Goal: Contribute content

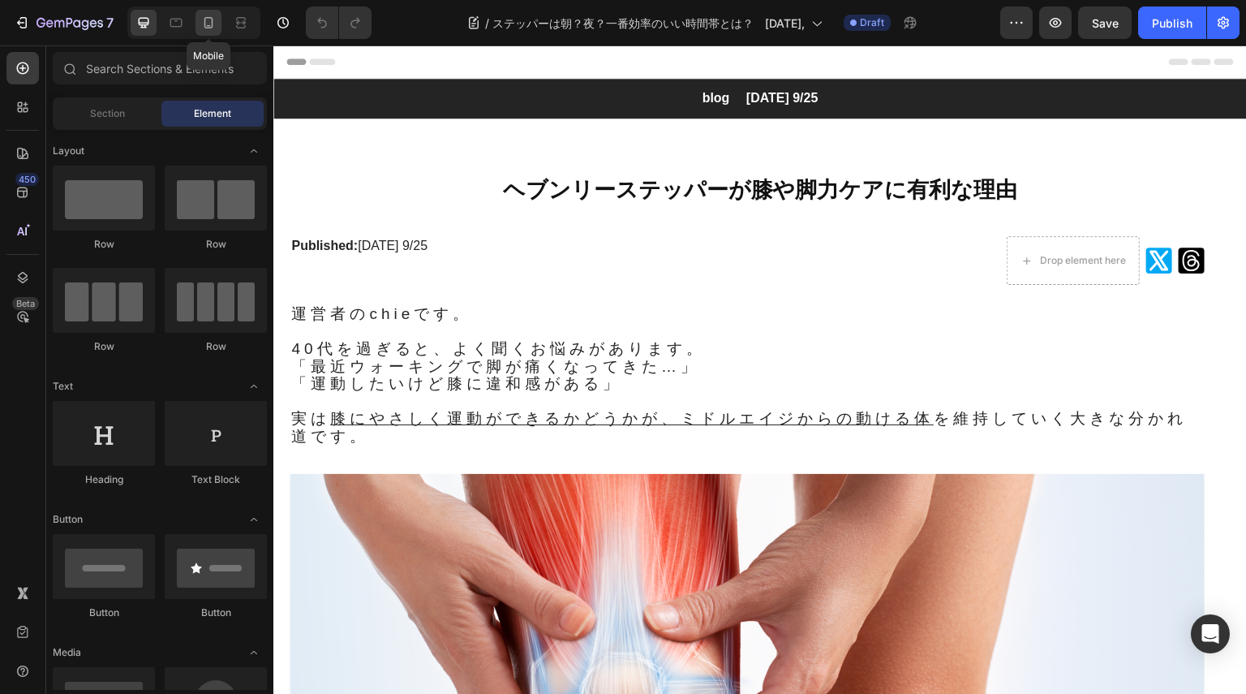
click at [211, 22] on icon at bounding box center [208, 23] width 16 height 16
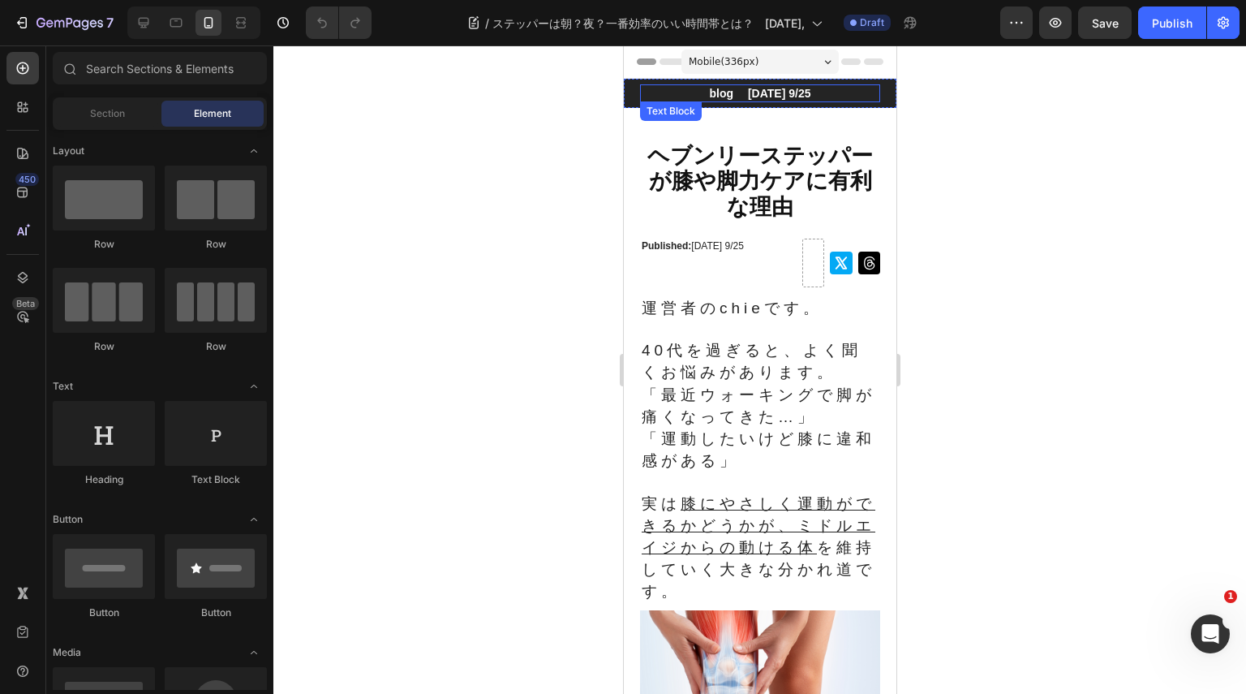
click at [807, 89] on p "blog　 [DATE] 9/25" at bounding box center [759, 93] width 237 height 15
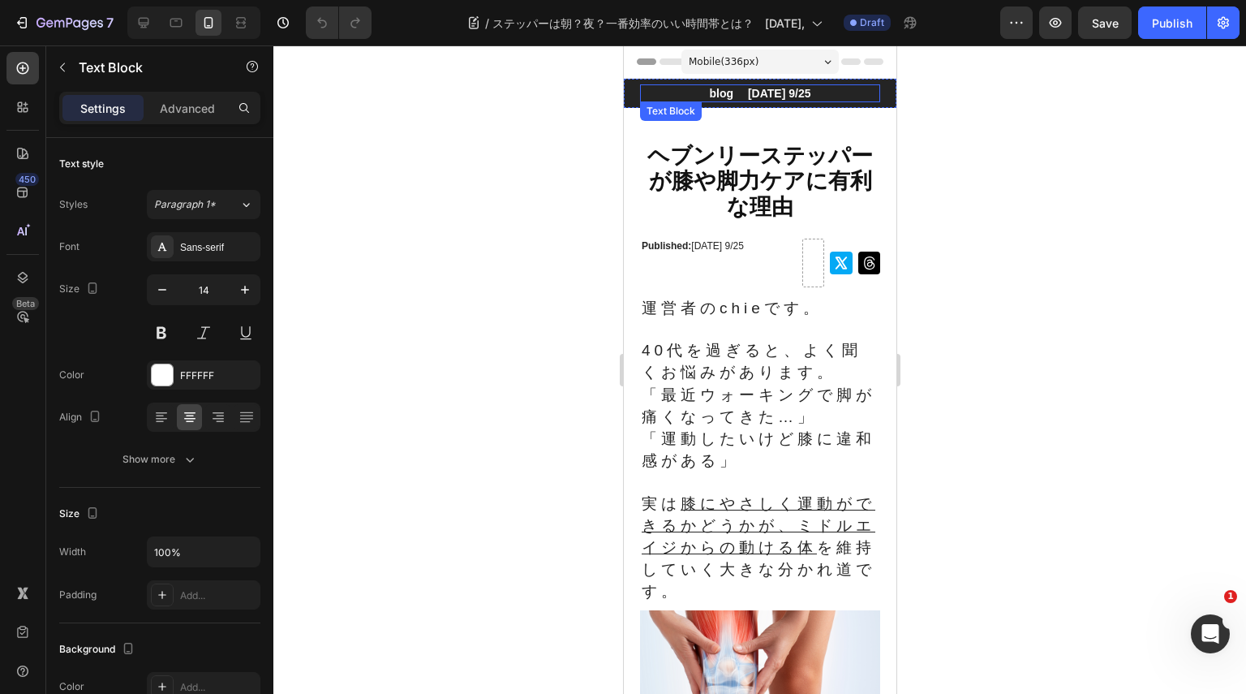
click at [807, 89] on p "blog　 [DATE] 9/25" at bounding box center [759, 93] width 237 height 15
click at [752, 253] on p "Published: [DATE] 9/25" at bounding box center [717, 246] width 153 height 13
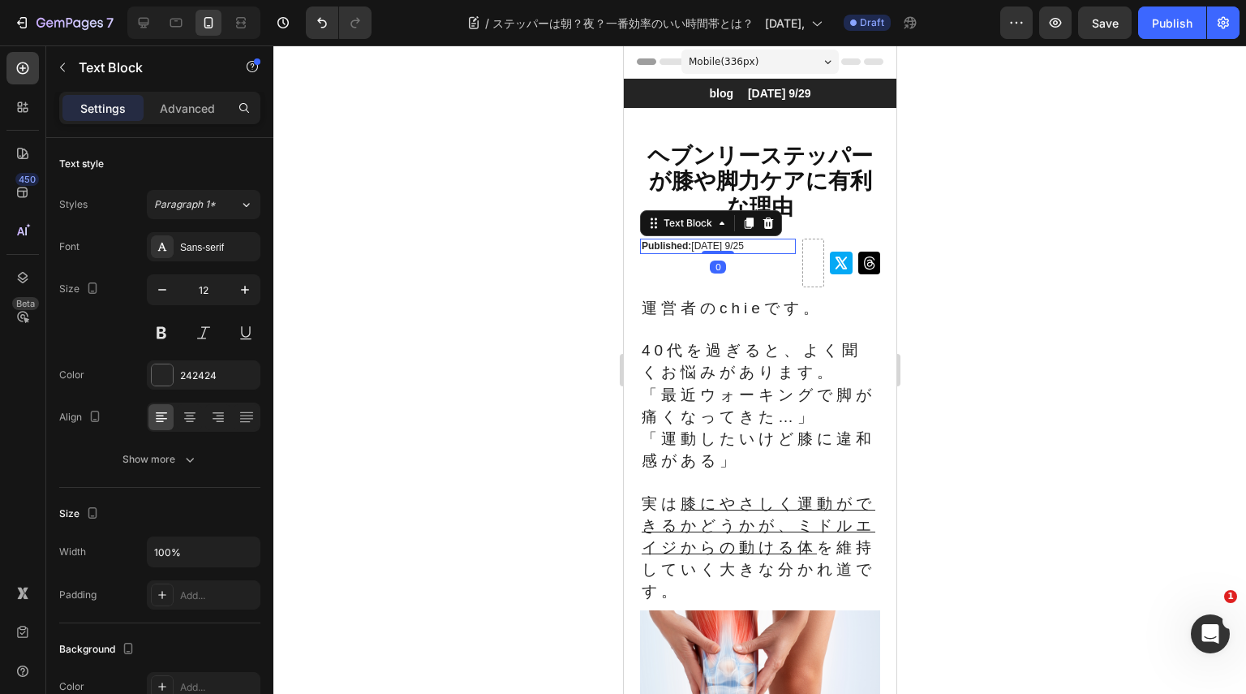
click at [752, 253] on p "Published: [DATE] 9/25" at bounding box center [717, 246] width 153 height 13
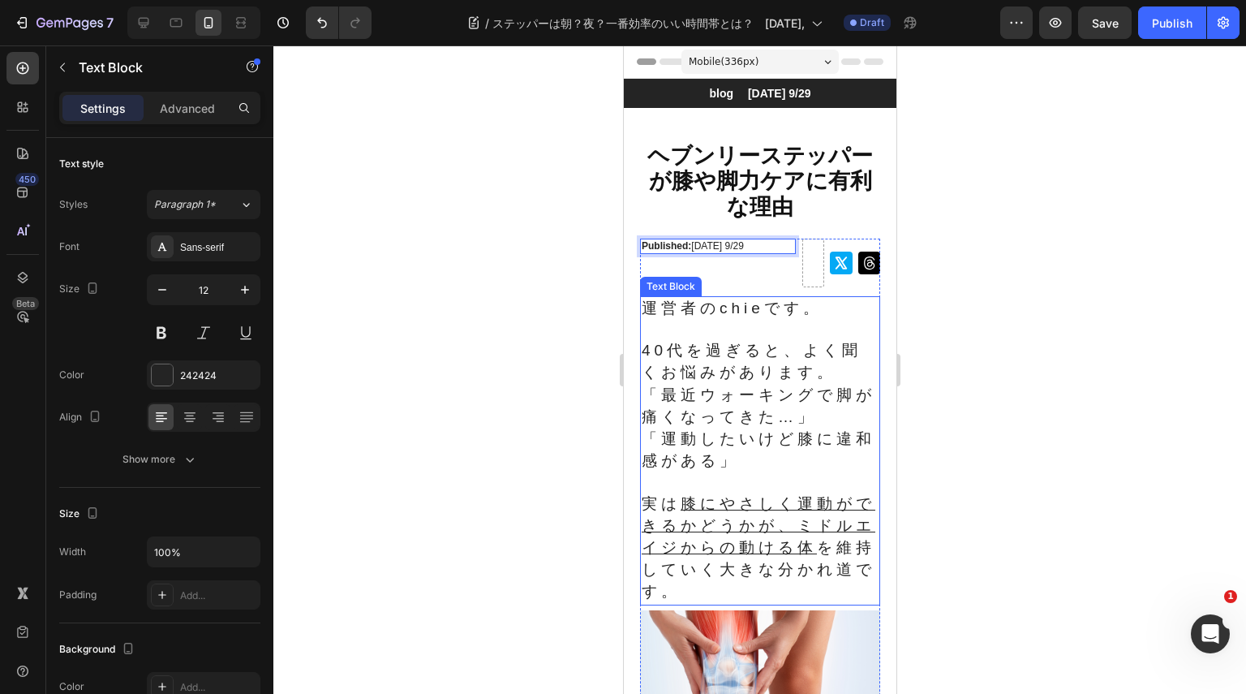
click at [749, 435] on span "「運動したいけど膝に違和感がある」" at bounding box center [758, 449] width 234 height 39
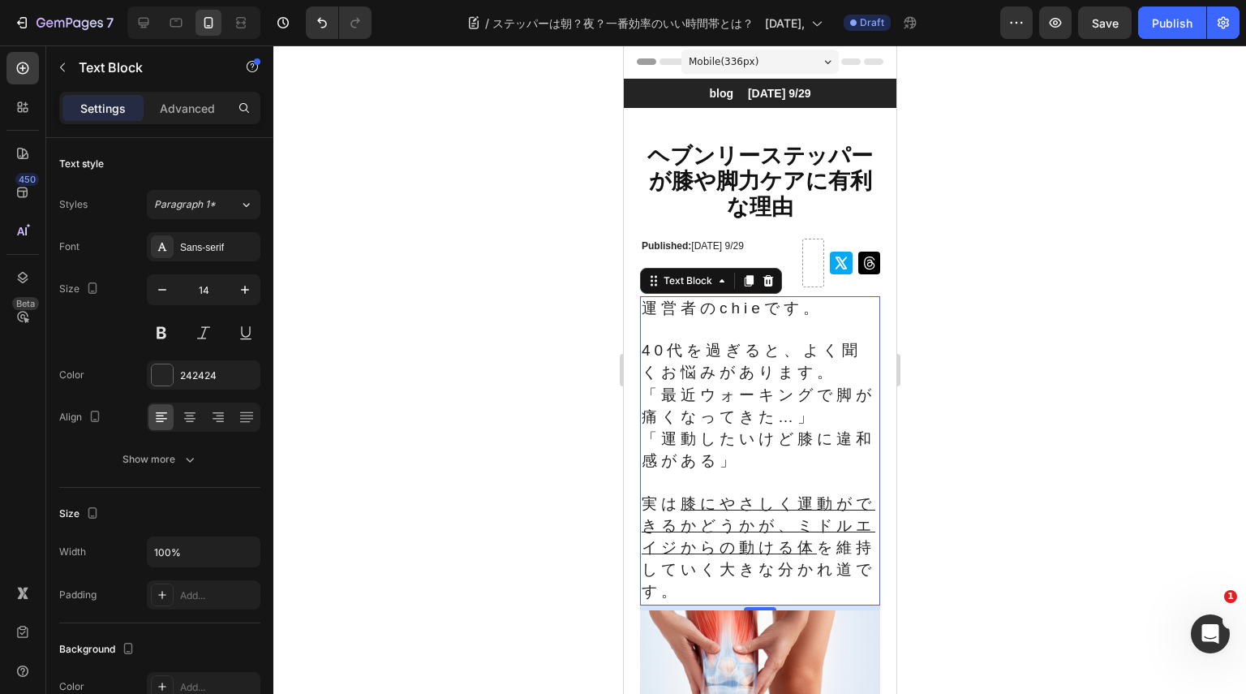
click at [749, 435] on span "「運動したいけど膝に違和感がある」" at bounding box center [758, 449] width 234 height 39
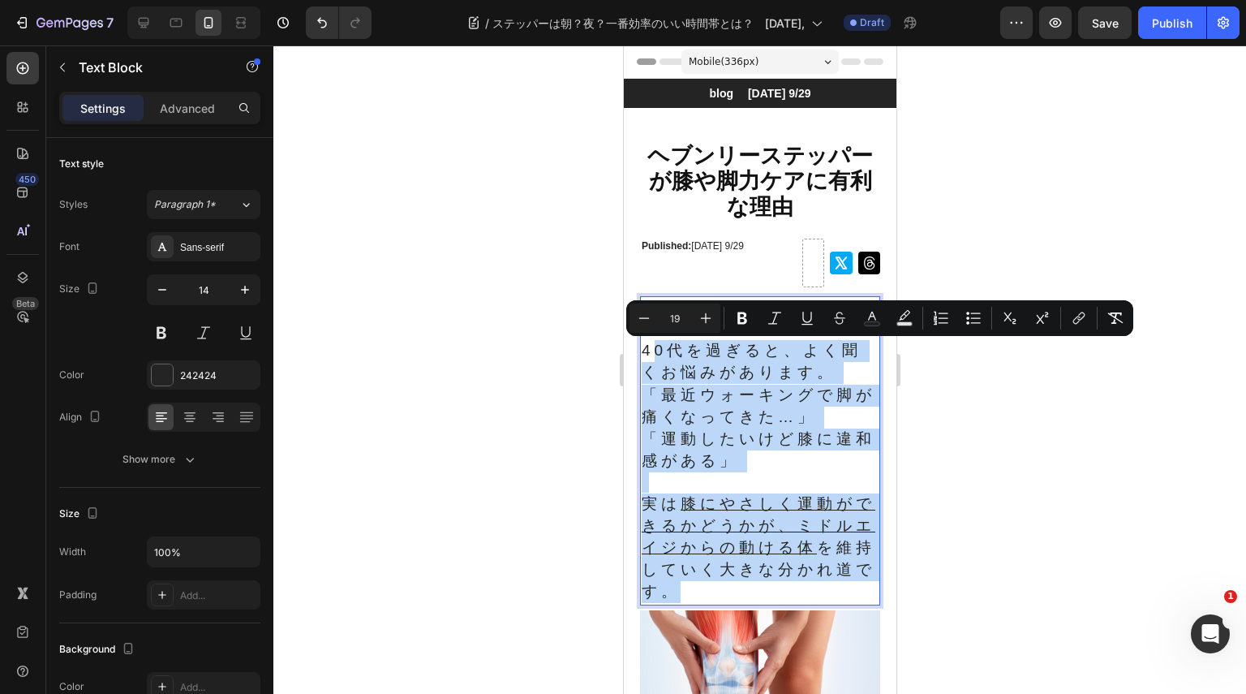
drag, startPoint x: 750, startPoint y: 604, endPoint x: 659, endPoint y: 358, distance: 262.1
click at [659, 358] on div "運営者のchieです。 　40代を過ぎると、よく聞くお悩みがあります。 「最近ウォーキングで脚が痛くなってきた…」 「運動したいけど膝に違和感がある」 実は …" at bounding box center [759, 450] width 240 height 309
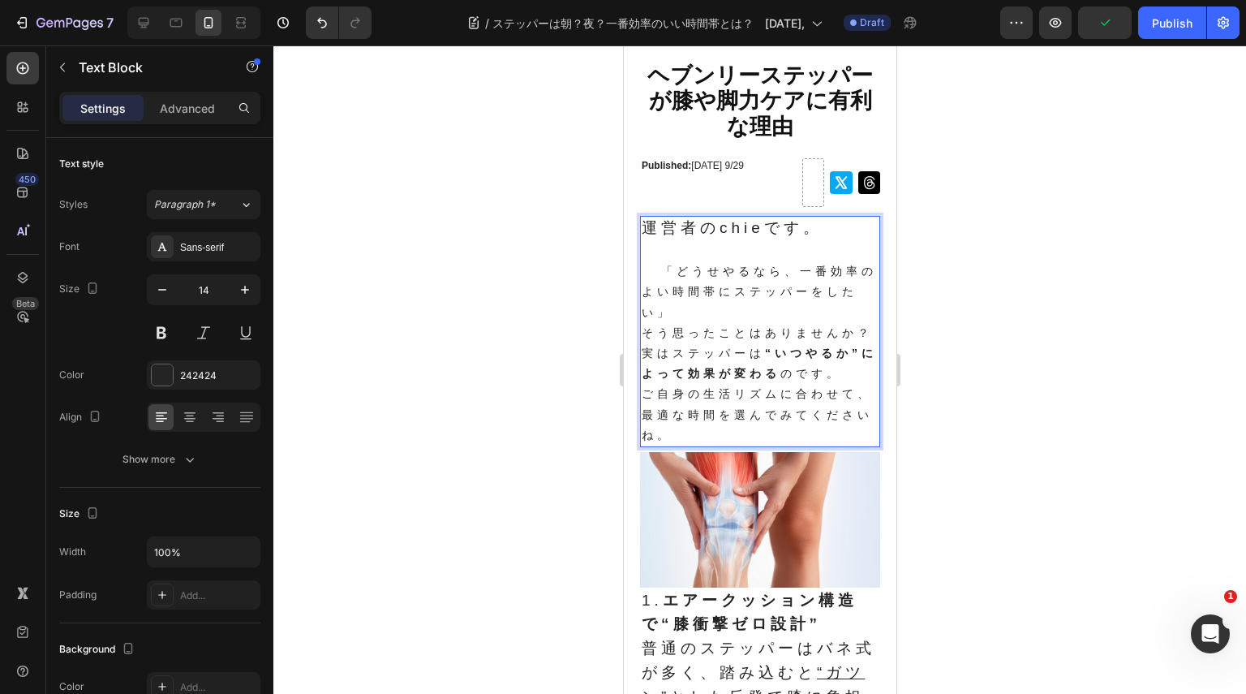
scroll to position [81, 0]
click at [699, 445] on p "実はステッパーは “いつやるか”によって効果が変わる のです。 ご自身の生活リズムに合わせて、最適な時間を選んでみてくださいね。" at bounding box center [759, 393] width 237 height 102
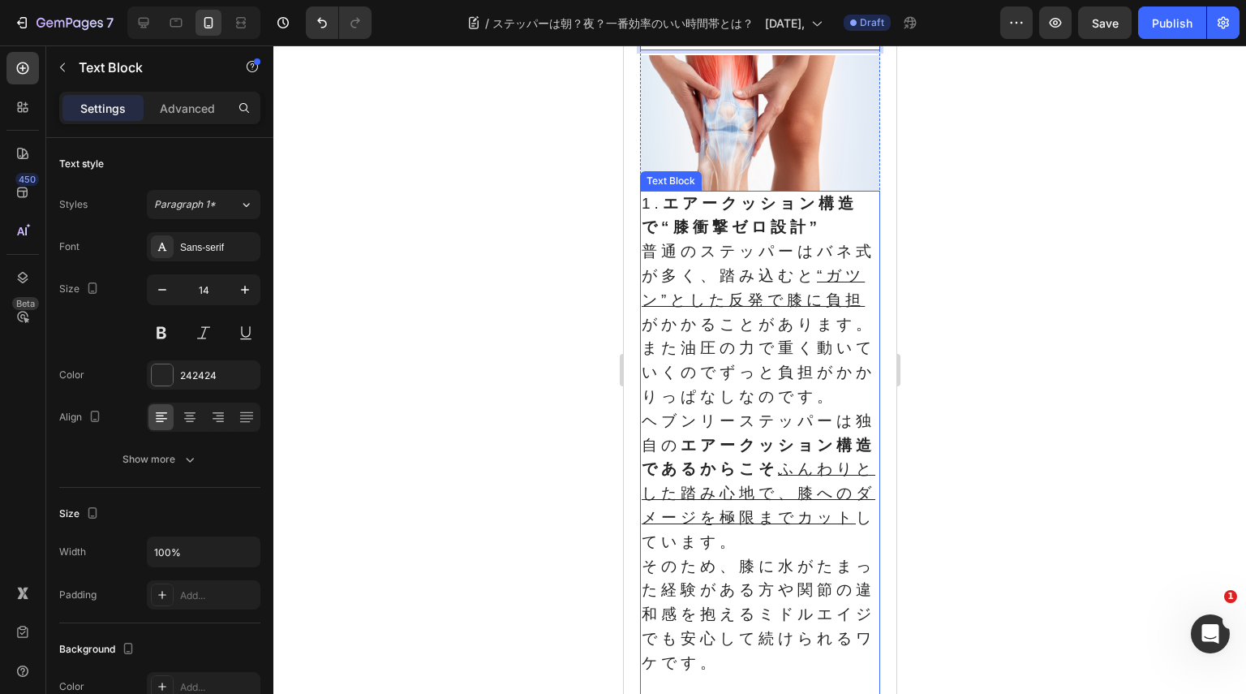
scroll to position [568, 0]
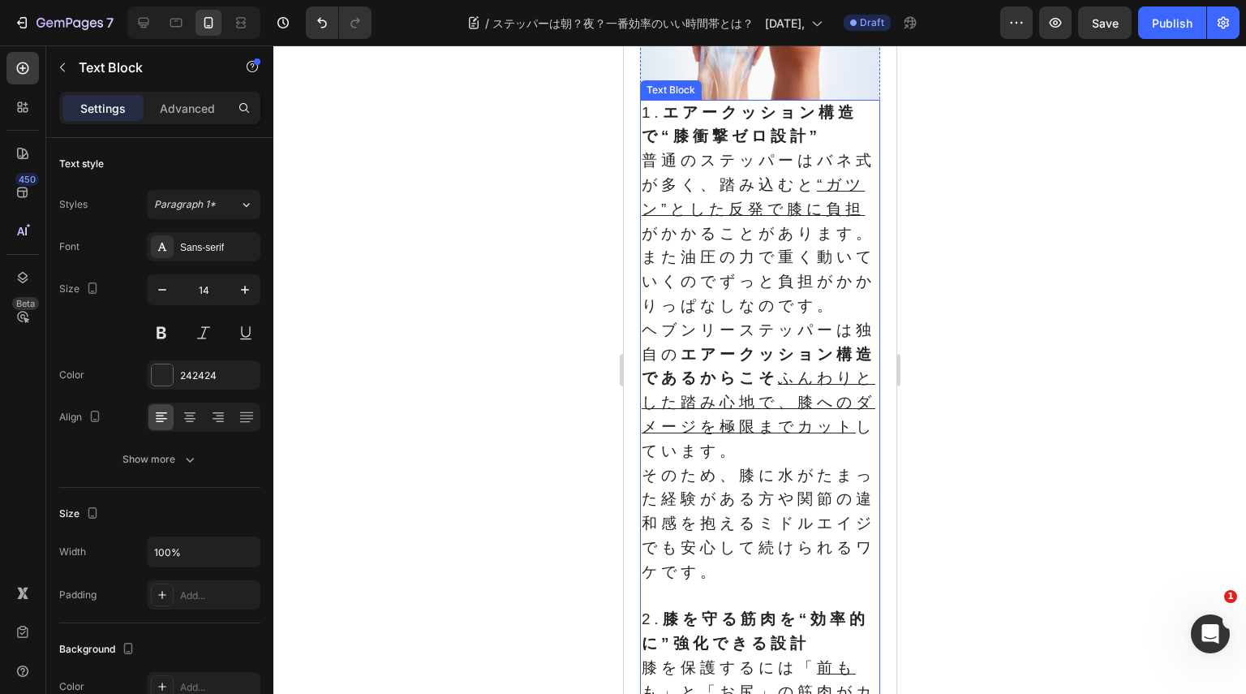
click at [817, 379] on p "普通のステッパーはバネ式が多く、踏み込むと “ガツン”とした反発で膝に負担 がかかることがあります。また油圧の力で重く動いていくのでずっと負担がかかりっぱなし…" at bounding box center [759, 366] width 237 height 435
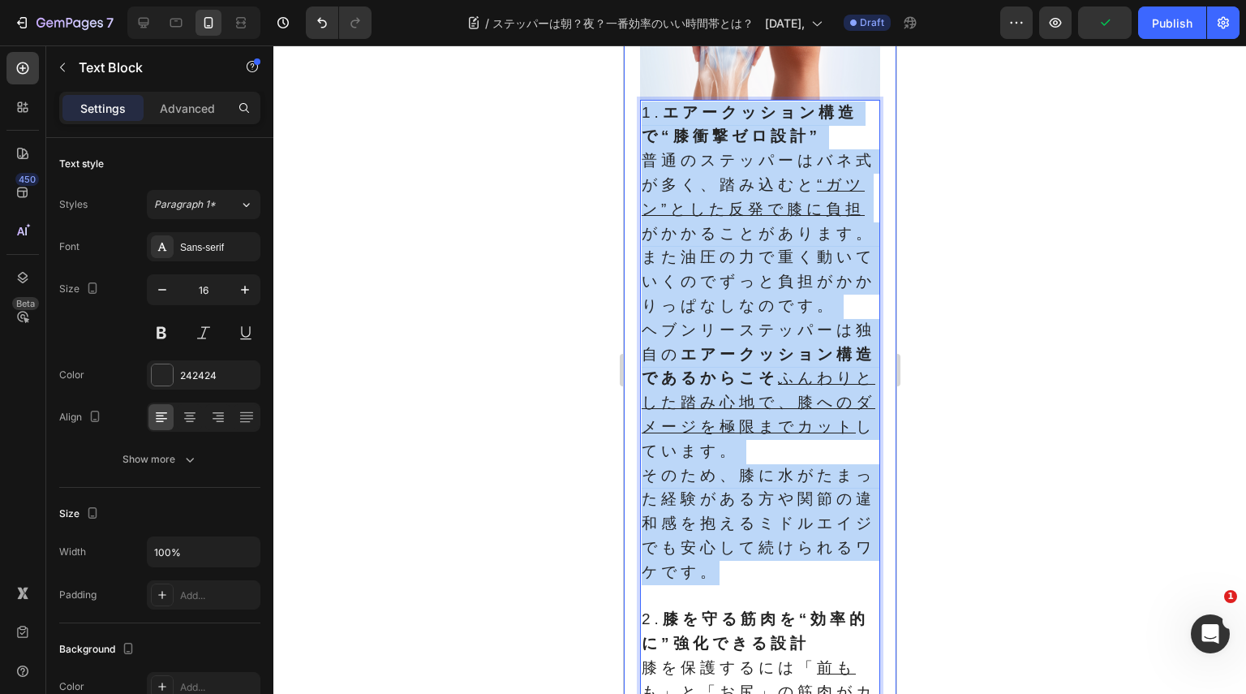
drag, startPoint x: 789, startPoint y: 632, endPoint x: 635, endPoint y: 155, distance: 501.4
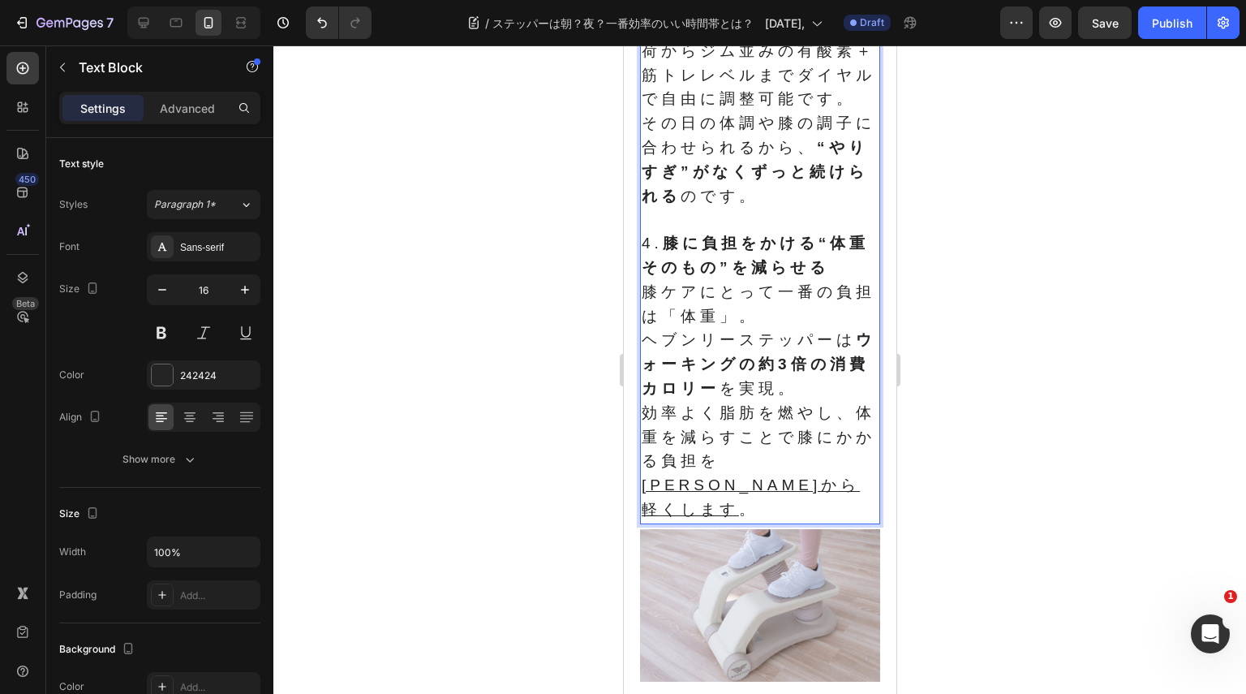
scroll to position [1922, 0]
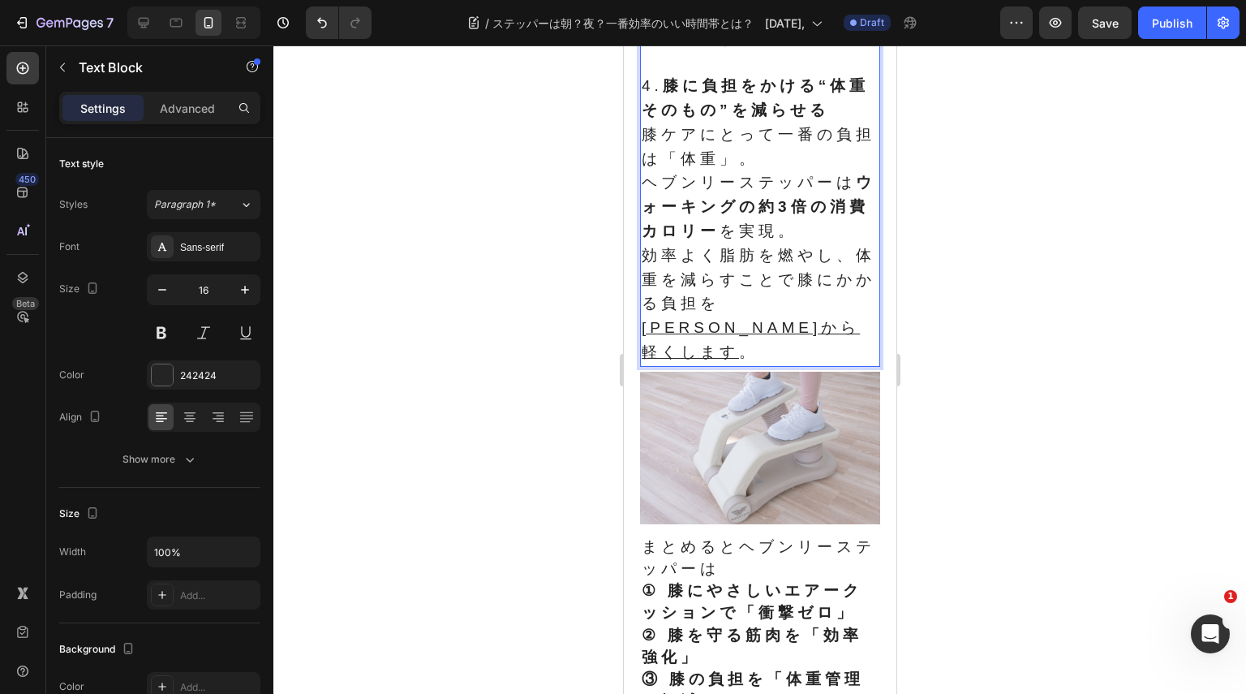
click at [746, 365] on p "膝ケアにとって一番の負担は「体重」。 ヘブンリーステッパーは ウォーキングの約3倍の消費カロリー を実現。 効率よく脂肪を燃やし、体重を減らすことで膝にかかる…" at bounding box center [759, 244] width 237 height 242
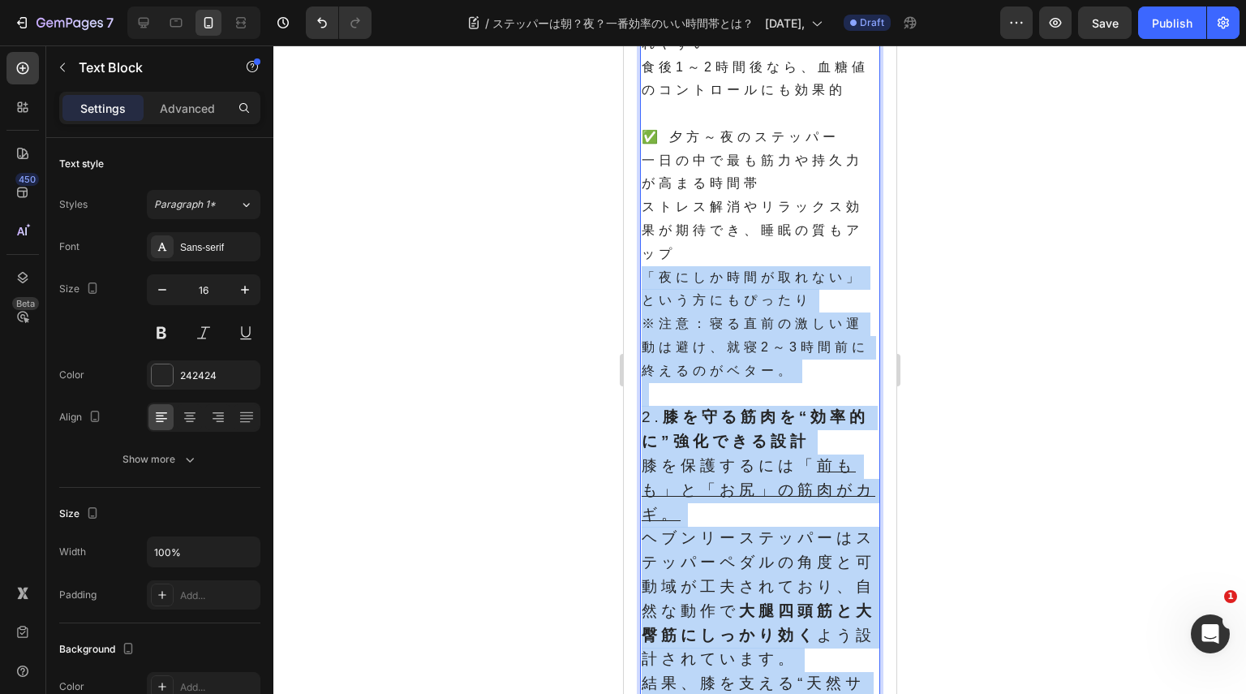
scroll to position [949, 0]
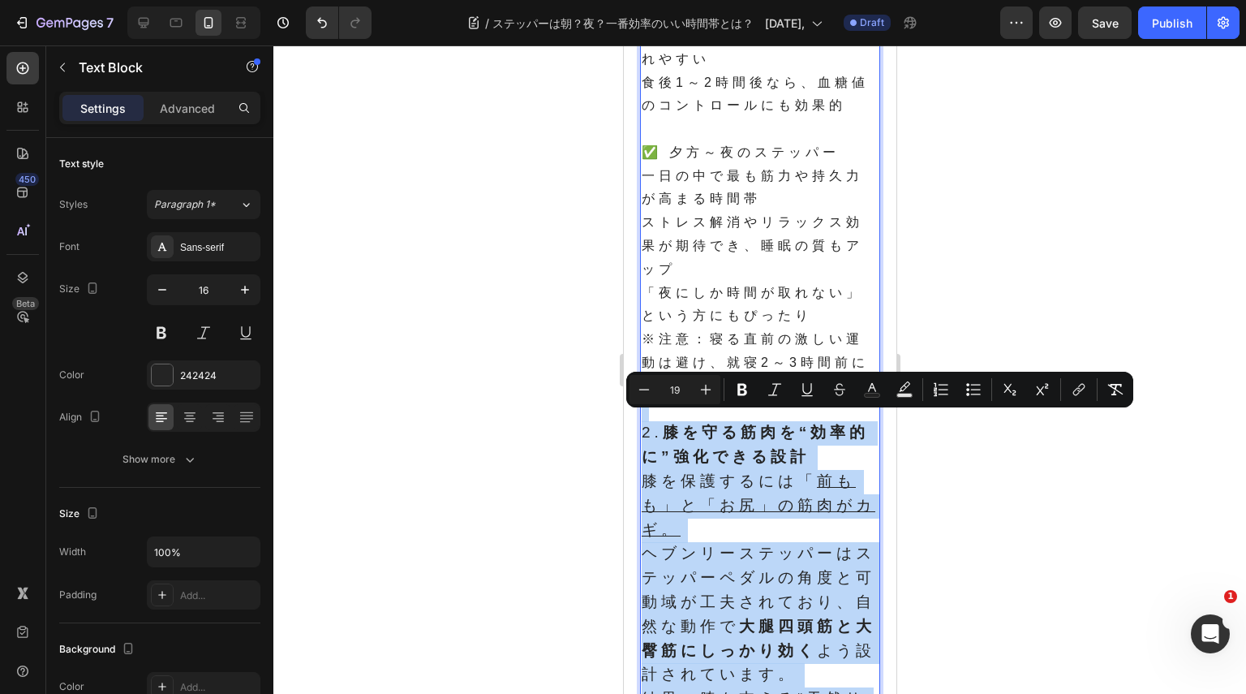
drag, startPoint x: 743, startPoint y: 415, endPoint x: 816, endPoint y: 426, distance: 73.9
click at [816, 426] on div "✅ 朝のステッパー 代謝を高め、一日の消費カロリーを増やす 頭もスッキリして仕事や家事の集中力アップ 脂肪燃焼効率も高まりやすい ※注意：起きてすぐは体が硬い…" at bounding box center [759, 529] width 240 height 1621
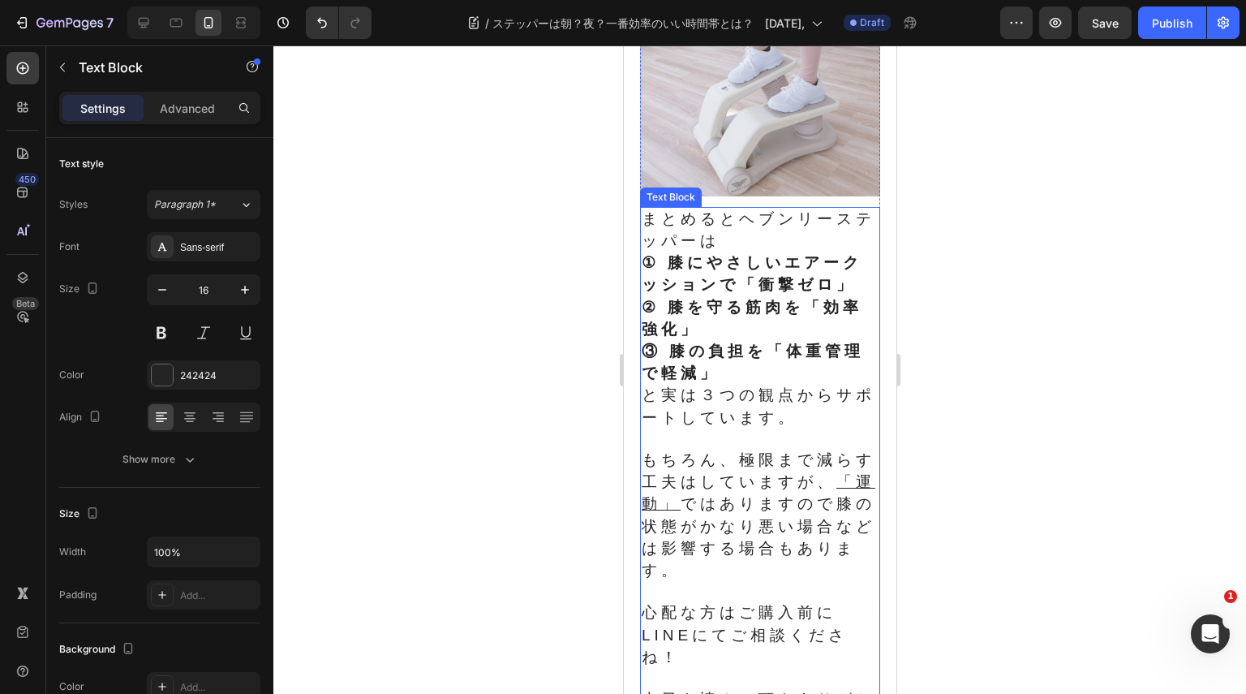
scroll to position [1517, 0]
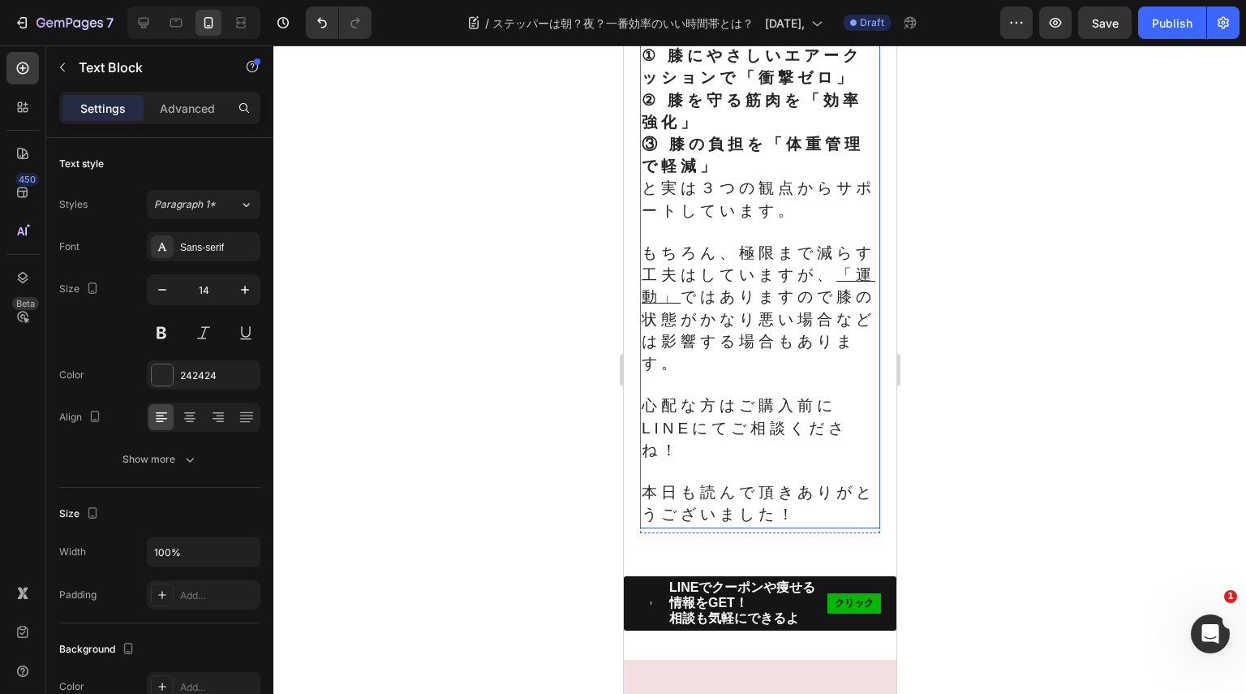
click at [726, 372] on span "もちろん、極限まで減らす工夫はしていますが、 「運動」 ではありますので膝の状態がかなり悪い場合などは影響する場合もあります。" at bounding box center [758, 307] width 234 height 127
click at [746, 372] on span "もちろん、極限まで減らす工夫はしていますが、 「運動」 ではありますので膝の状態がかなり悪い場合などは影響する場合もあります。" at bounding box center [758, 307] width 234 height 127
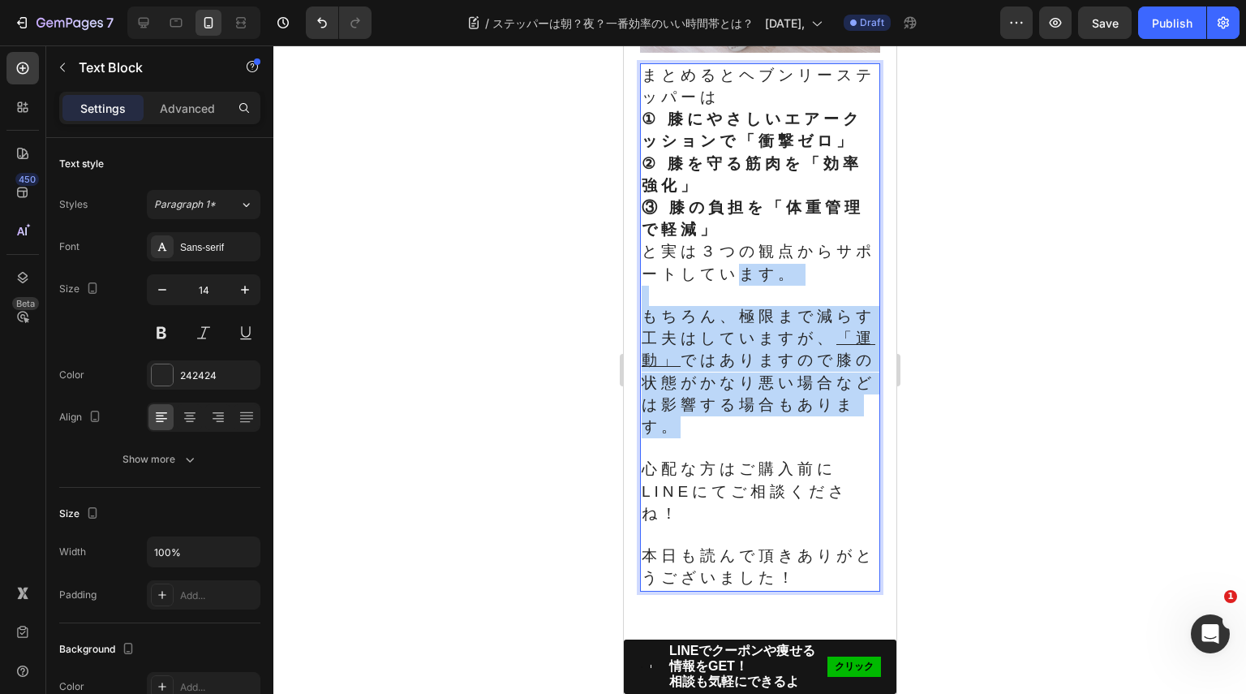
scroll to position [1354, 0]
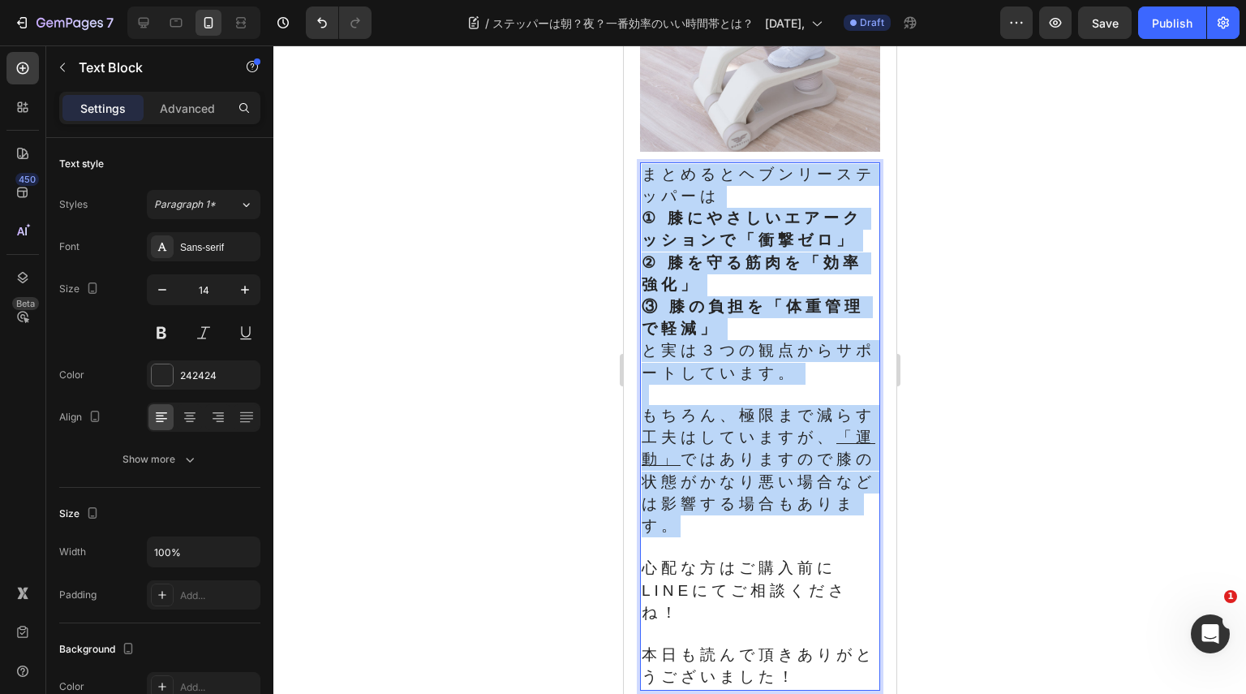
drag, startPoint x: 752, startPoint y: 410, endPoint x: 649, endPoint y: 201, distance: 232.6
click at [649, 201] on div "まとめるとヘブンリーステッパーは ① 膝にやさしいエアークッションで「衝撃ゼロ」 ② 膝を守る筋肉を「効率強化」 ③ 膝の負担を「体重管理で軽減」 と実は３つ…" at bounding box center [759, 426] width 240 height 528
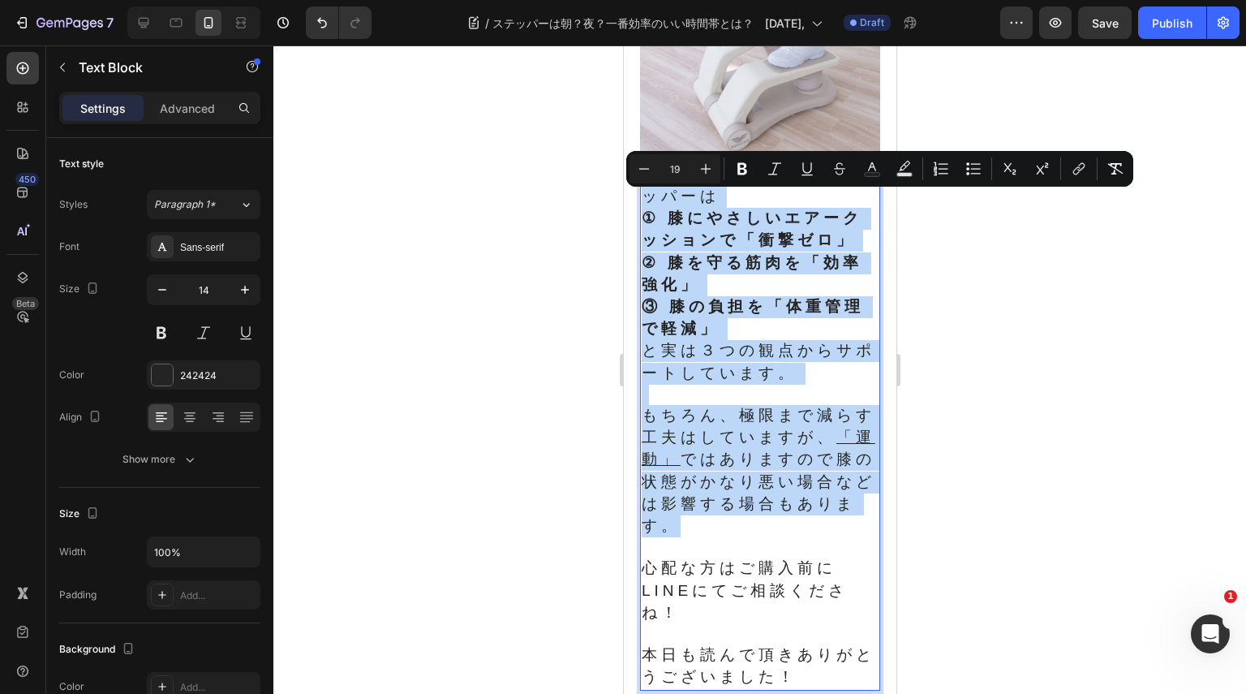
type input "14"
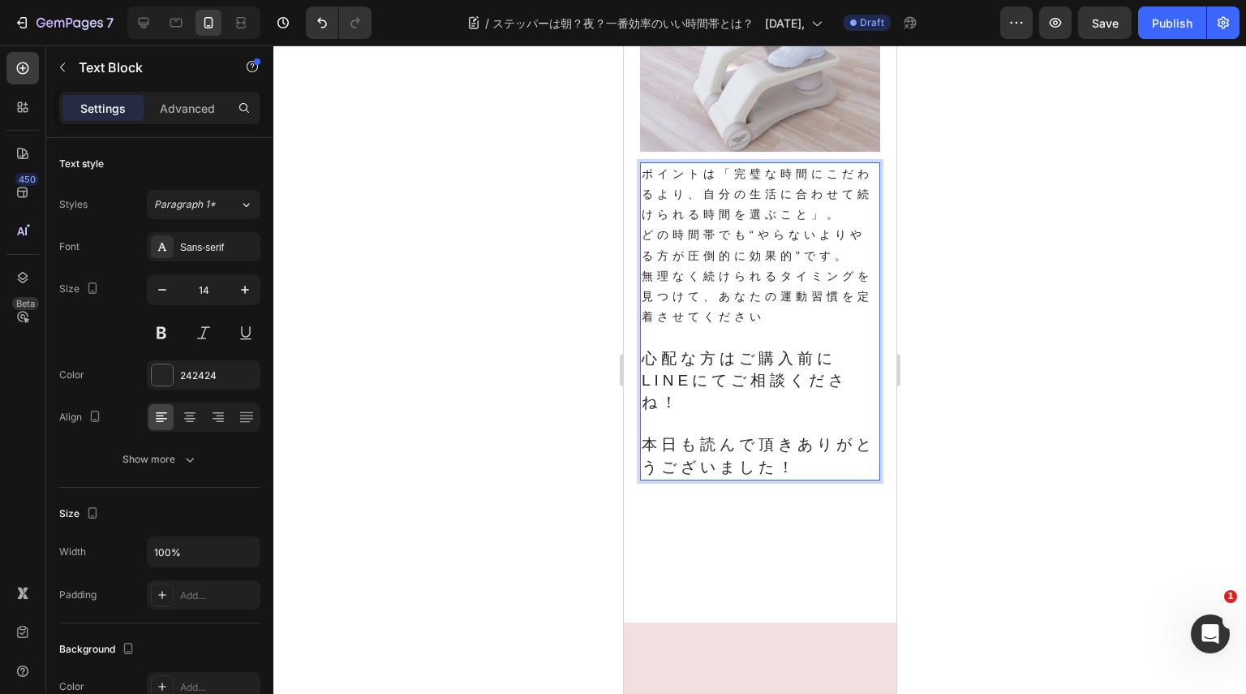
click at [673, 410] on span "心配な方はご購入前にLINEにてご相談くださね！" at bounding box center [744, 380] width 206 height 61
click at [693, 409] on span "心配な方はご購入前にLINEにてご相談くださね！" at bounding box center [744, 380] width 206 height 61
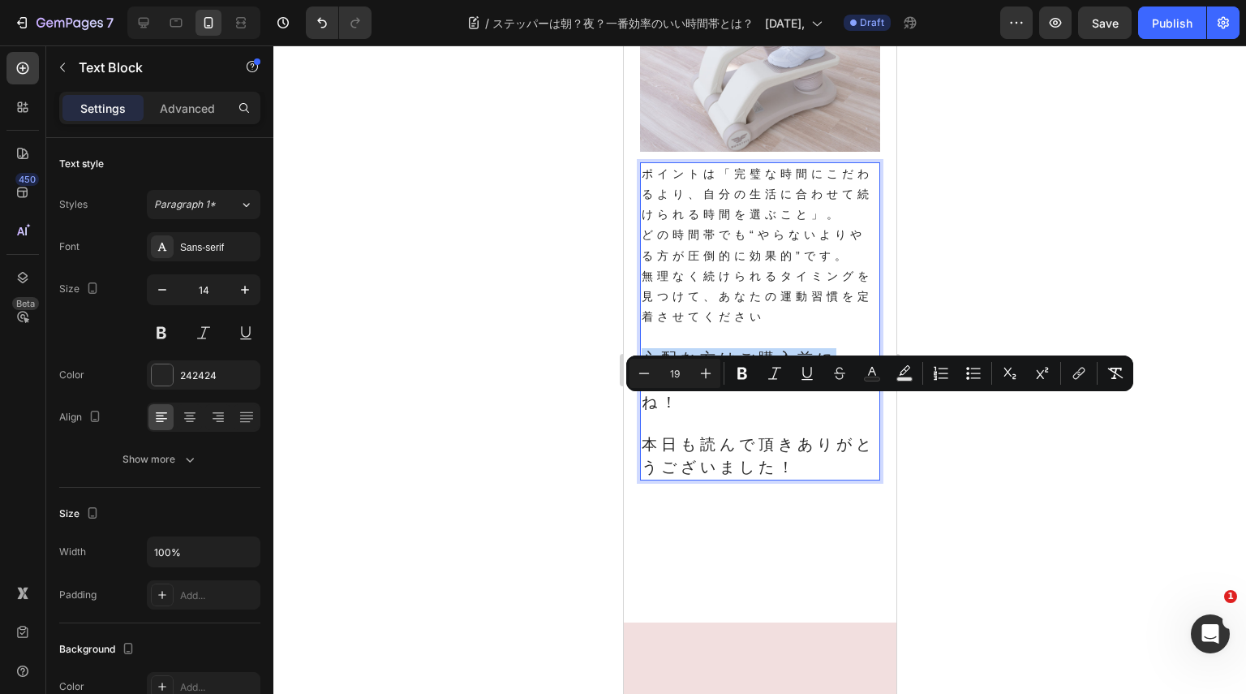
drag, startPoint x: 828, startPoint y: 416, endPoint x: 646, endPoint y: 417, distance: 181.8
click at [646, 411] on span "心配な方はご購入前にLINEにてご相談くださね！" at bounding box center [744, 380] width 206 height 61
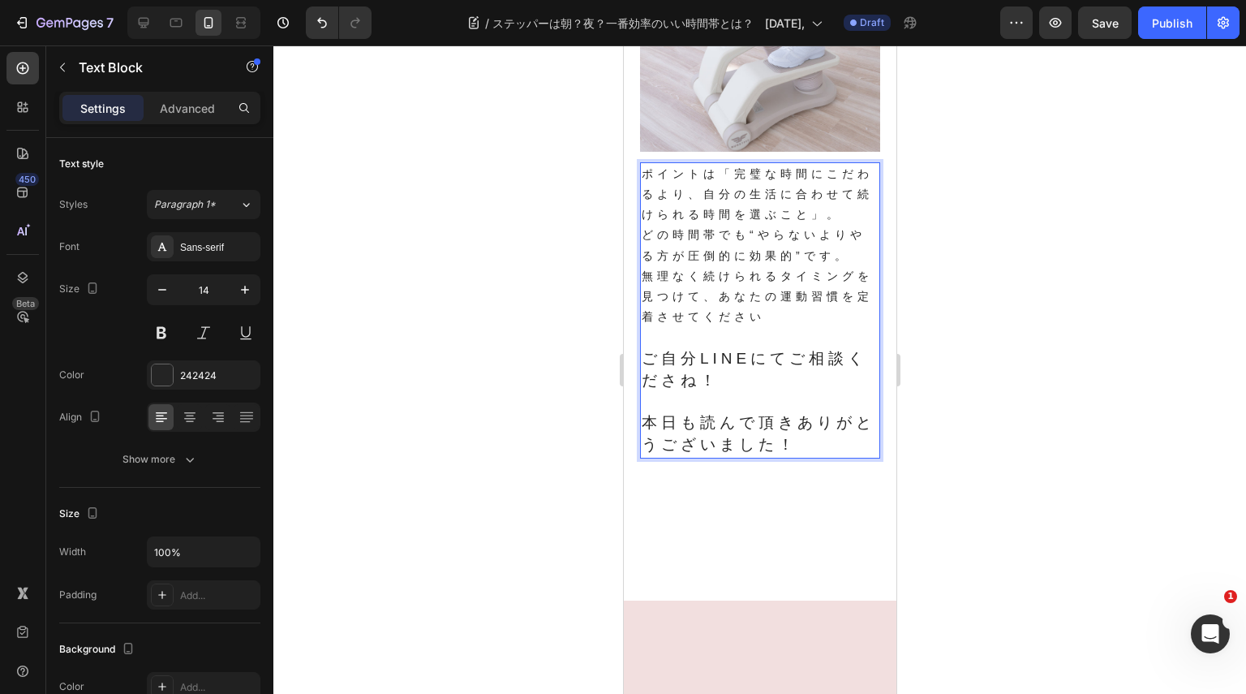
click at [695, 389] on span "ご自分LINEにてご相談くださね！" at bounding box center [754, 369] width 226 height 39
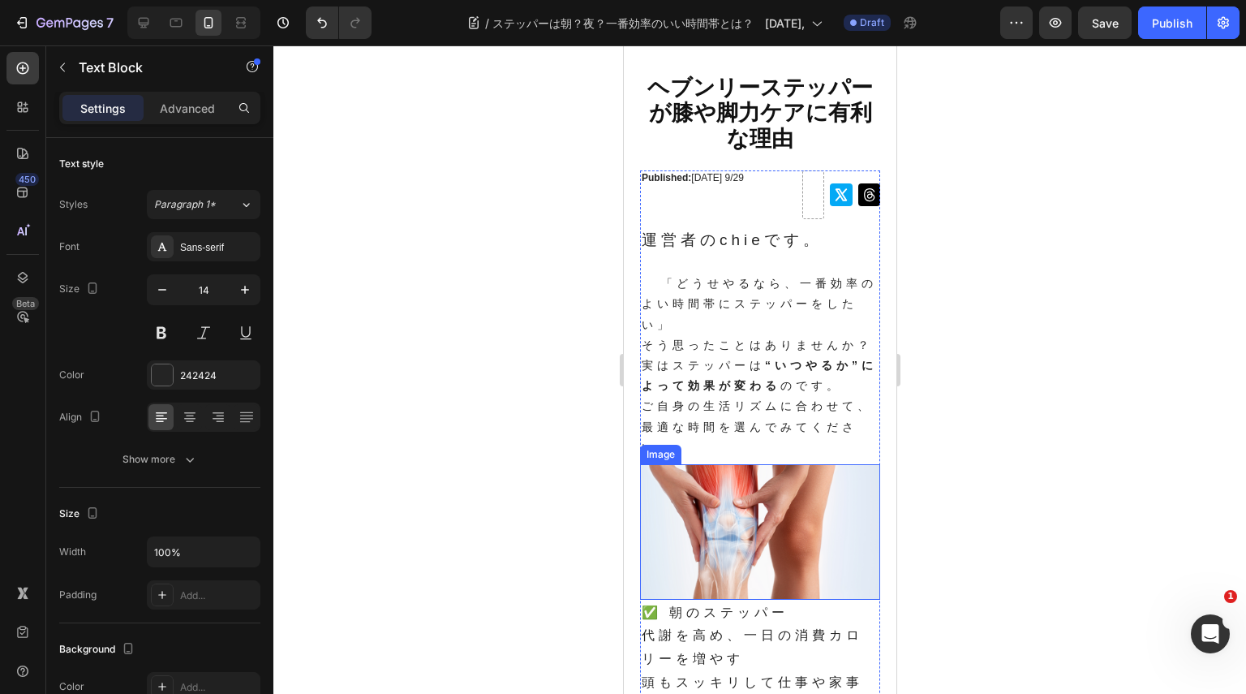
scroll to position [0, 0]
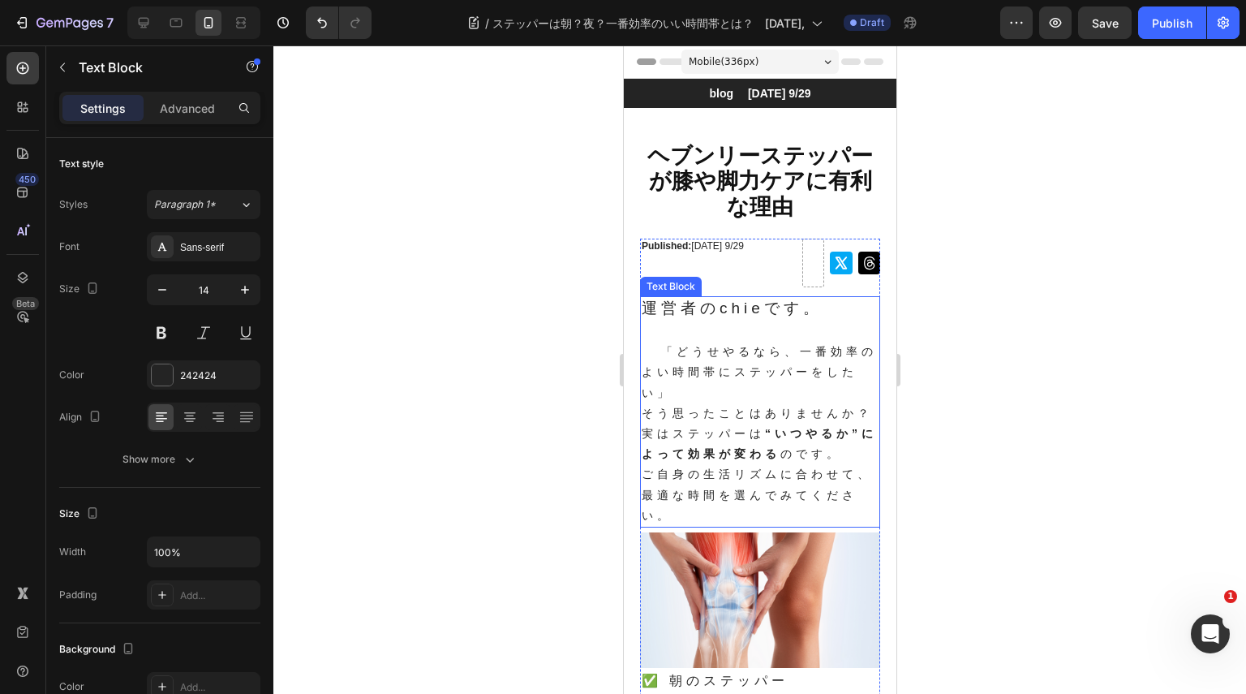
click at [745, 369] on p "「どうせやるなら、一番効率のよい時間帯にステッパーをしたい」 そう思ったことはありませんか？" at bounding box center [759, 382] width 237 height 84
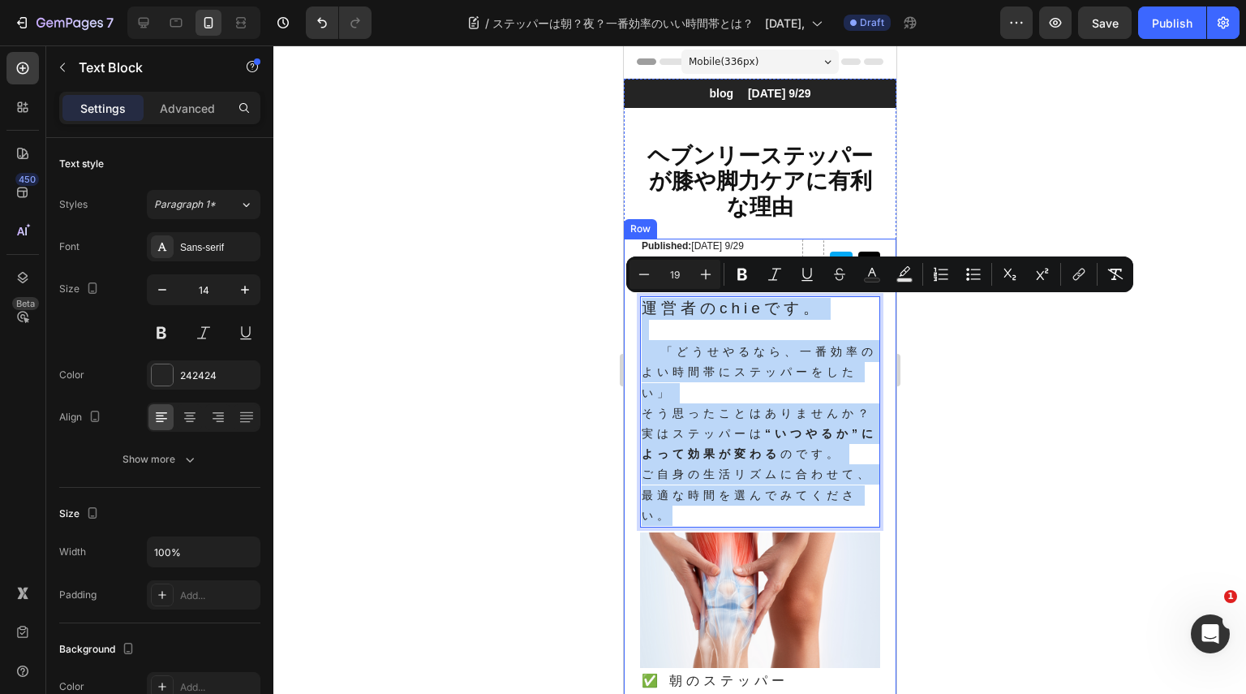
drag, startPoint x: 706, startPoint y: 553, endPoint x: 632, endPoint y: 315, distance: 248.9
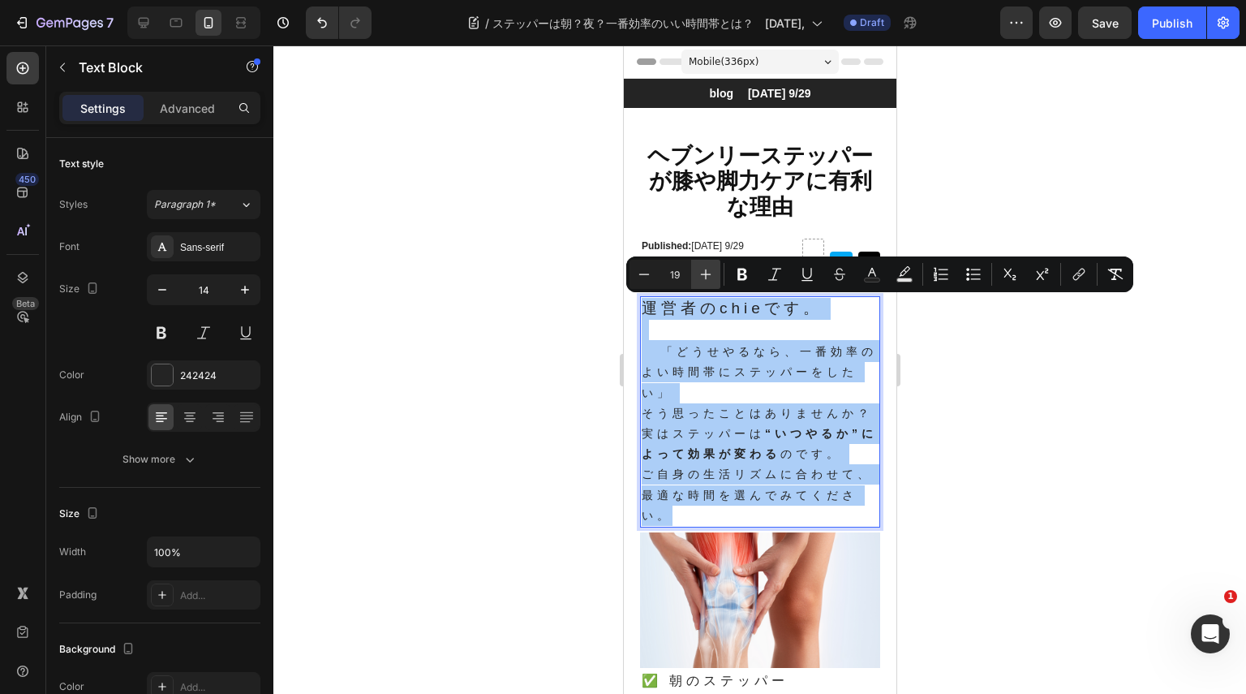
click at [705, 270] on icon "Editor contextual toolbar" at bounding box center [706, 274] width 16 height 16
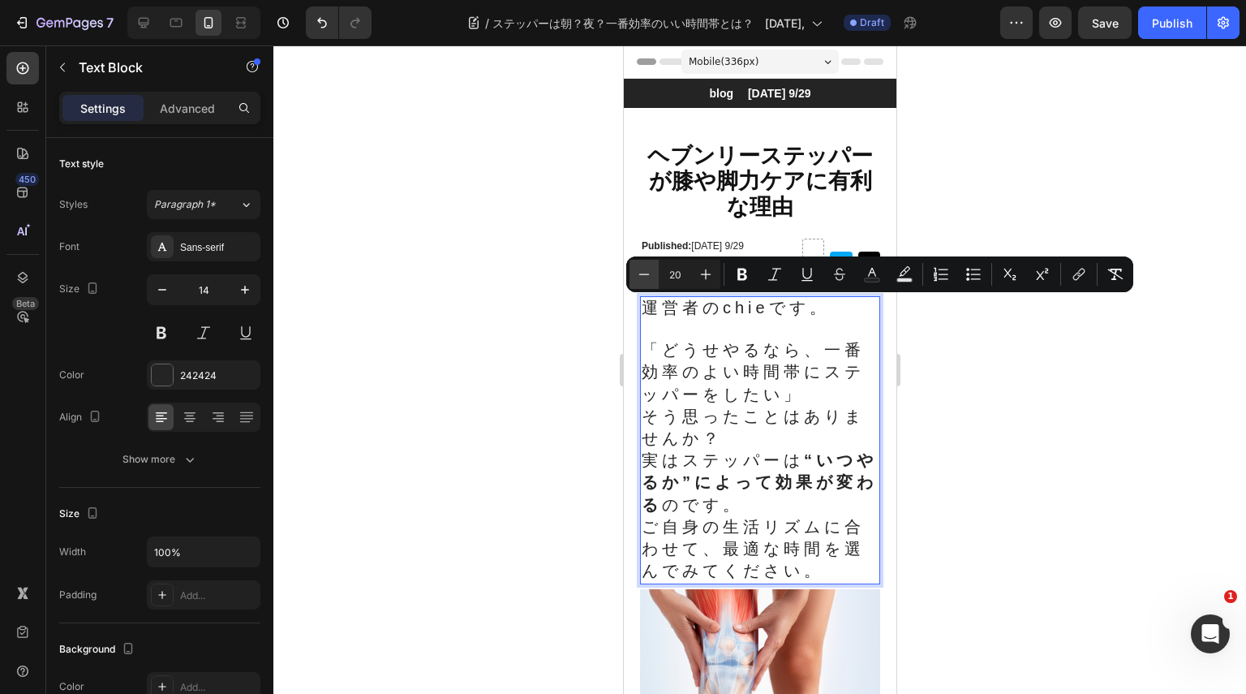
click at [643, 276] on icon "Editor contextual toolbar" at bounding box center [644, 274] width 16 height 16
type input "19"
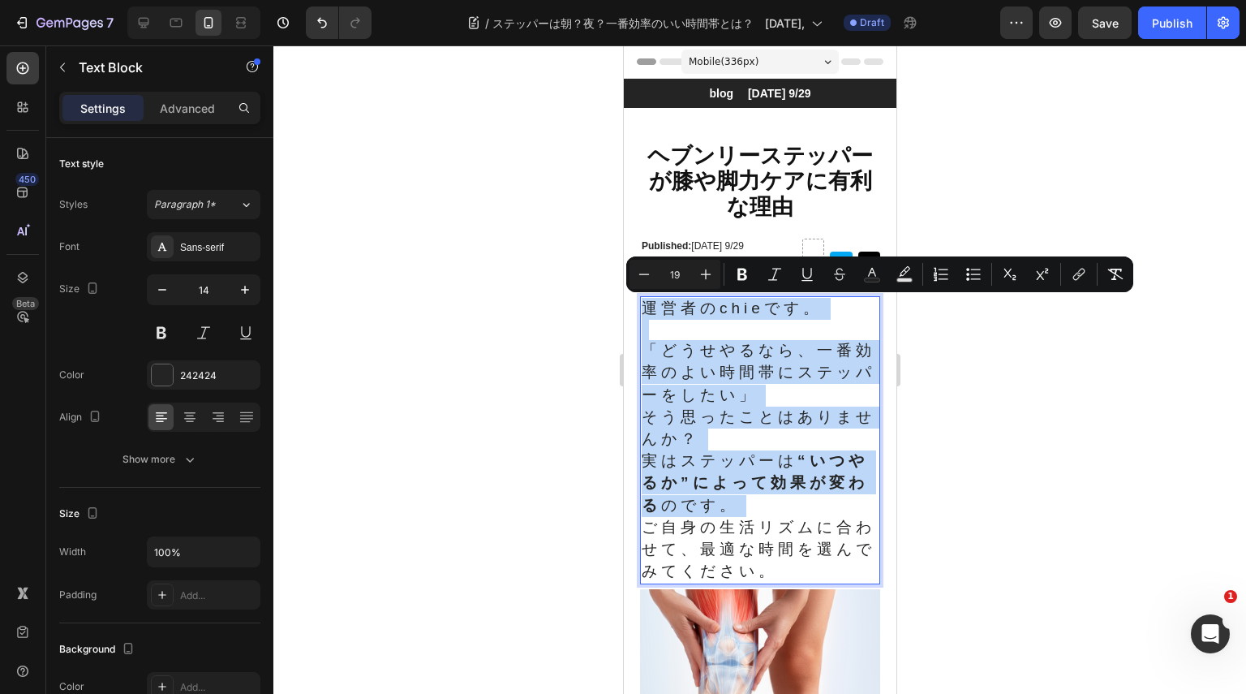
click at [721, 384] on span "「どうせやるなら、一番効率のよい時間帯にステッパーをしたい」" at bounding box center [758, 372] width 234 height 61
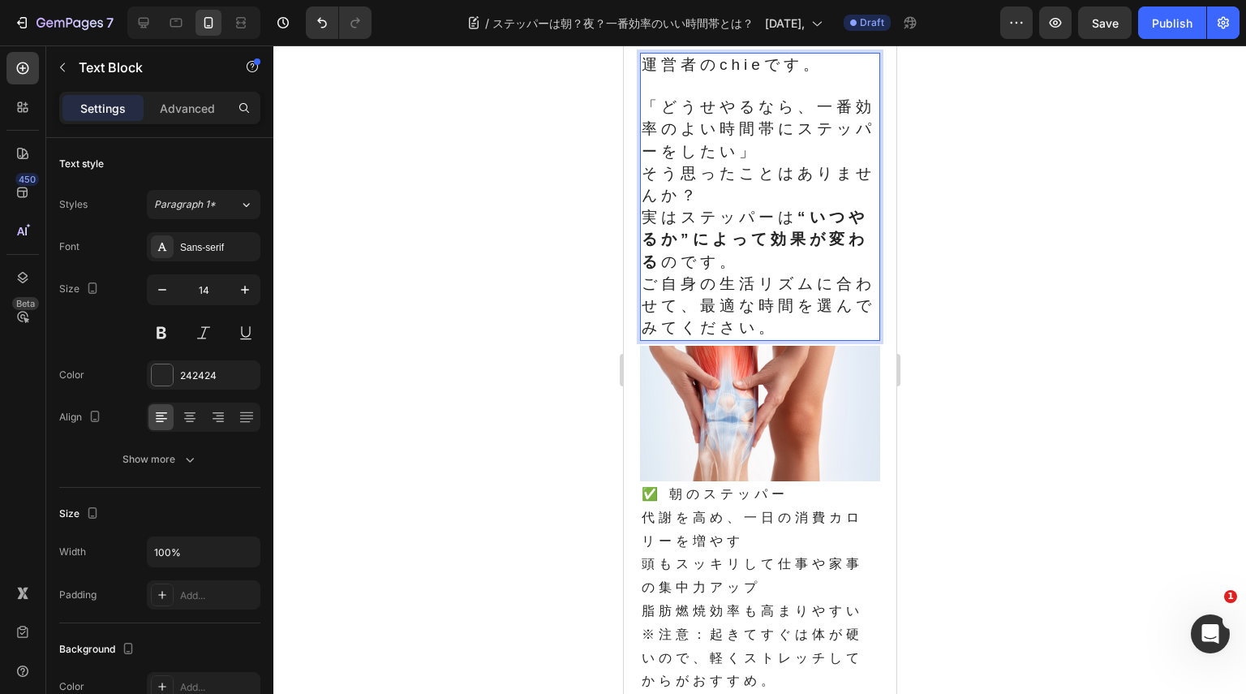
scroll to position [325, 0]
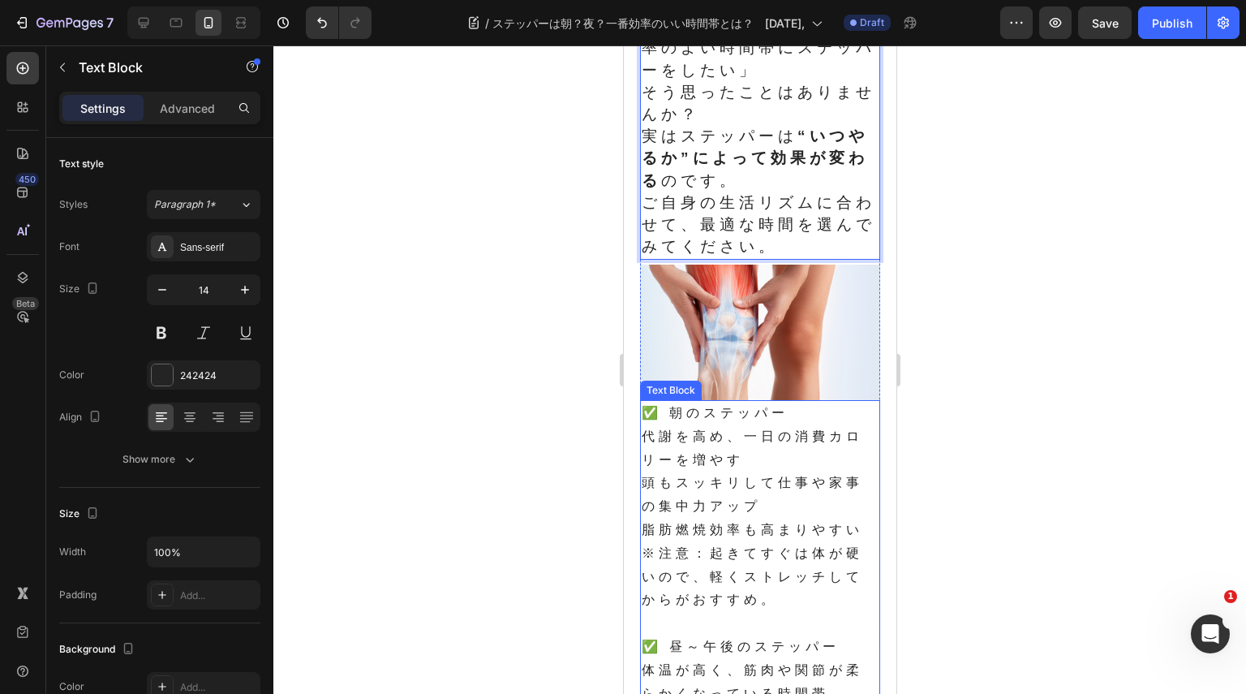
click at [734, 480] on p "頭もスッキリして仕事や家事の集中力アップ" at bounding box center [759, 494] width 237 height 47
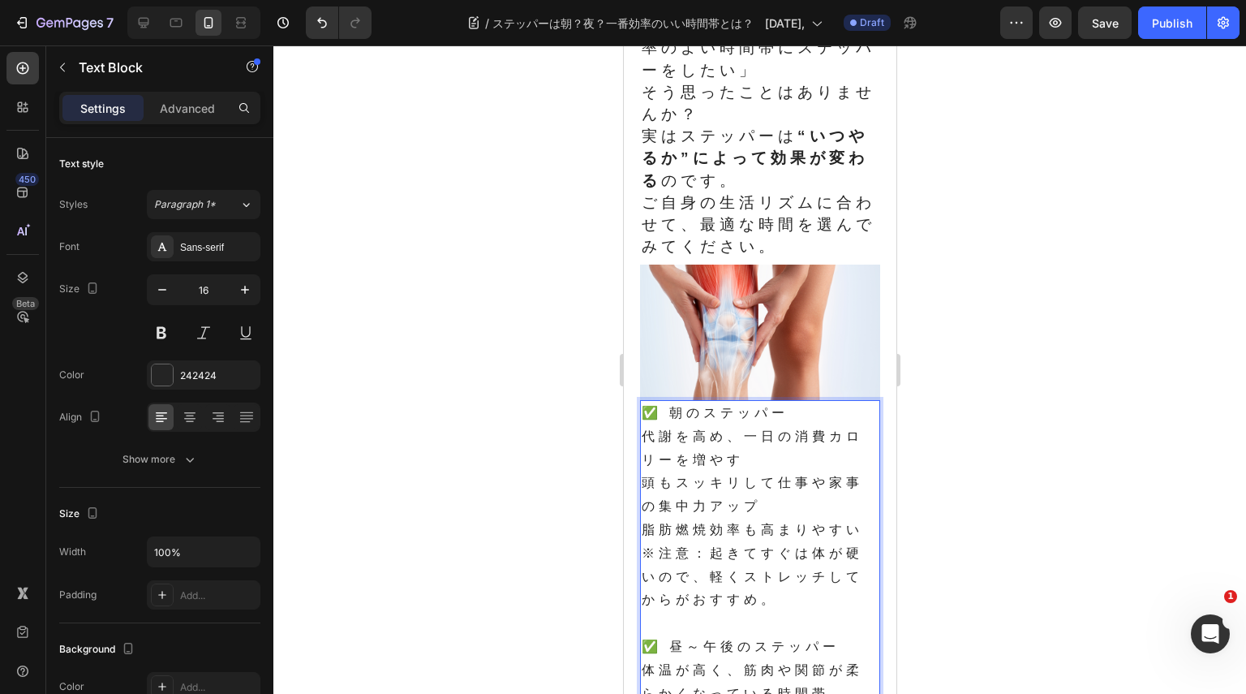
click at [765, 472] on p "代謝を高め、一日の消費カロリーを増やす" at bounding box center [759, 448] width 237 height 47
click at [765, 472] on p "代謝を高め、一日の消費カロリーを増や" at bounding box center [759, 448] width 237 height 47
click at [777, 518] on p "頭もスッキリして仕事や家事の集中力アップ" at bounding box center [759, 494] width 237 height 47
click at [846, 487] on p "頭もスッキリして仕事や家事の集中力アップ" at bounding box center [759, 494] width 237 height 47
click at [839, 490] on p "頭もスッキリして仕事や事の集中力アップ" at bounding box center [759, 494] width 237 height 47
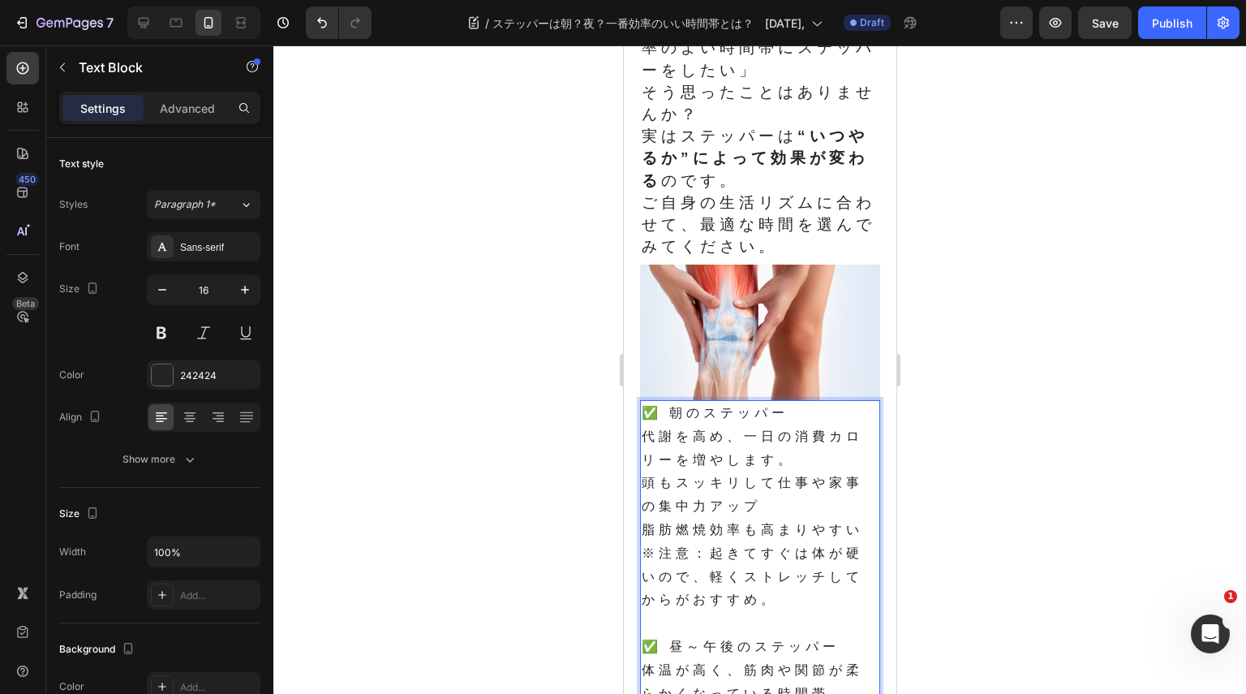
click at [811, 524] on p "脂肪燃焼効率も高まりやすい" at bounding box center [759, 530] width 237 height 24
click at [791, 514] on p "頭もスッキリして仕事や家事の集中力アップ" at bounding box center [759, 494] width 237 height 47
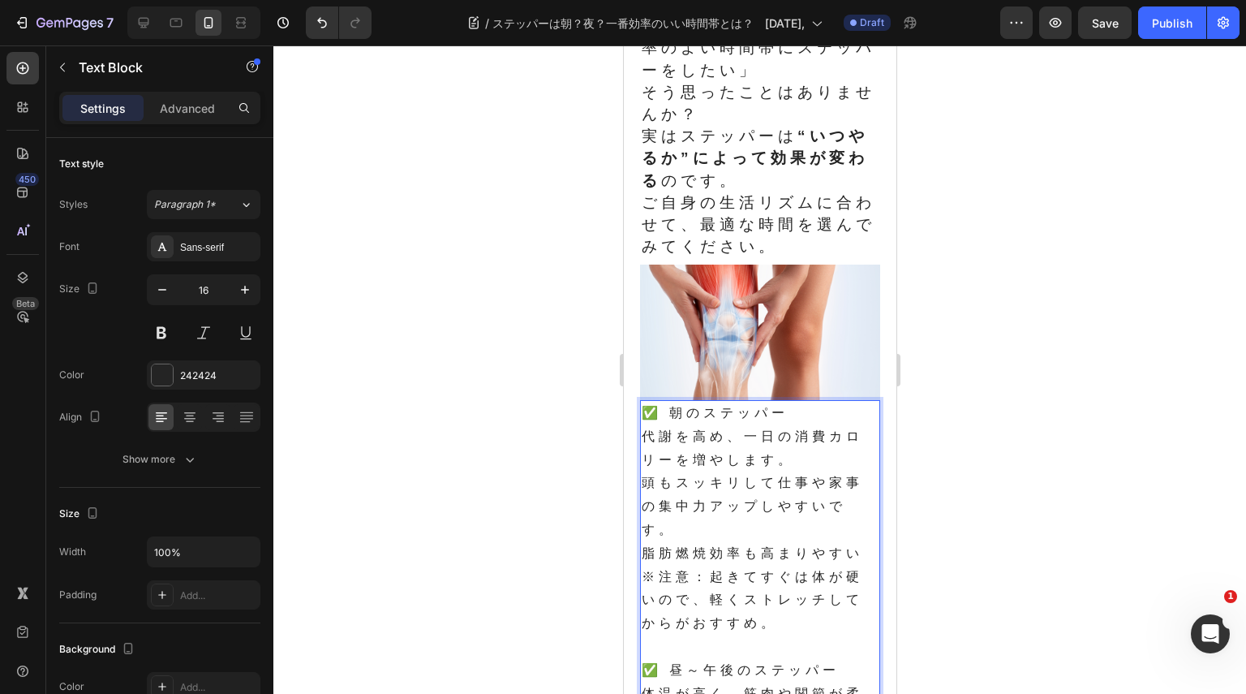
click at [854, 560] on p "脂肪燃焼効率も高まりやすい" at bounding box center [759, 554] width 237 height 24
click at [855, 560] on p "脂肪燃焼効率も高まりやすい" at bounding box center [759, 554] width 237 height 24
click at [667, 537] on p "頭もスッキリして仕事や家事の集中力アップしやすいです。" at bounding box center [759, 506] width 237 height 70
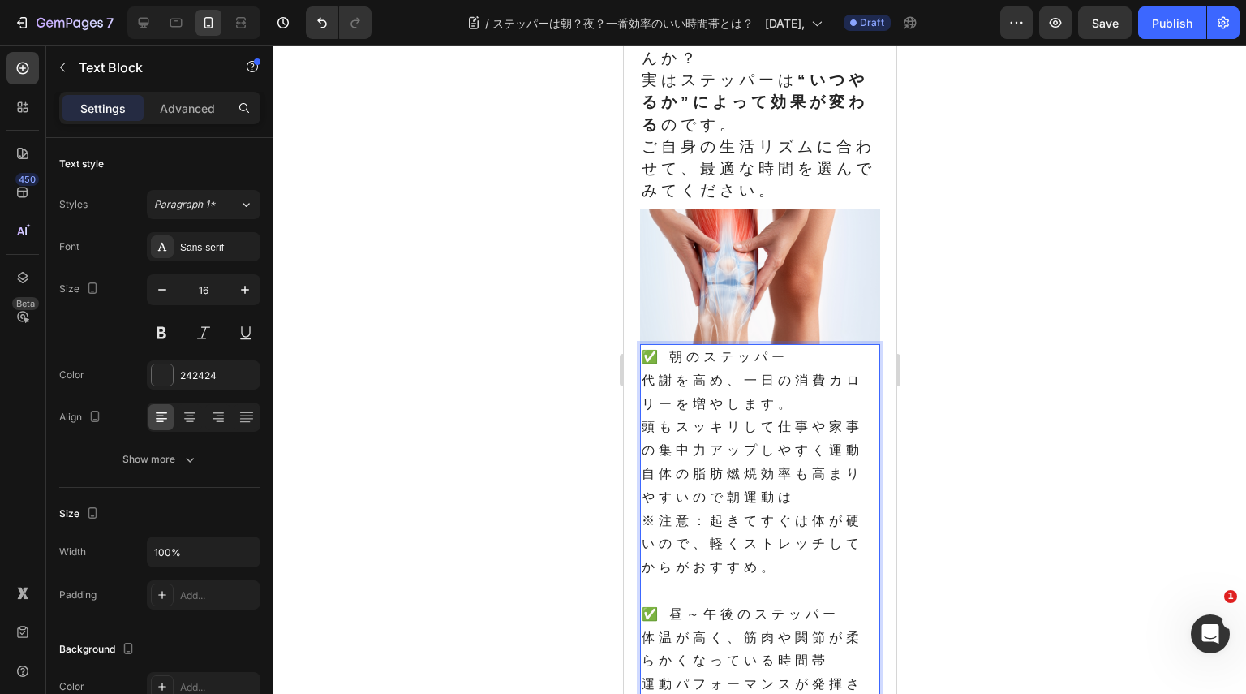
scroll to position [487, 0]
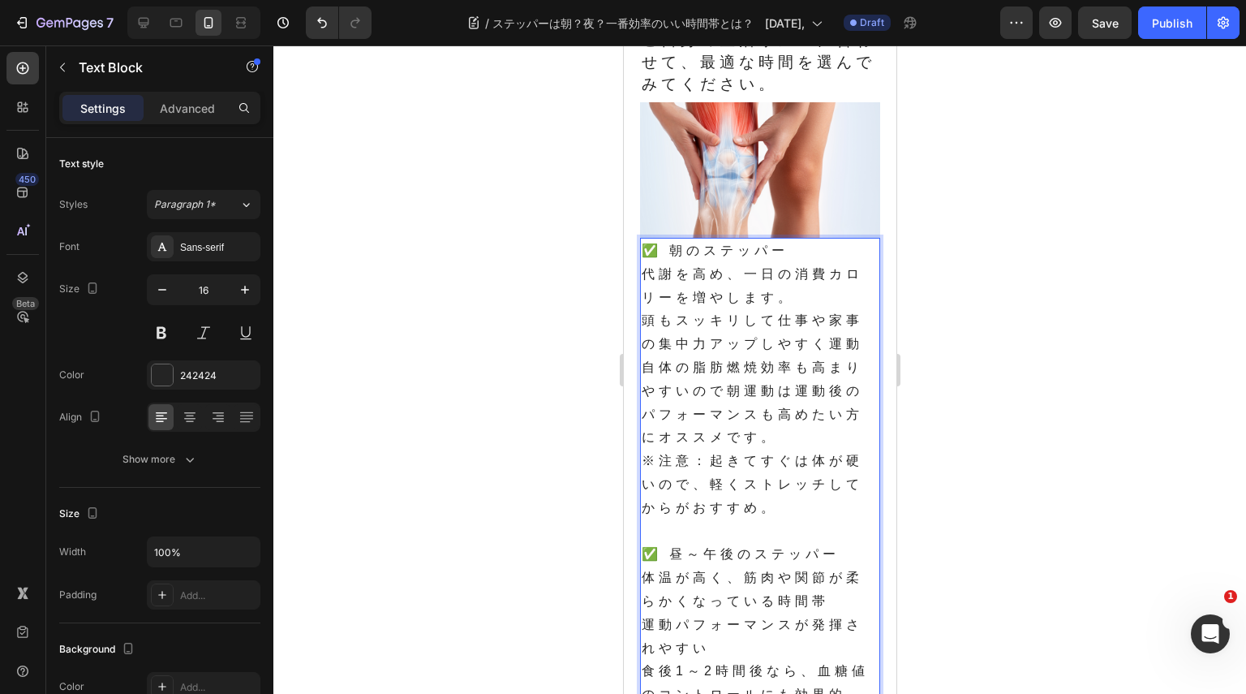
click at [782, 509] on p "※注意：起きてすぐは体が硬いので、軽くストレッチしてからがおすすめ。" at bounding box center [759, 485] width 237 height 70
click at [786, 449] on p "頭もスッキリして仕事や家事の集中力アップしやすく運動自体の脂肪燃焼効率も高まりやすいので朝運動は運動後のパフォーマンスも高めたい方にオススメです。" at bounding box center [759, 379] width 237 height 140
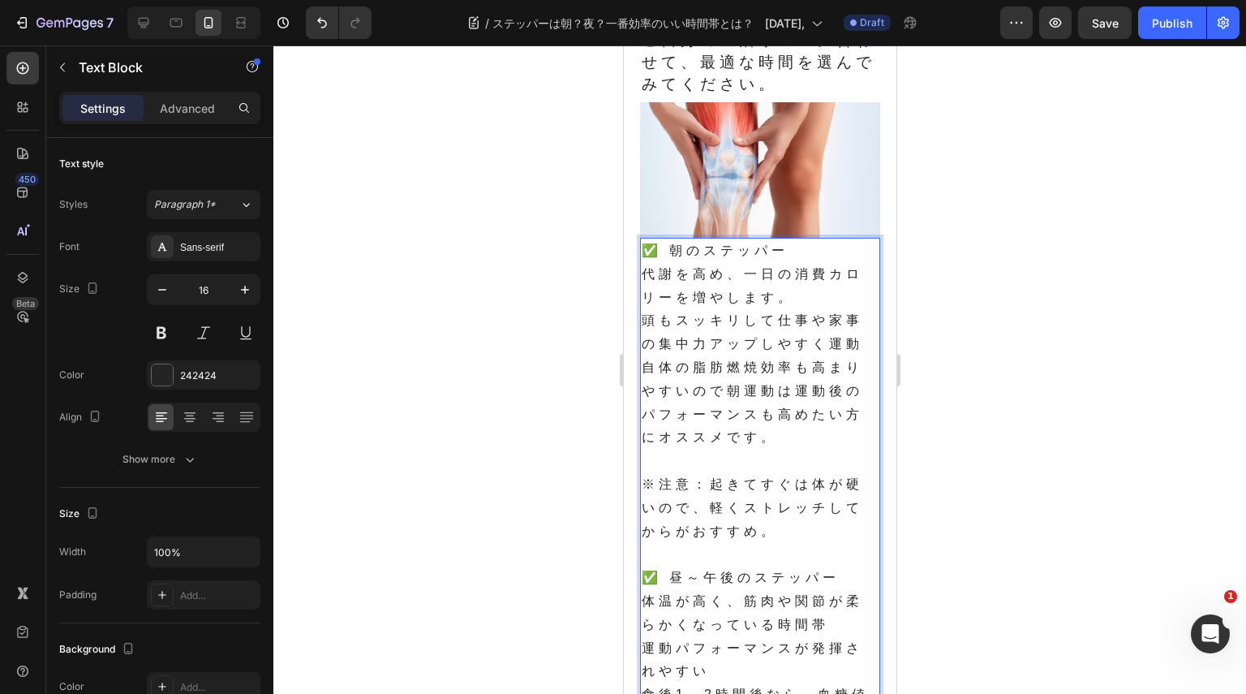
click at [713, 356] on p "頭もスッキリして仕事や家事の集中力アップしやすく運動自体の脂肪燃焼効率も高まりやすいので朝運動は運動後のパフォーマンスも高めたい方にオススメです。" at bounding box center [759, 379] width 237 height 140
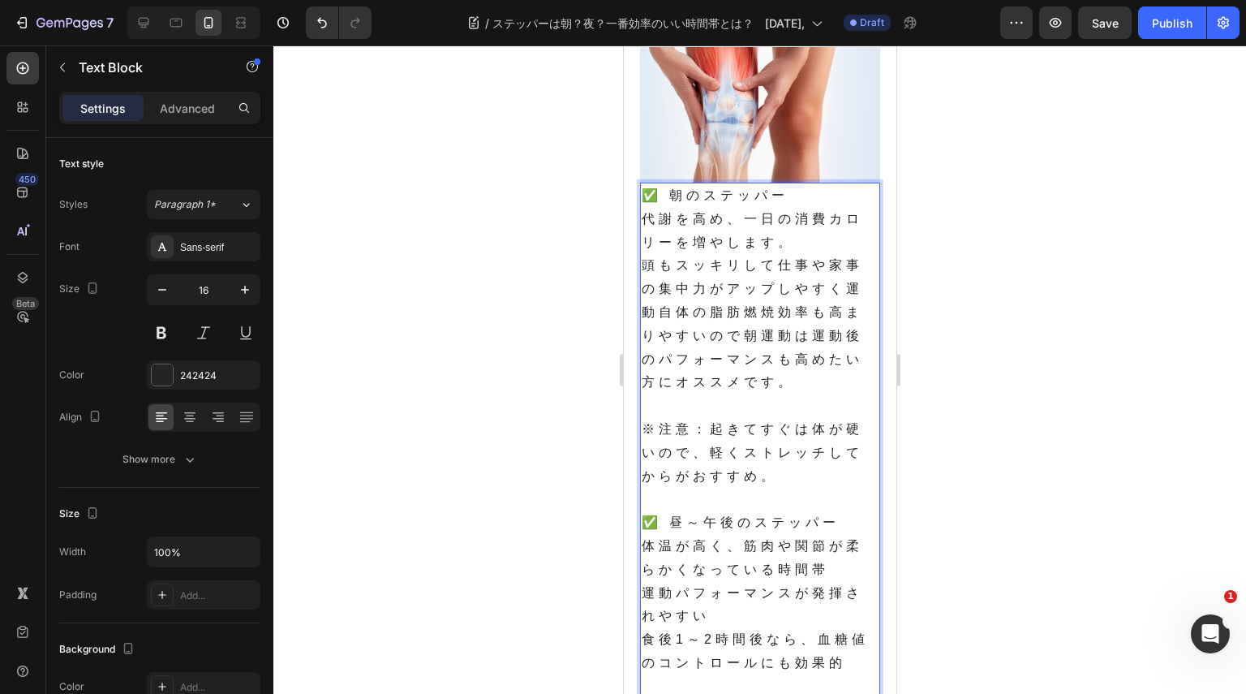
scroll to position [649, 0]
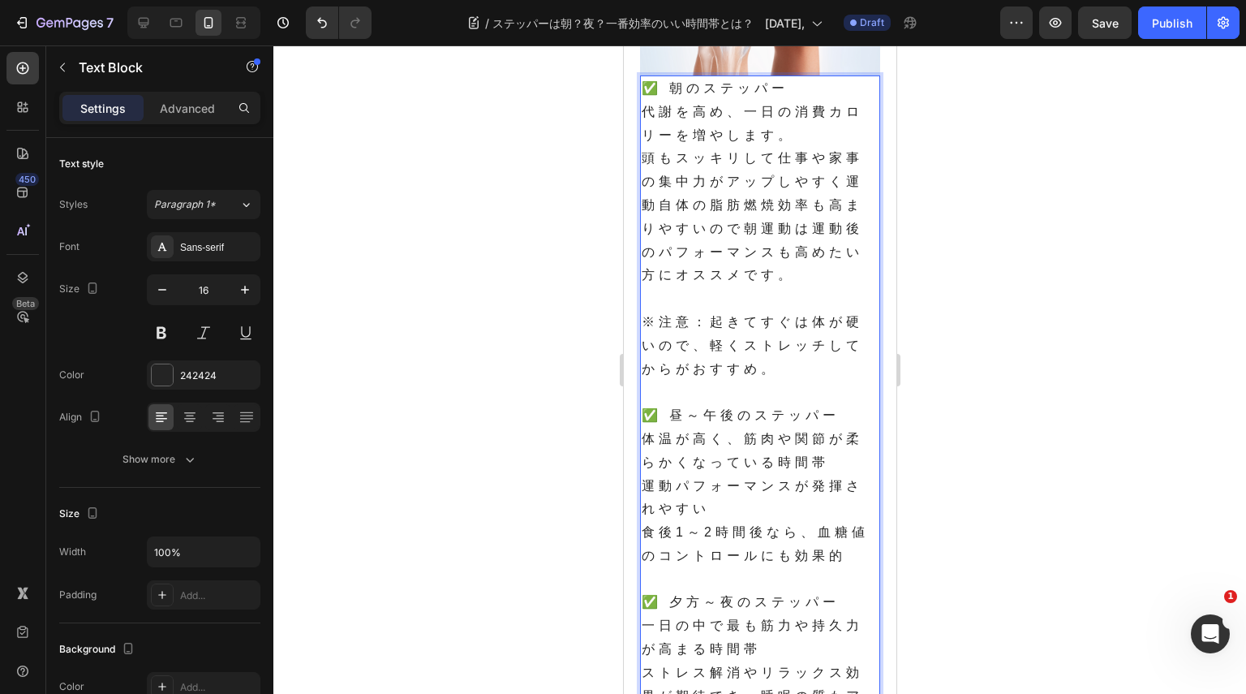
click at [811, 415] on p "✅ 昼～午後のステッパー" at bounding box center [759, 416] width 237 height 24
drag, startPoint x: 797, startPoint y: 99, endPoint x: 668, endPoint y: 84, distance: 129.9
click at [666, 84] on p "✅ 朝のステッパー" at bounding box center [759, 89] width 237 height 24
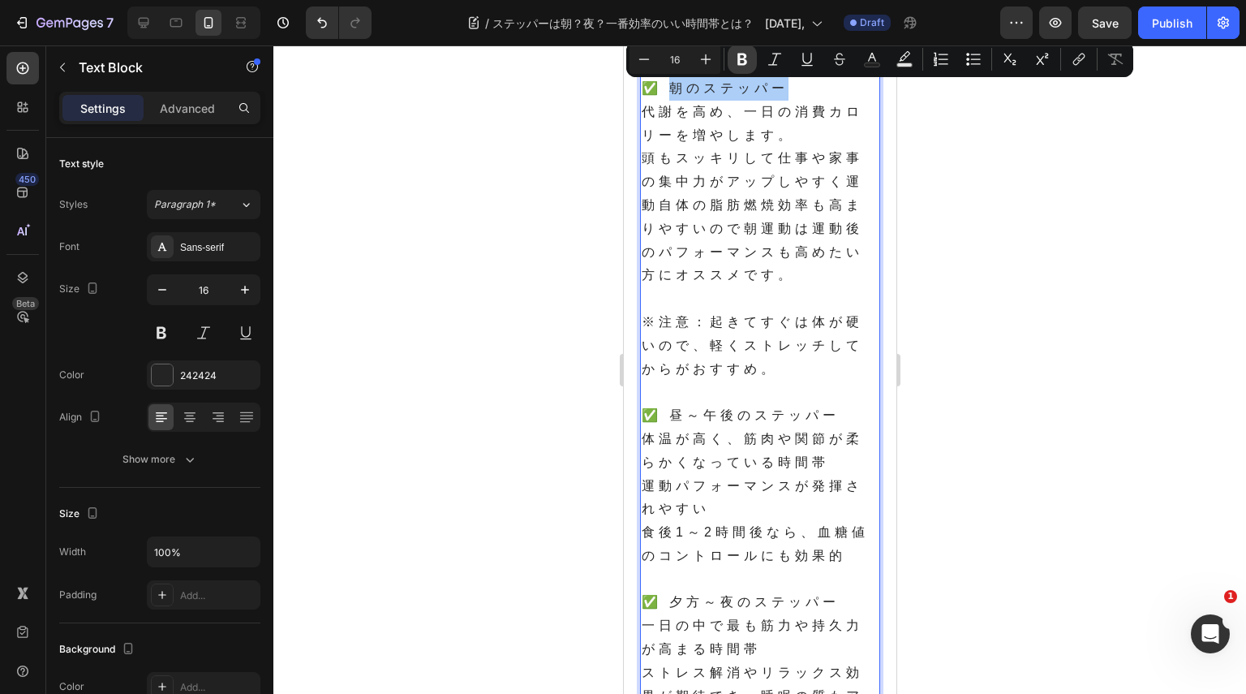
click at [737, 61] on icon "Editor contextual toolbar" at bounding box center [742, 59] width 16 height 16
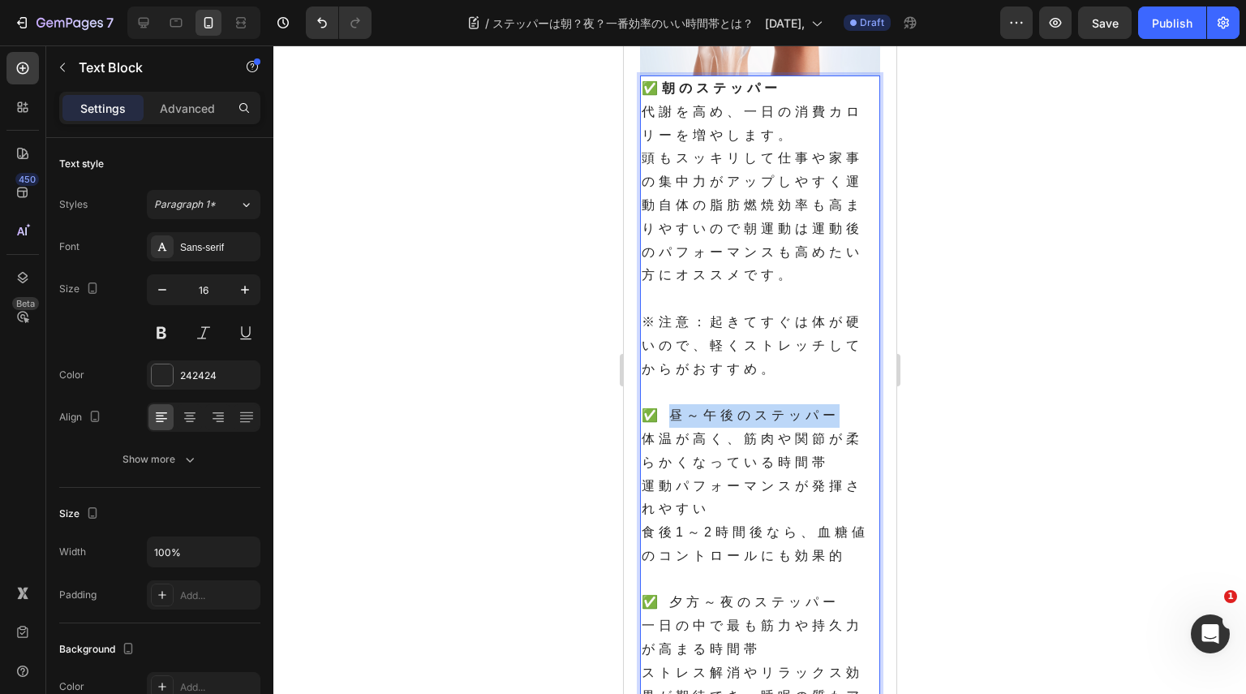
drag, startPoint x: 841, startPoint y: 419, endPoint x: 674, endPoint y: 419, distance: 167.1
click at [674, 419] on p "✅ 昼～午後のステッパー" at bounding box center [759, 416] width 237 height 24
click at [714, 439] on p "体温が高く、筋肉や関節が柔らかくなっている時間帯" at bounding box center [759, 451] width 237 height 47
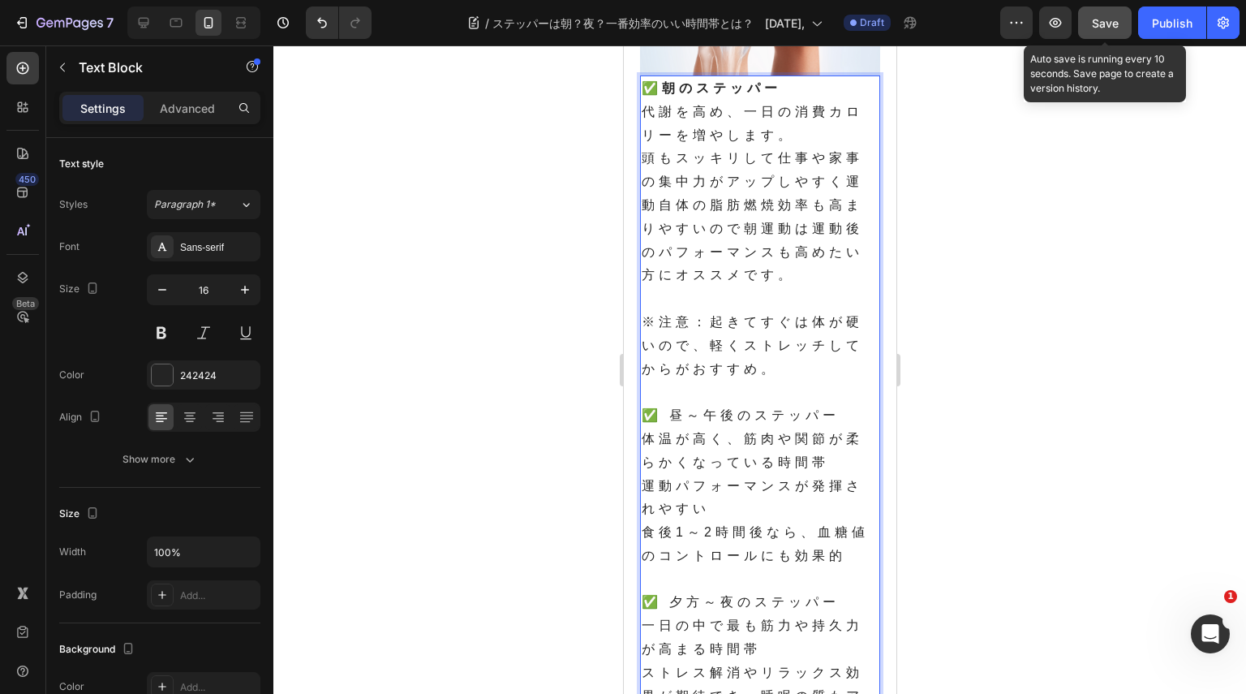
click at [1099, 19] on span "Save" at bounding box center [1105, 23] width 27 height 14
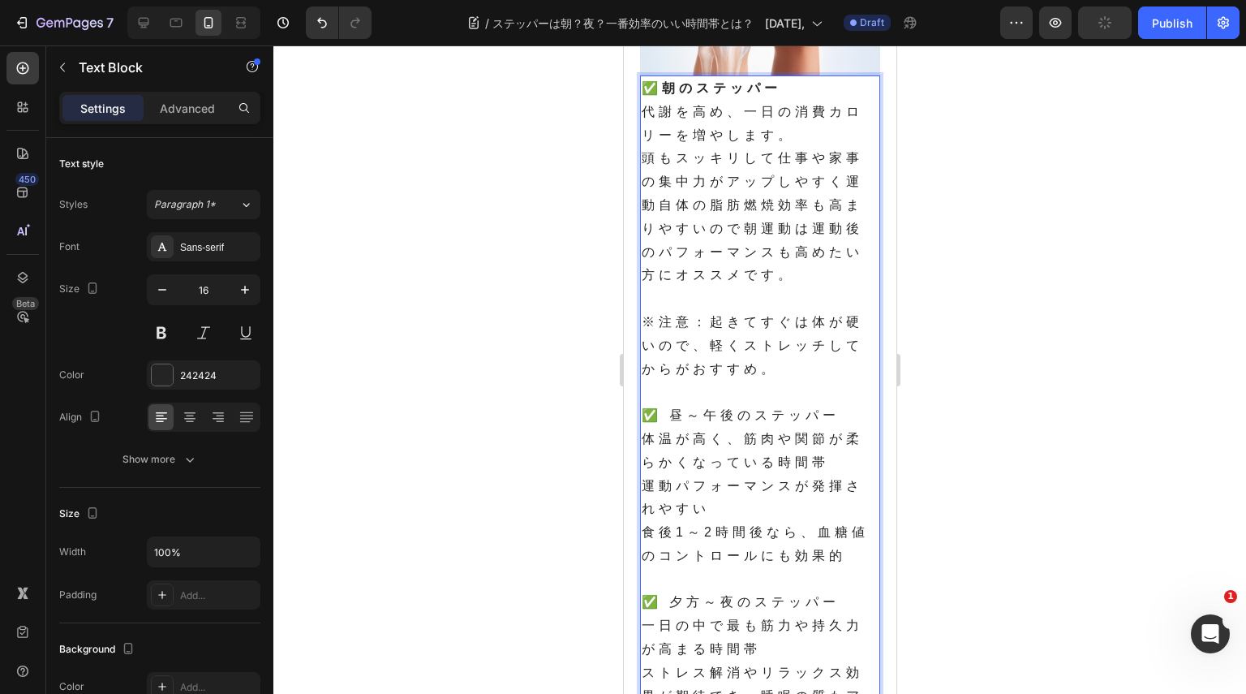
click at [833, 351] on p "※注意：起きてすぐは体が硬いので、軽くストレッチしてからがおすすめ。" at bounding box center [759, 346] width 237 height 70
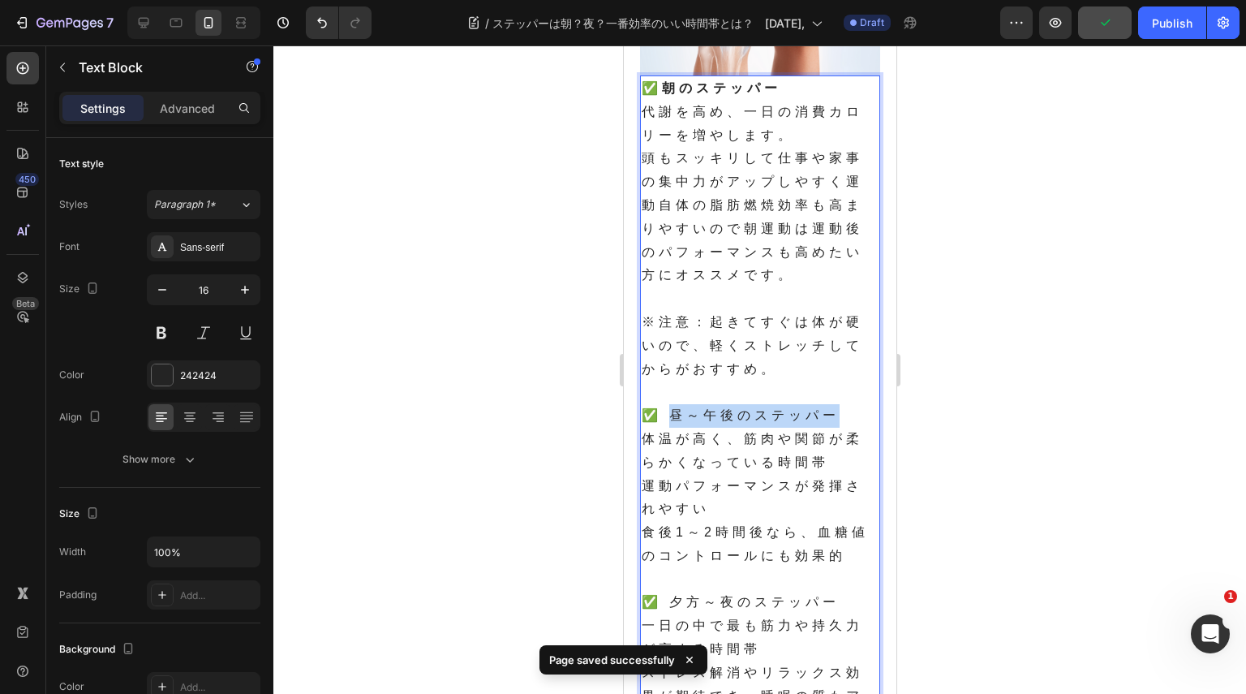
drag, startPoint x: 849, startPoint y: 419, endPoint x: 672, endPoint y: 421, distance: 176.9
click at [672, 421] on p "✅ 昼～午後のステッパー" at bounding box center [759, 416] width 237 height 24
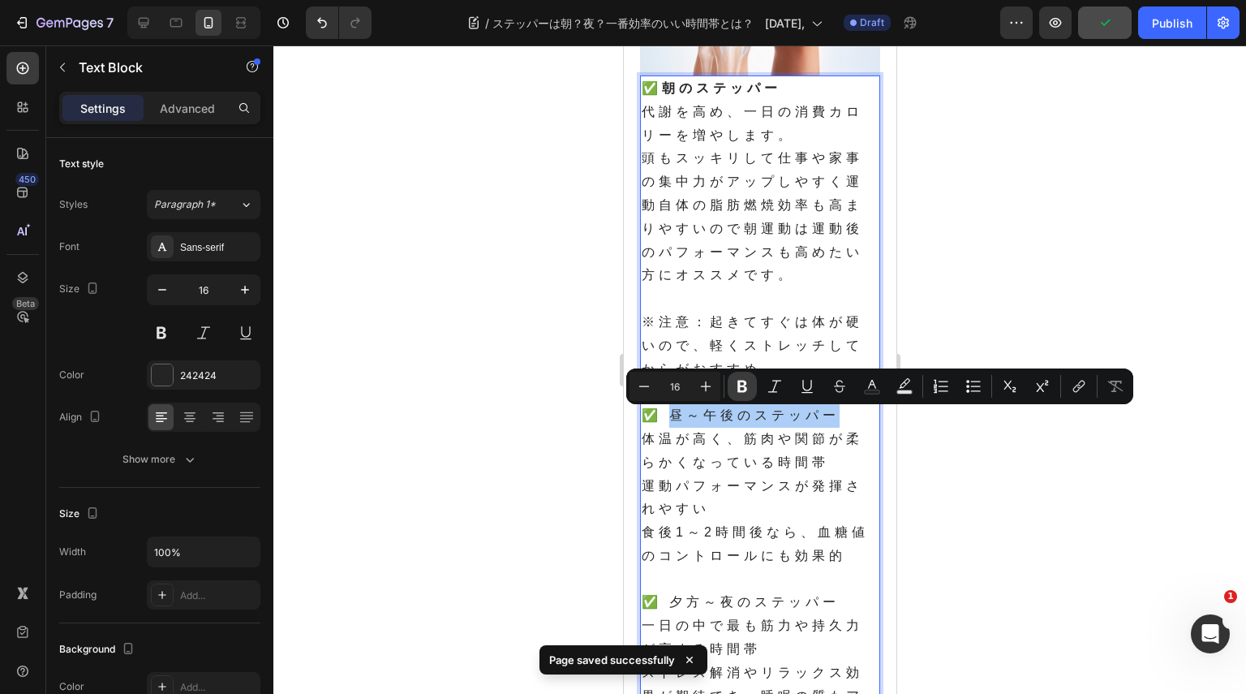
drag, startPoint x: 744, startPoint y: 384, endPoint x: 116, endPoint y: 440, distance: 630.5
click at [744, 384] on icon "Editor contextual toolbar" at bounding box center [743, 387] width 10 height 12
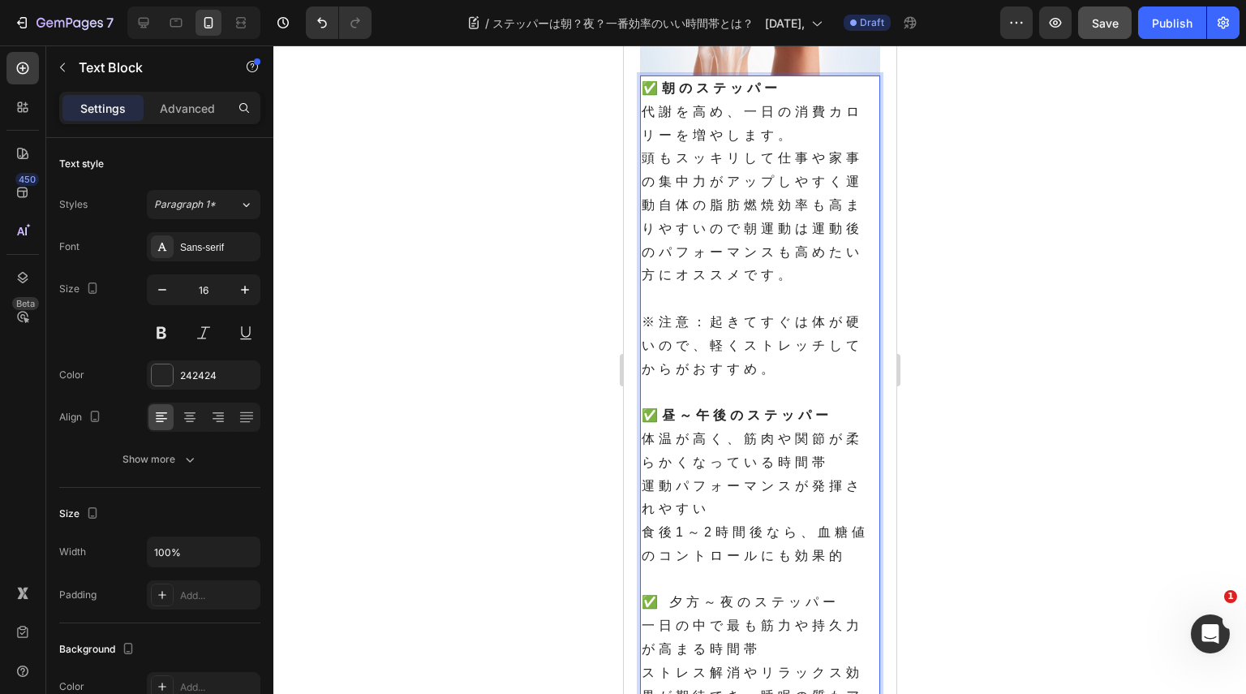
click at [838, 469] on p "体温が高く、筋肉や関節が柔らかくなっている時間帯" at bounding box center [759, 451] width 237 height 47
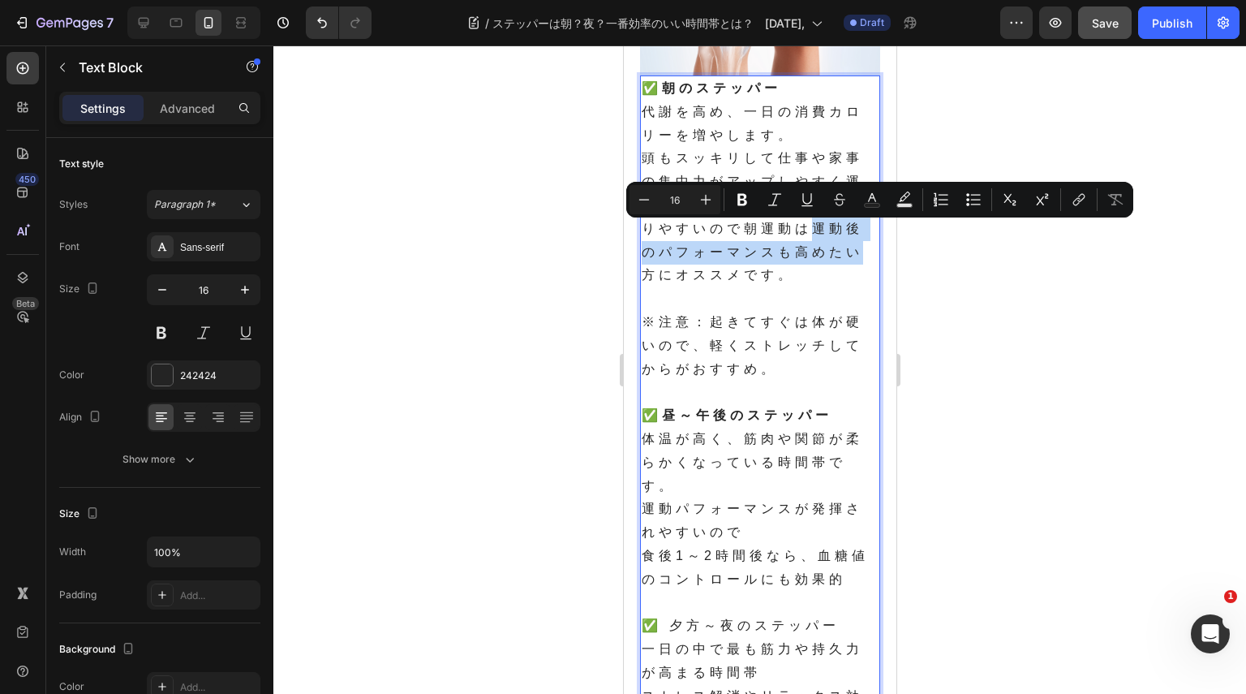
drag, startPoint x: 814, startPoint y: 234, endPoint x: 854, endPoint y: 260, distance: 47.5
click at [854, 260] on p "頭もスッキリして仕事や家事の集中力がアップしやすく運動自体の脂肪燃焼効率も高まりやすいので朝運動は運動後のパフォーマンスも高めたい方にオススメです。" at bounding box center [759, 217] width 237 height 140
click at [807, 200] on icon "Editor contextual toolbar" at bounding box center [807, 199] width 16 height 16
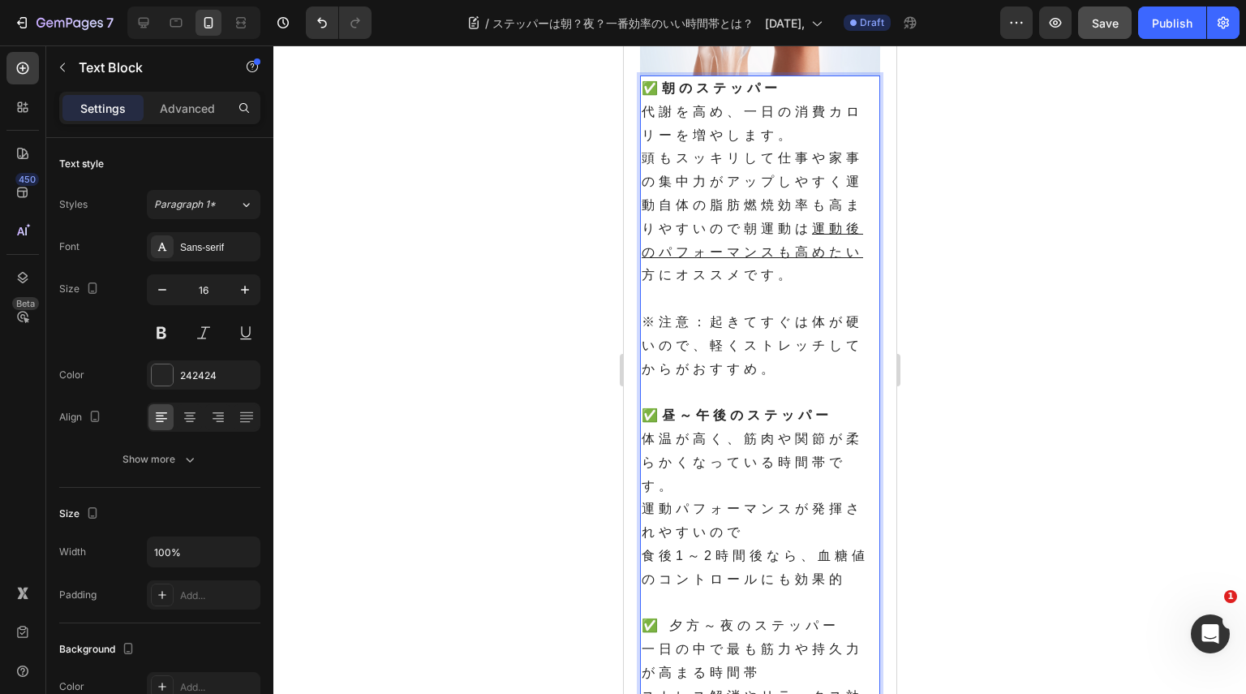
click at [641, 518] on p "運動パフォーマンスが発揮されやすいので" at bounding box center [759, 520] width 237 height 47
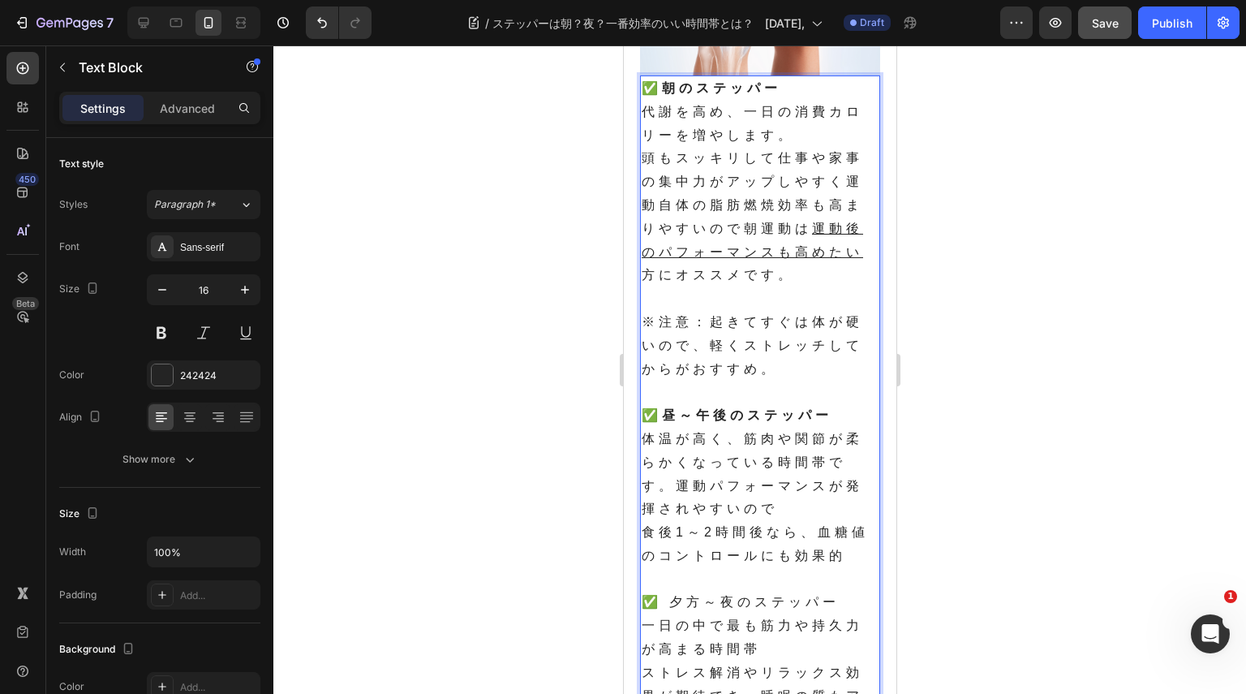
click at [669, 259] on u "運動後のパフォーマンスも高めたい" at bounding box center [752, 240] width 222 height 37
click at [656, 259] on u "運動後のパフォーマンスも高めたい" at bounding box center [752, 240] width 222 height 37
click at [795, 298] on p "Rich Text Editor. Editing area: main" at bounding box center [759, 299] width 237 height 24
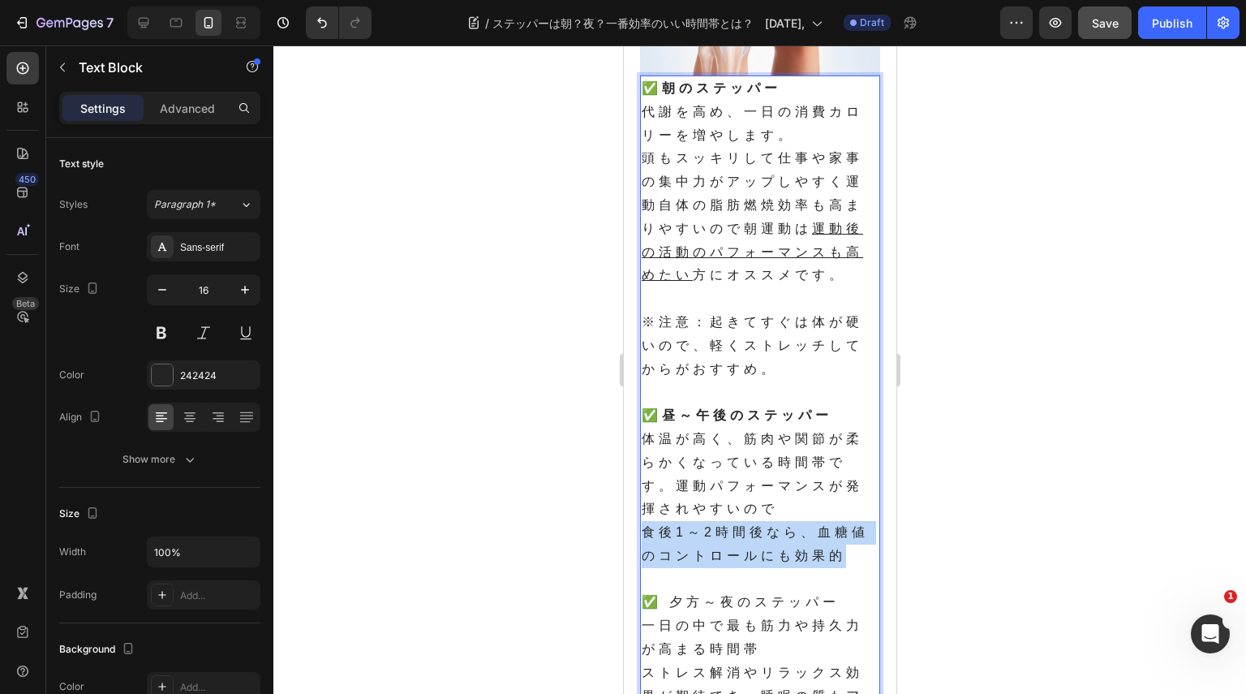
drag, startPoint x: 644, startPoint y: 540, endPoint x: 858, endPoint y: 566, distance: 215.1
click at [858, 566] on p "食後1～2時間後なら、血糖値のコントロールにも効果的" at bounding box center [759, 544] width 237 height 47
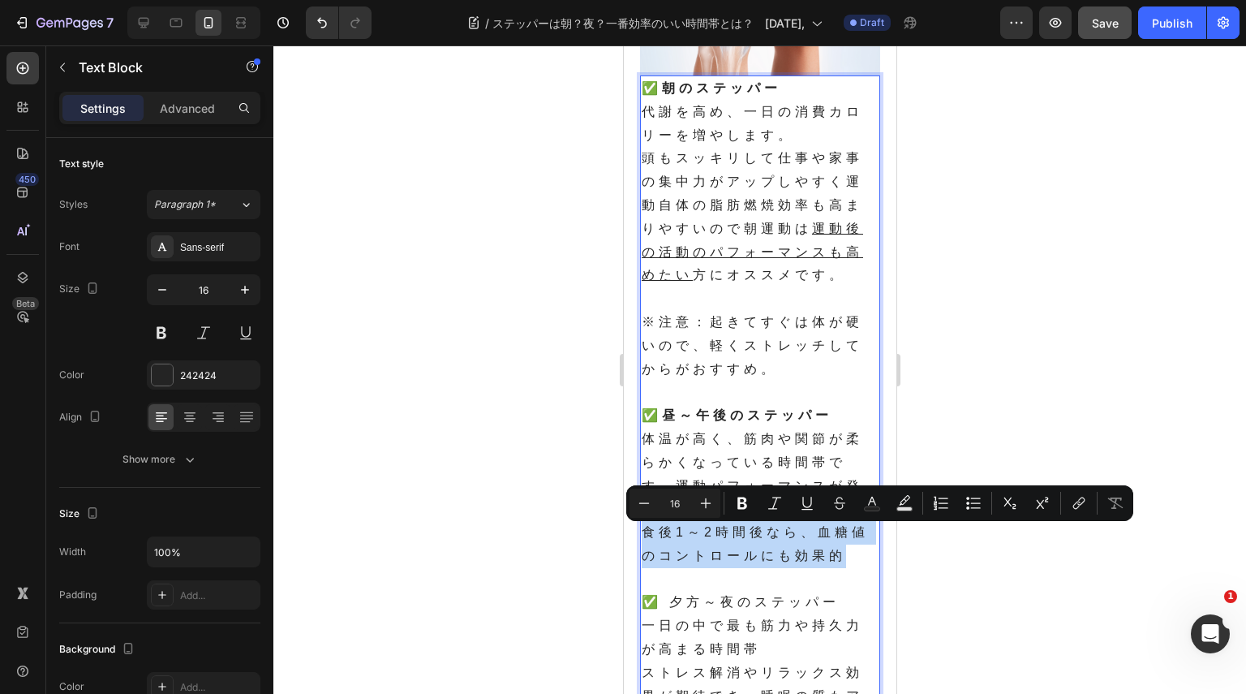
click at [860, 566] on p "食後1～2時間後なら、血糖値のコントロールにも効果的" at bounding box center [759, 544] width 237 height 47
click at [859, 564] on p "食後1～2時間後なら、血糖値のコントロールにも効果的" at bounding box center [759, 544] width 237 height 47
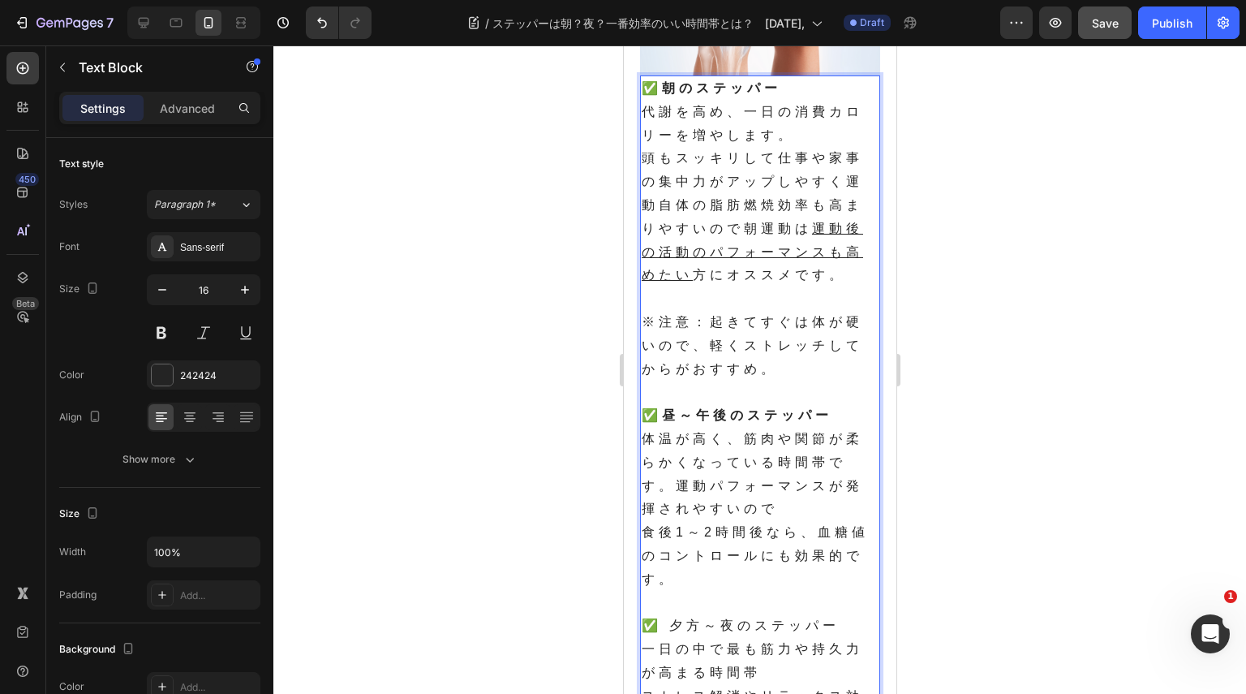
click at [809, 543] on p "食後1～2時間後なら、血糖値のコントロールにも効果的です。" at bounding box center [759, 556] width 237 height 70
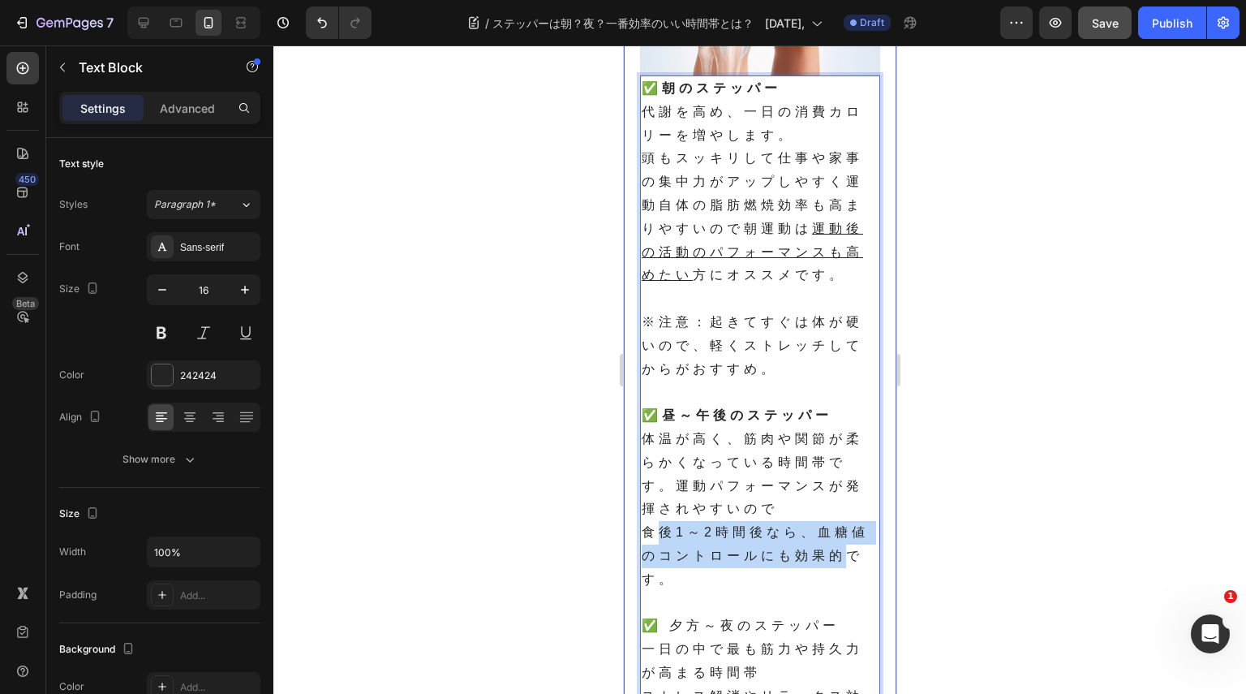
drag, startPoint x: 654, startPoint y: 533, endPoint x: 874, endPoint y: 568, distance: 222.6
click at [874, 568] on div "Published: [DATE] 9/29 Text Block Icon Icon Row Row 運営者のchieです。 　「どうせやるなら、一番効率の…" at bounding box center [759, 487] width 273 height 1797
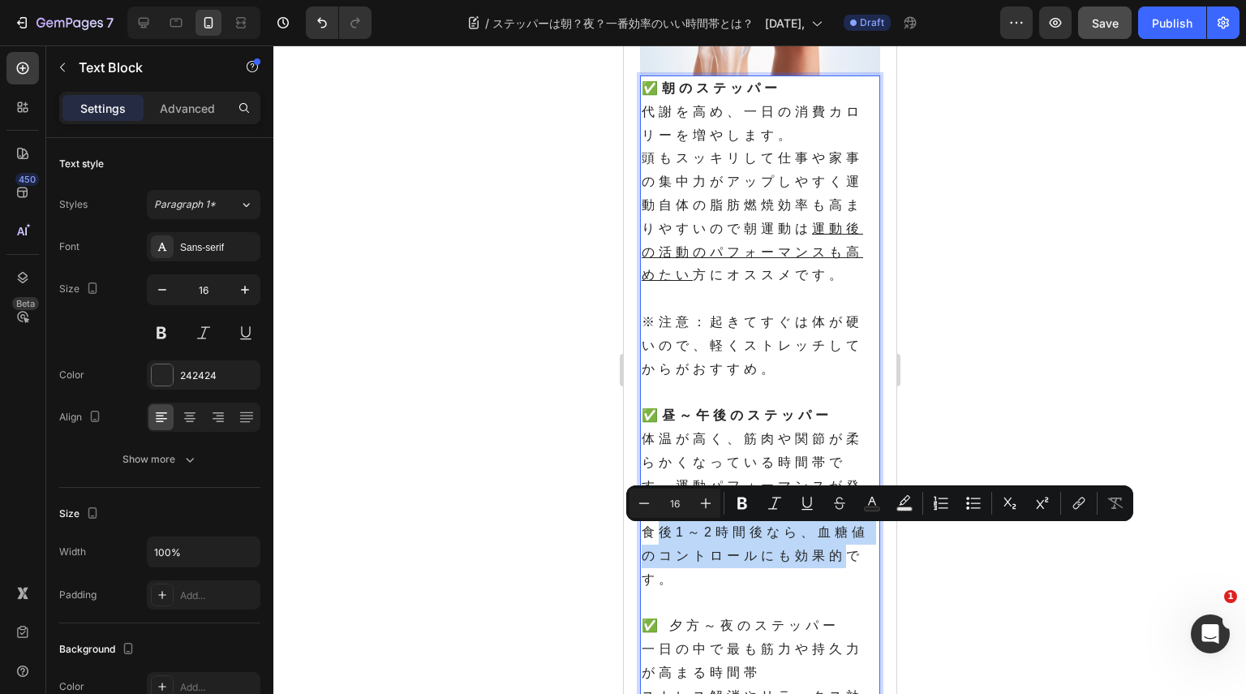
click at [657, 548] on p "食後1～2時間後なら、血糖値のコントロールにも効果的です。" at bounding box center [759, 556] width 237 height 70
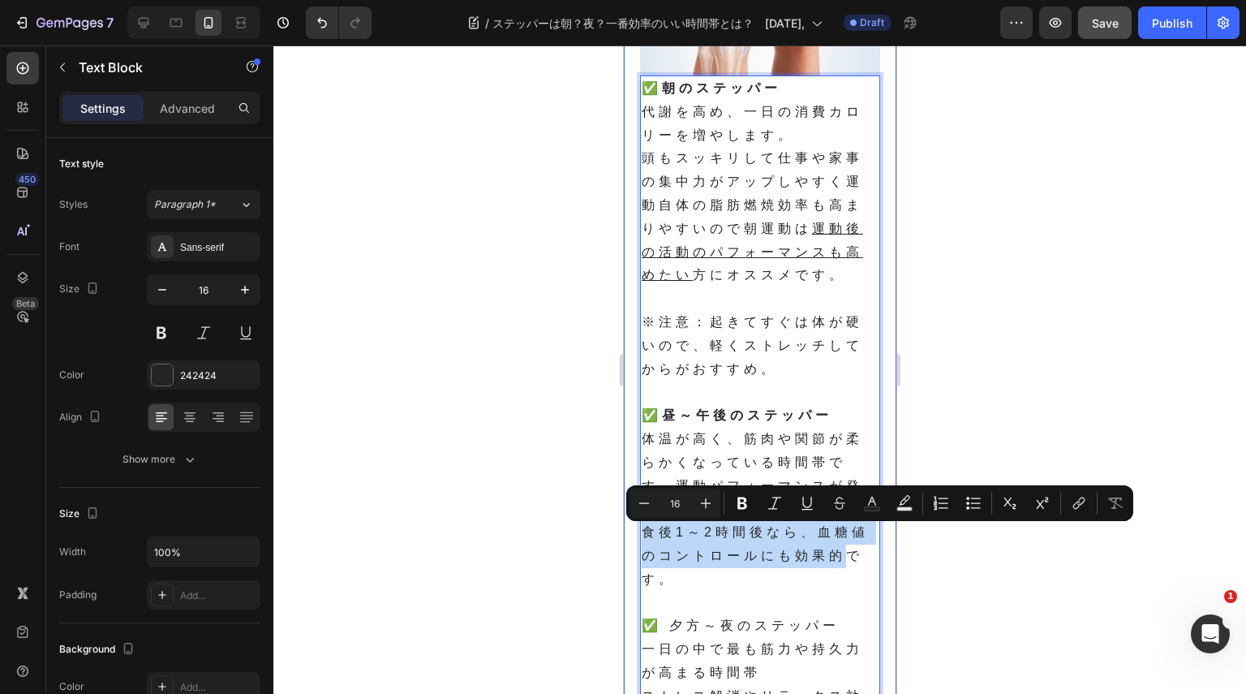
drag, startPoint x: 648, startPoint y: 538, endPoint x: 857, endPoint y: 551, distance: 208.9
click at [867, 565] on div "✅ 朝のステッパー 代謝を高め、一日の消費カロリーを増やします。 頭もスッキリして仕事や家事の集中力がアップしやすく運動自体の脂肪燃焼効率も高まりやすいので朝…" at bounding box center [759, 474] width 240 height 798
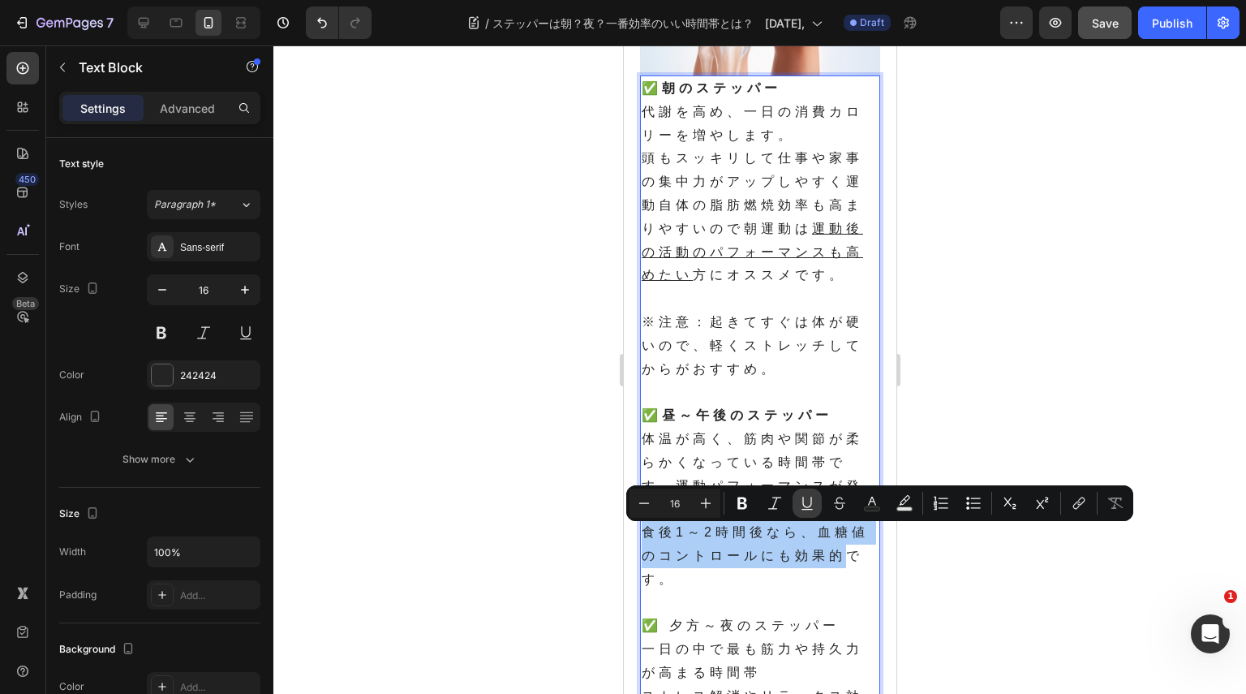
click at [805, 502] on icon "Editor contextual toolbar" at bounding box center [807, 503] width 16 height 16
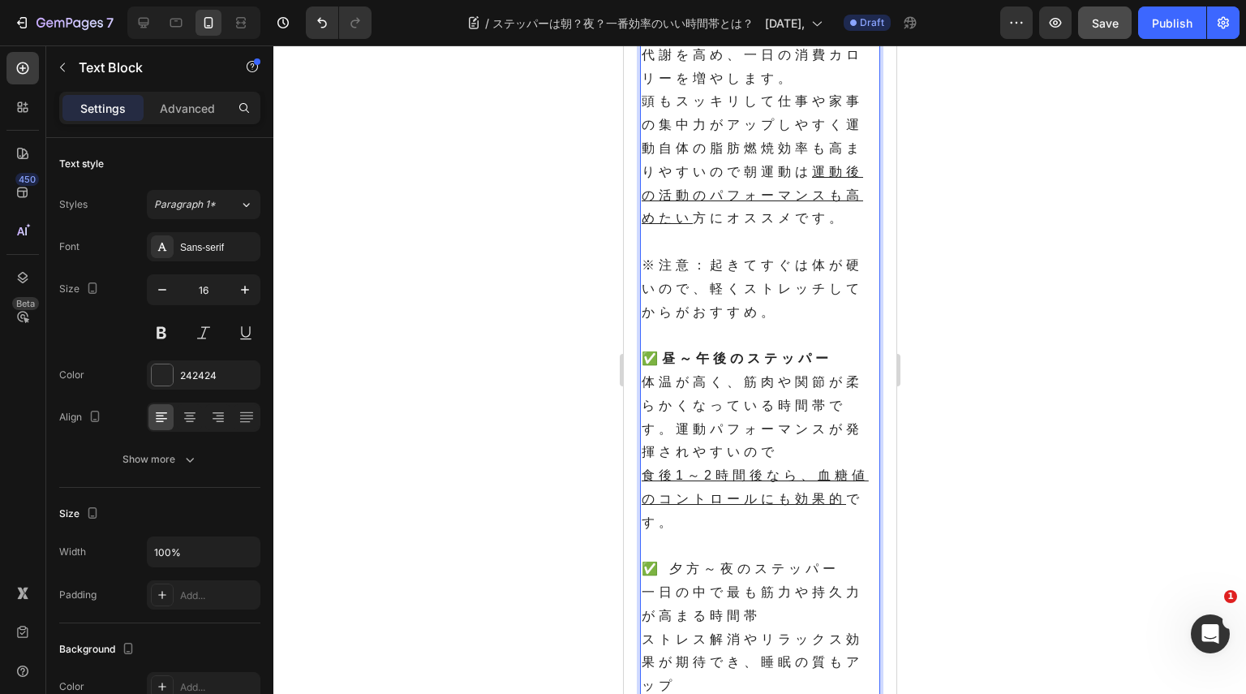
scroll to position [730, 0]
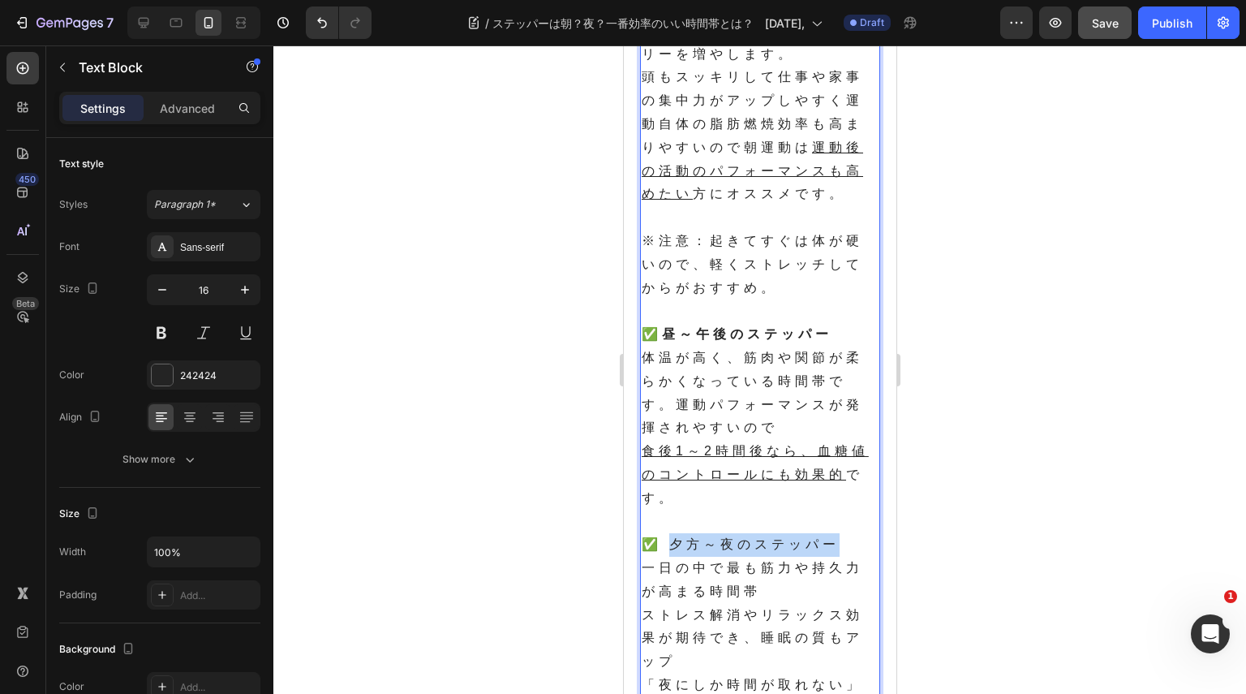
drag, startPoint x: 686, startPoint y: 550, endPoint x: 839, endPoint y: 555, distance: 153.4
click at [839, 555] on p "✅ 夕方～夜のステッパー" at bounding box center [759, 545] width 237 height 24
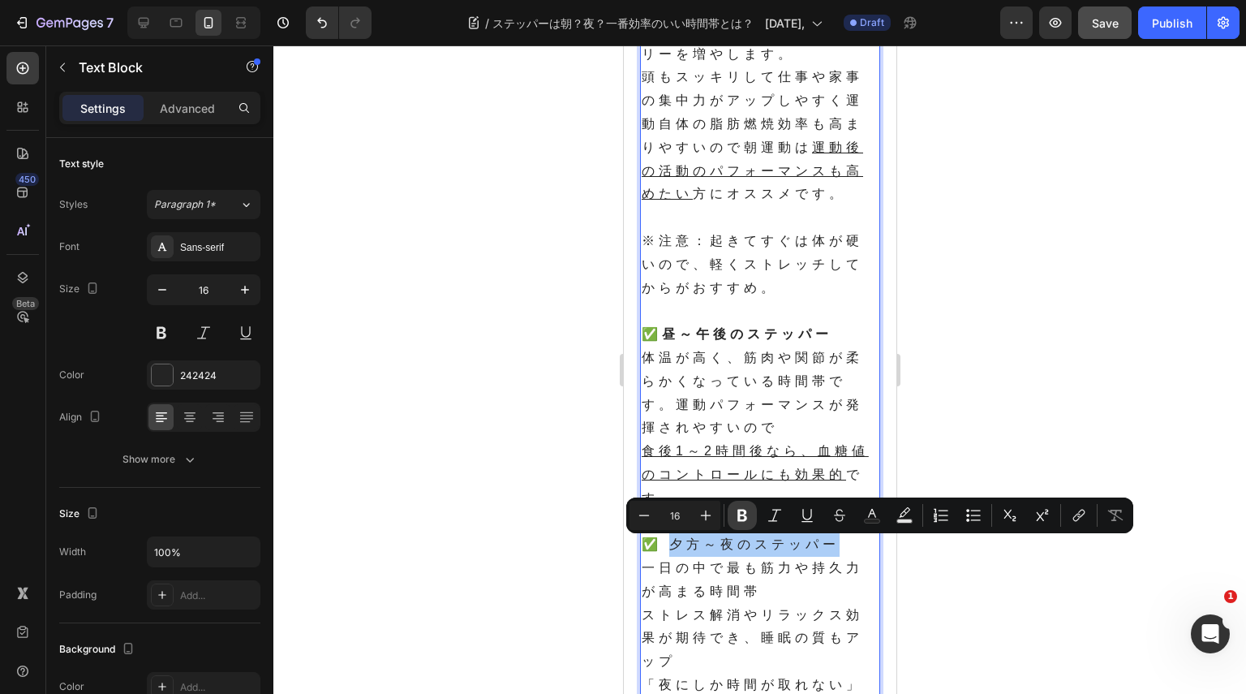
click at [740, 511] on icon "Editor contextual toolbar" at bounding box center [743, 516] width 10 height 12
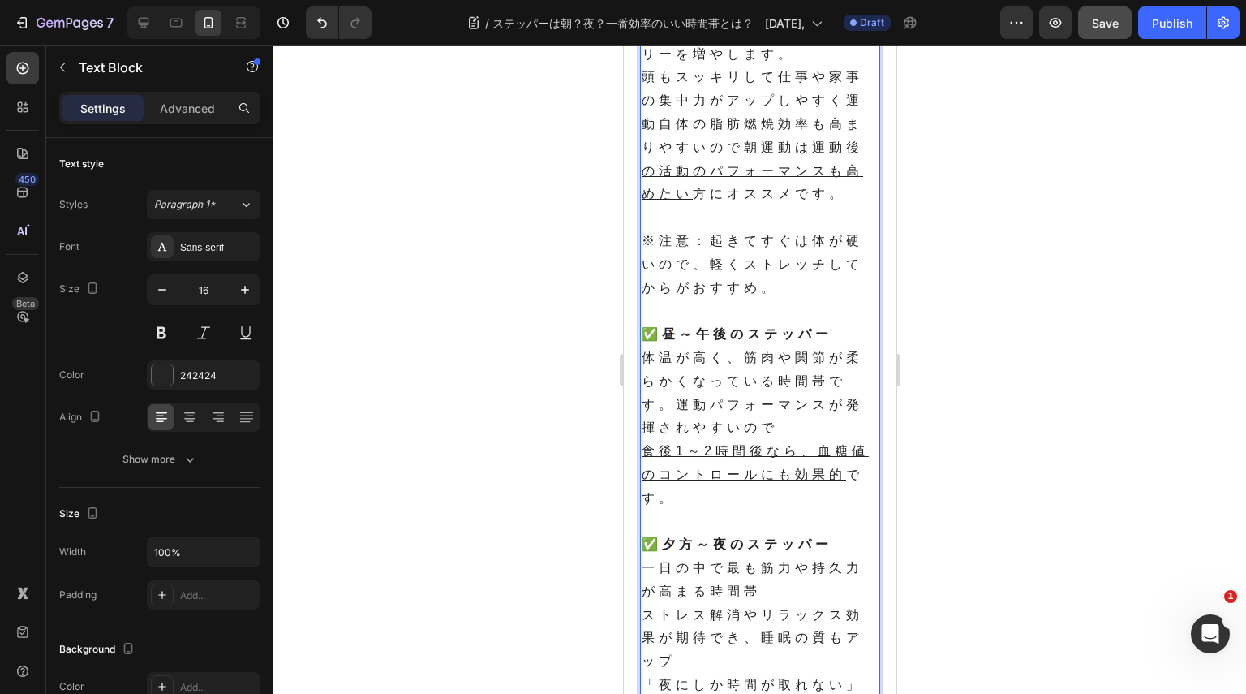
click at [753, 609] on p "ストレス解消やリラックス効果が期待でき、睡眠の質もアップ" at bounding box center [759, 639] width 237 height 70
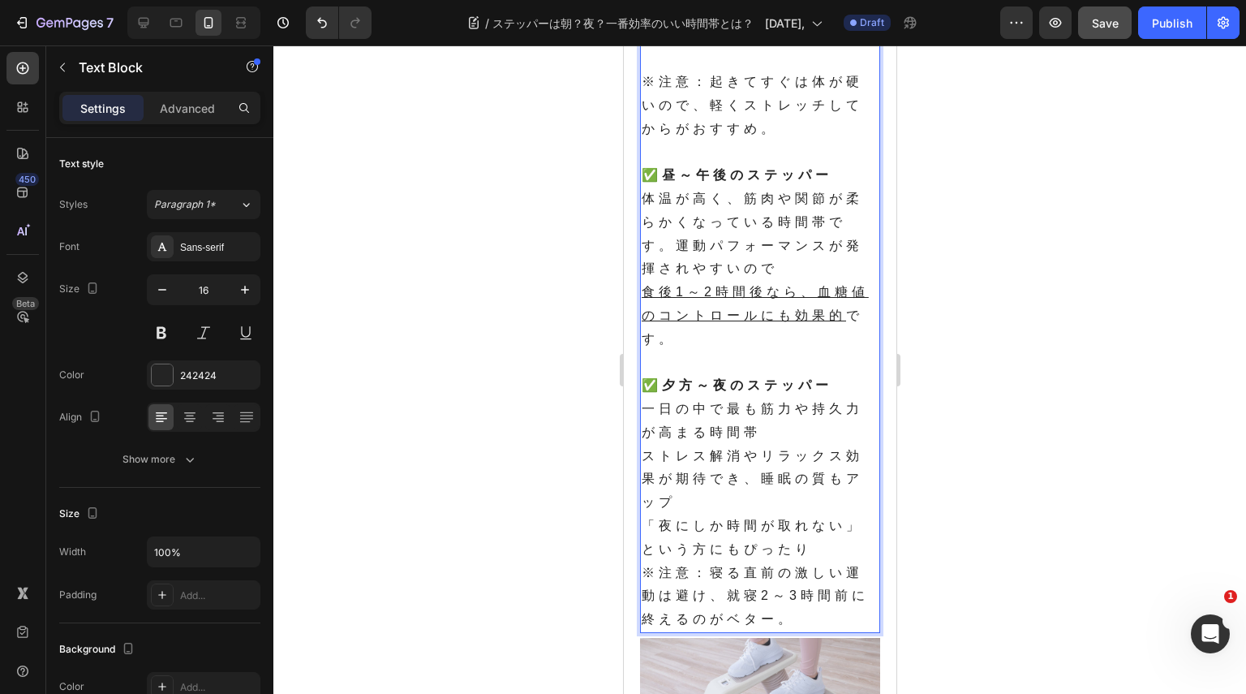
scroll to position [893, 0]
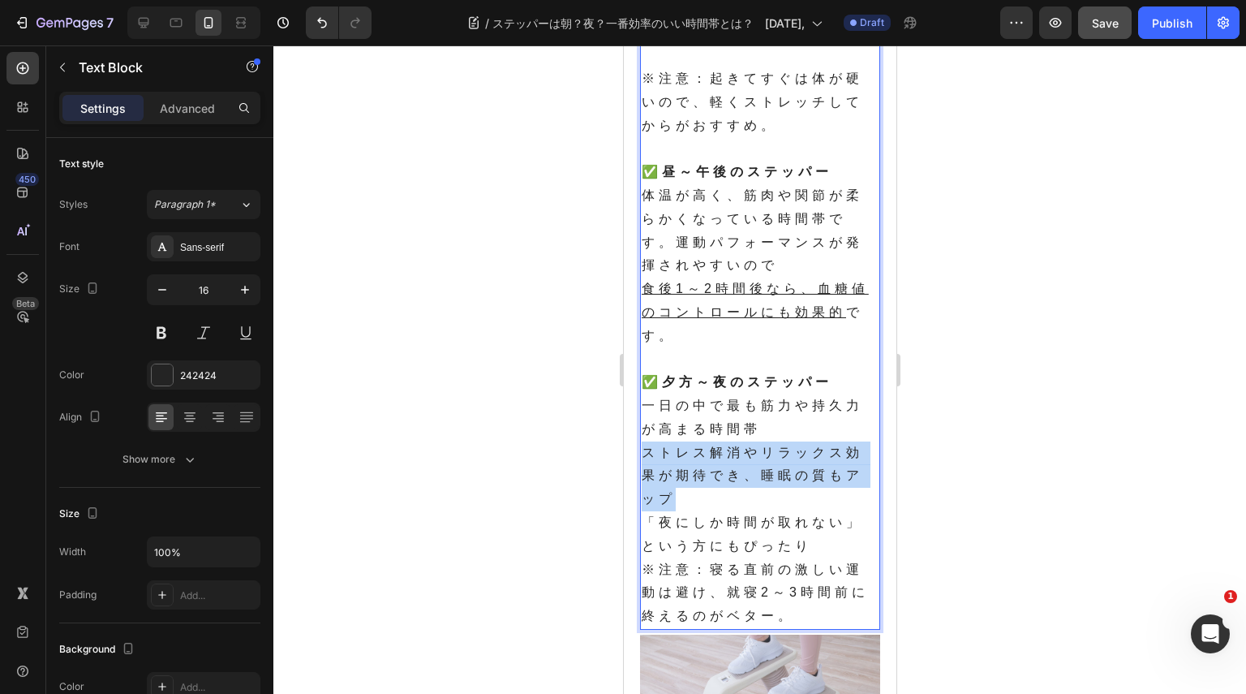
drag, startPoint x: 642, startPoint y: 458, endPoint x: 674, endPoint y: 497, distance: 50.7
click at [674, 497] on p "ストレス解消やリラックス効果が期待でき、睡眠の質もアップ" at bounding box center [759, 476] width 237 height 70
click at [686, 508] on p "ストレス解消やリラックス効果が期待でき、睡眠の質もアップ" at bounding box center [759, 476] width 237 height 70
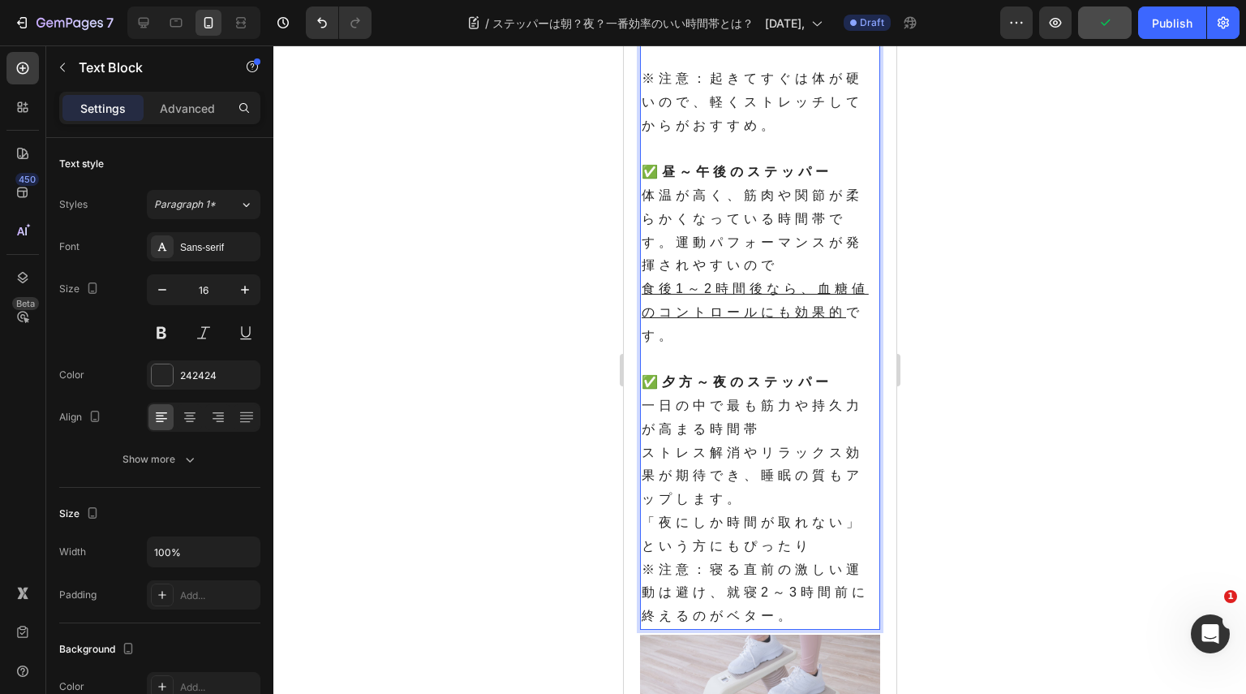
click at [815, 551] on p "「夜にしか時間が取れない」という方にもぴったり" at bounding box center [759, 534] width 237 height 47
click at [812, 570] on p "※注意：寝る直前の激しい運動は避け、就寝2～3時間前に終えるのがベター。" at bounding box center [759, 593] width 237 height 70
click at [809, 613] on p "※注意：寝る直前の激しい運動は避け、就寝2～3時間前に終えるのがベター。" at bounding box center [759, 593] width 237 height 70
click at [774, 438] on p "一日の中で最も筋力や持久力が高まる時間帯" at bounding box center [759, 417] width 237 height 47
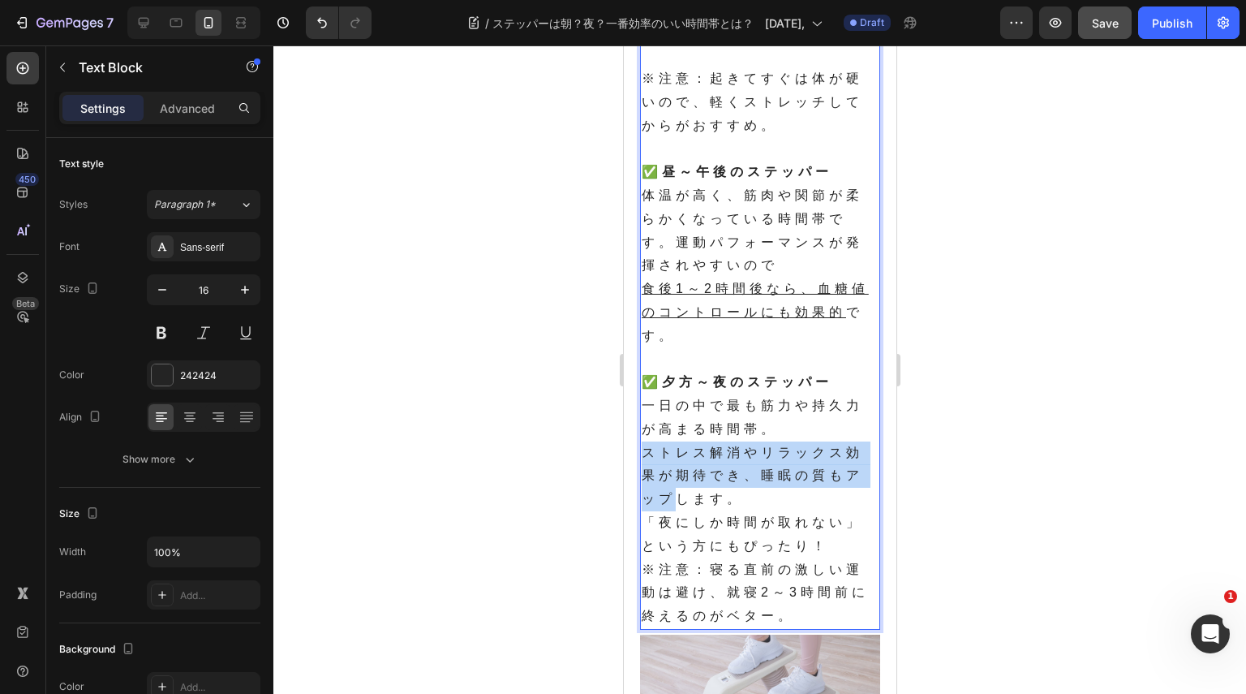
drag, startPoint x: 643, startPoint y: 455, endPoint x: 735, endPoint y: 468, distance: 92.6
click at [678, 501] on p "ストレス解消やリラックス効果が期待でき、睡眠の質もアップします。" at bounding box center [759, 476] width 237 height 70
click at [797, 447] on p "ストレス解消やリラックス効果が期待でき、睡眠の質もアップします。" at bounding box center [759, 476] width 237 height 70
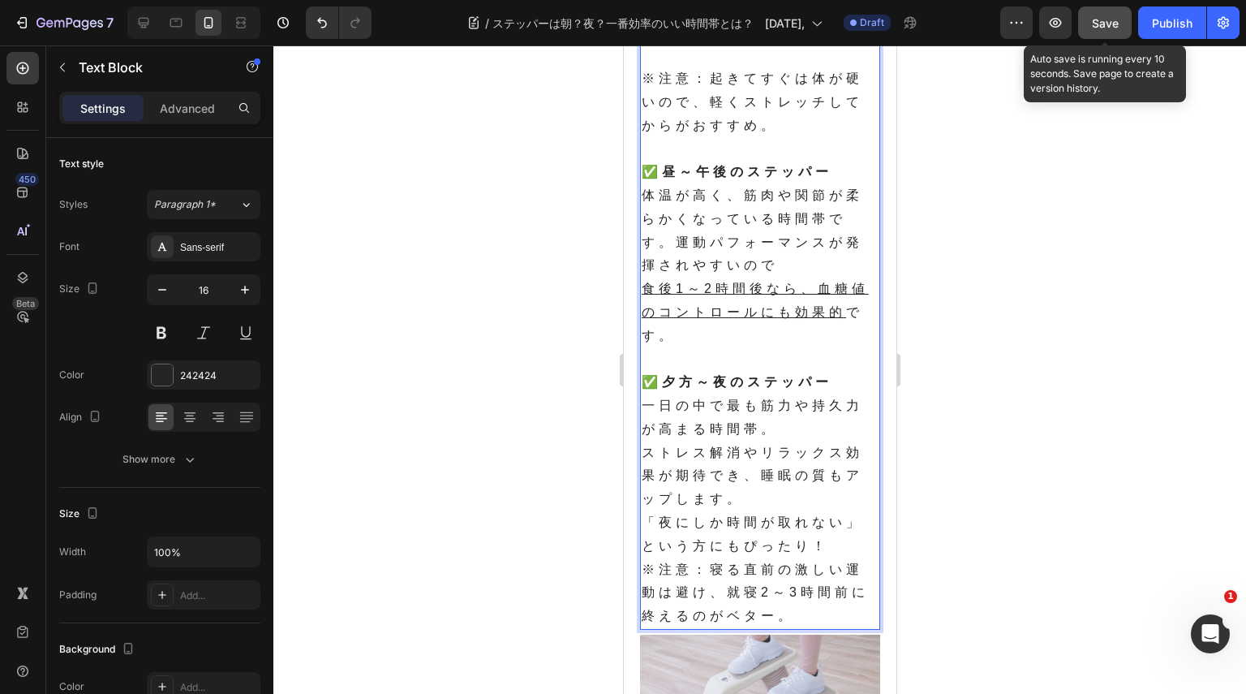
click at [1097, 21] on span "Save" at bounding box center [1105, 23] width 27 height 14
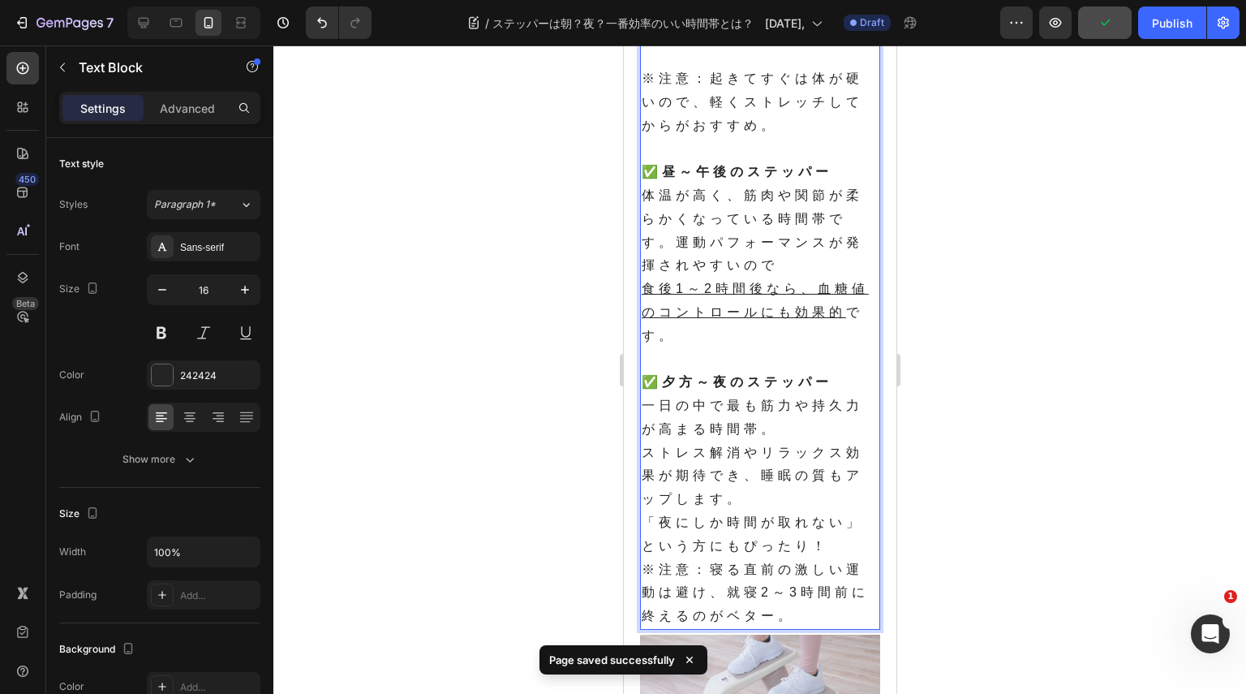
click at [721, 431] on p "一日の中で最も筋力や持久力が高まる時間帯。" at bounding box center [759, 417] width 237 height 47
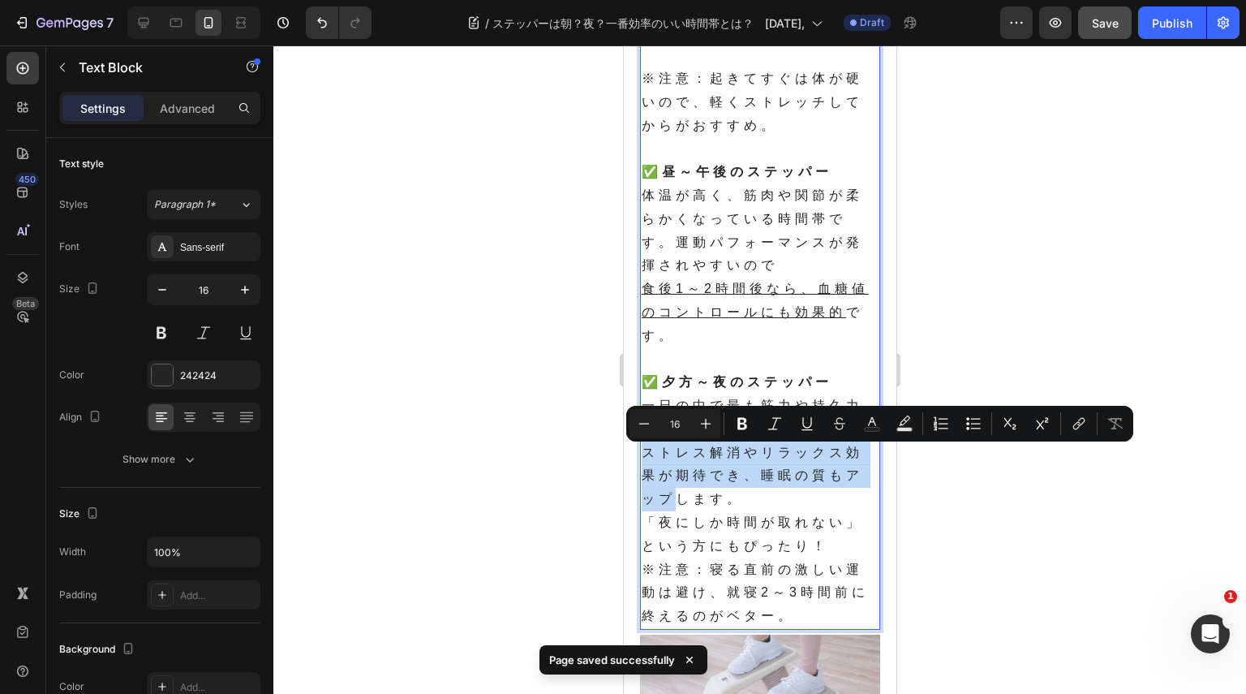
drag, startPoint x: 643, startPoint y: 457, endPoint x: 681, endPoint y: 505, distance: 60.7
click at [681, 505] on p "ストレス解消やリラックス効果が期待でき、睡眠の質もアップします。" at bounding box center [759, 476] width 237 height 70
click at [808, 420] on icon "Editor contextual toolbar" at bounding box center [807, 423] width 16 height 16
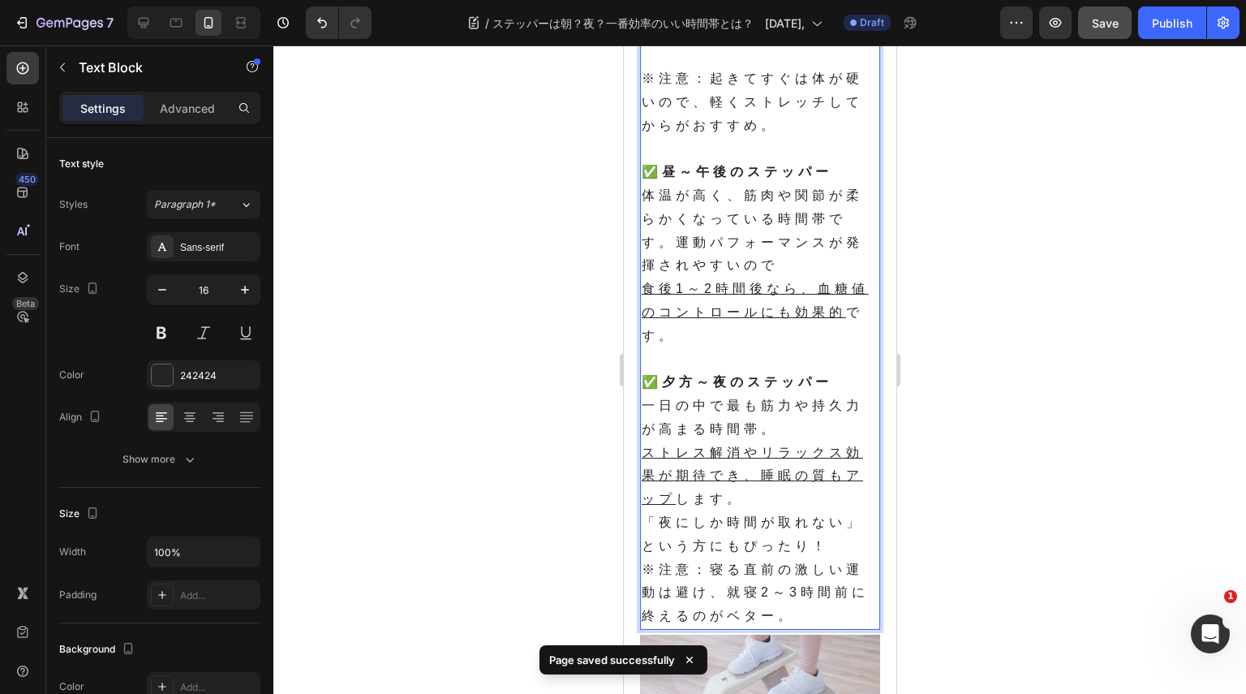
click at [817, 497] on p "ストレス解消やリラックス効果が期待でき、睡眠の質もアップ します。" at bounding box center [759, 476] width 237 height 70
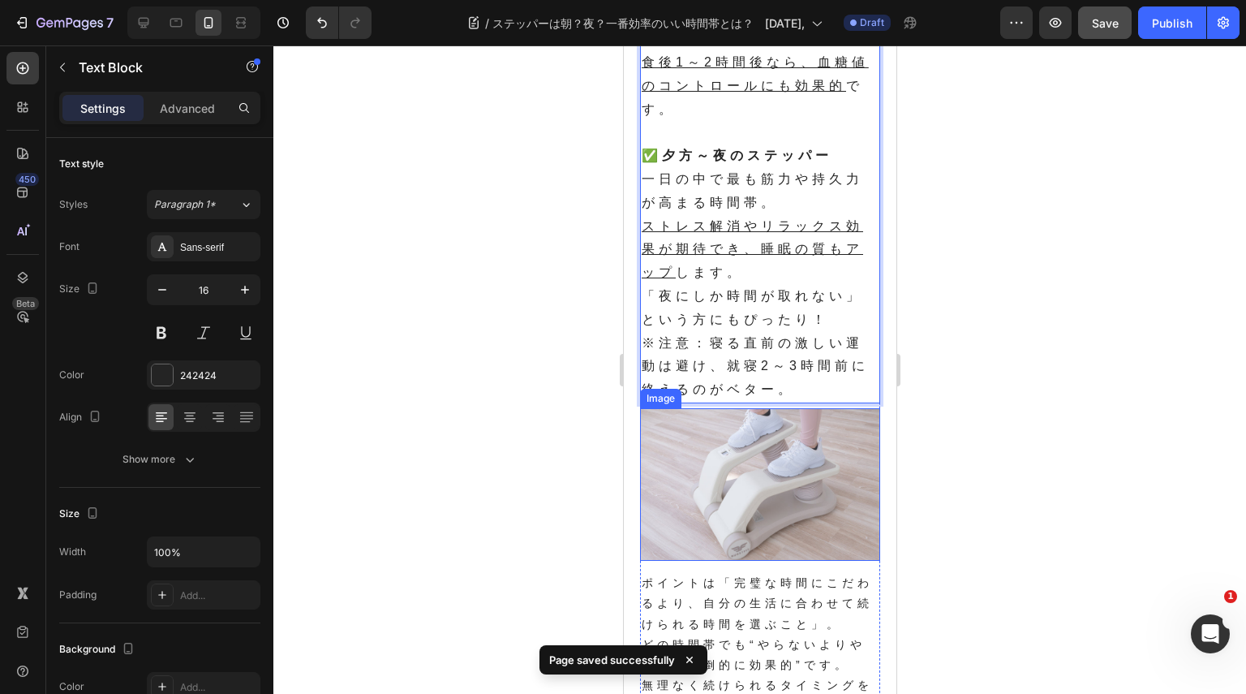
scroll to position [1298, 0]
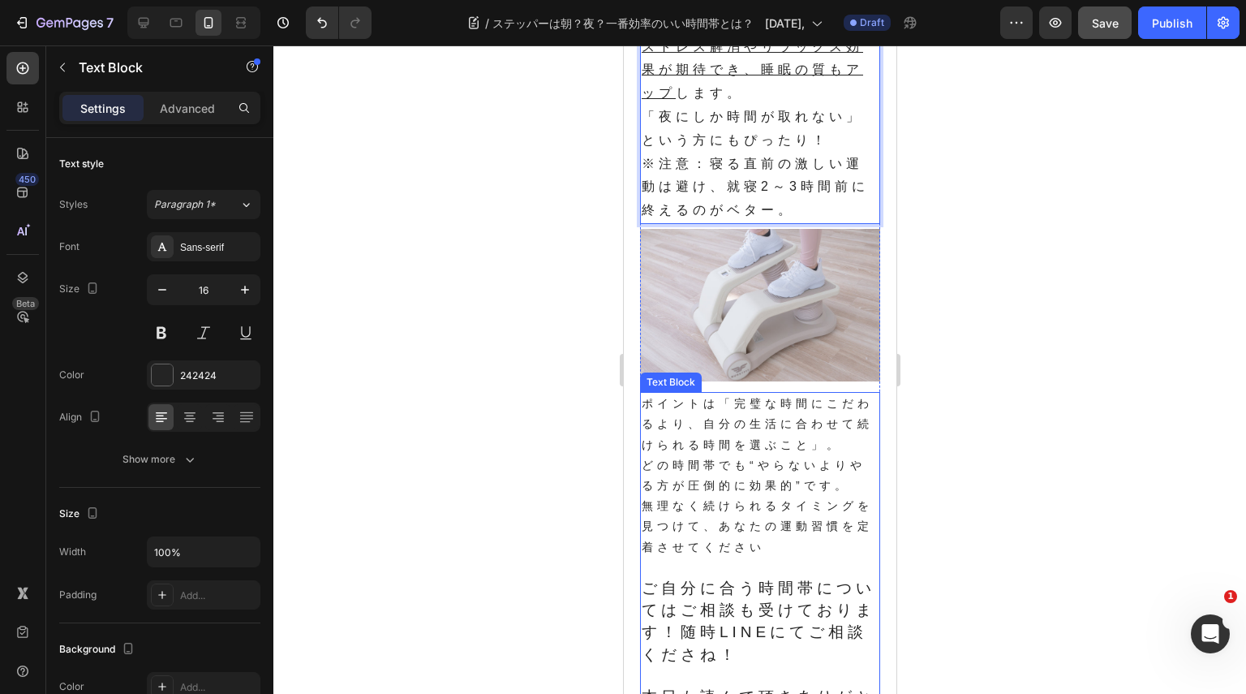
click at [774, 440] on p "ポイントは「完璧な時間にこだわるより、自分の生活に合わせて続けられる時間を選ぶこと」。 どの時間帯でも“やらないよりやる方が圧倒的に効果的”です。" at bounding box center [759, 445] width 237 height 102
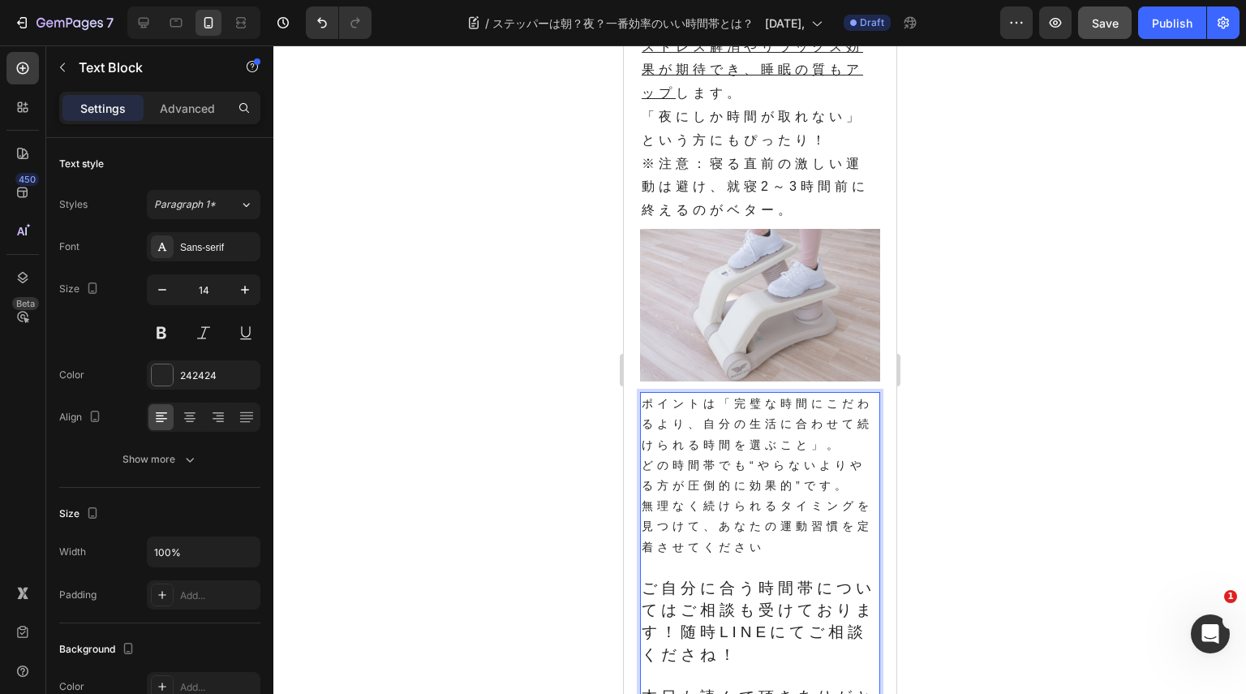
click at [763, 435] on p "ポイントは「完璧な時間にこだわるより、自分の生活に合わせて続けられる時間を選ぶこと」。 どの時間帯でも“やらないよりやる方が圧倒的に効果的”です。" at bounding box center [759, 445] width 237 height 102
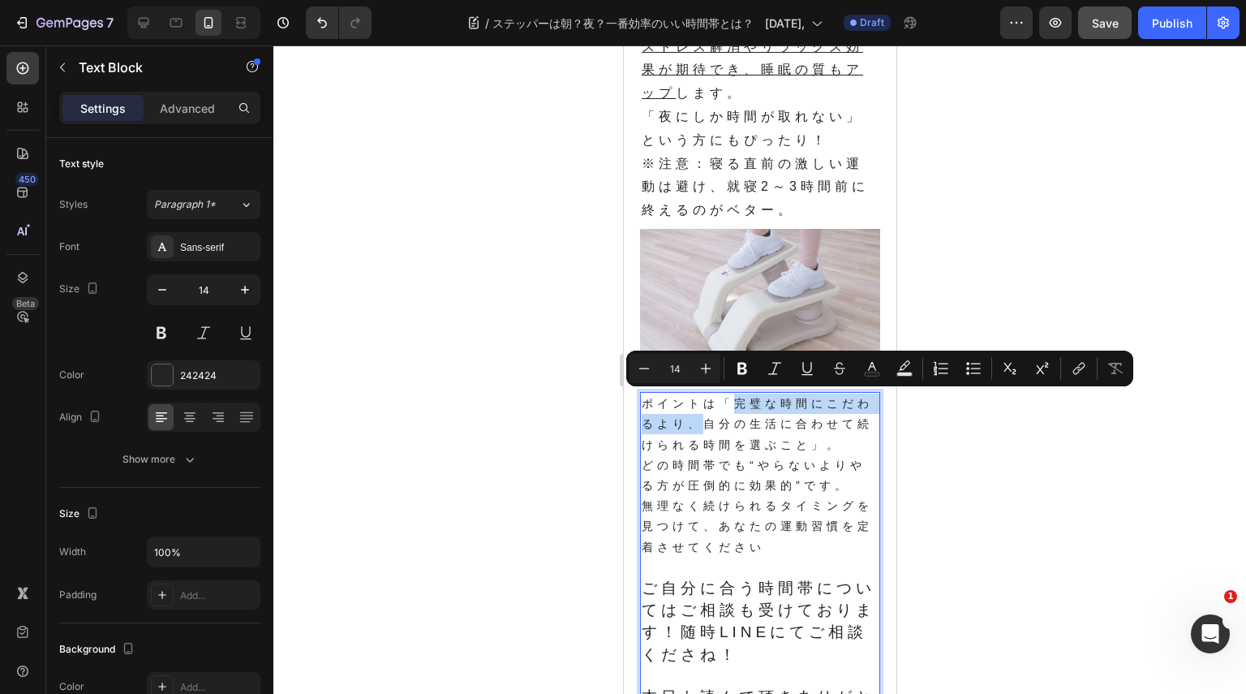
drag, startPoint x: 709, startPoint y: 425, endPoint x: 727, endPoint y: 394, distance: 35.6
click at [727, 394] on p "ポイントは「完璧な時間にこだわるより、自分の生活に合わせて続けられる時間を選ぶこと」。 どの時間帯でも“やらないよりやる方が圧倒的に効果的”です。" at bounding box center [759, 445] width 237 height 102
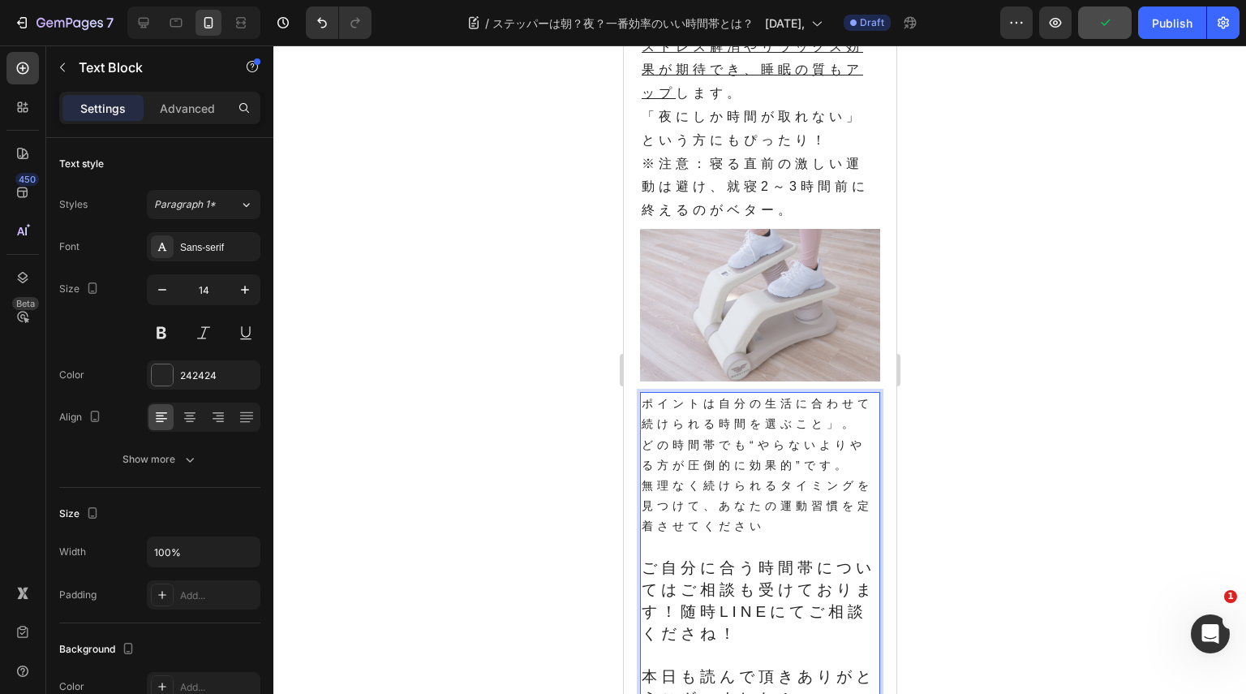
click at [838, 424] on p "ポイントは自分の生活に合わせて続けられる時間を選ぶこと」。 どの時間帯でも“やらないよりやる方が圧倒的に効果的”です。" at bounding box center [759, 435] width 237 height 82
click at [695, 438] on p "ポイントは自分の生活に合わせて続けられる時間を選ぶこと」。 どの時間帯でも“やらないよりやる方が圧倒的に効果的”です。" at bounding box center [759, 435] width 237 height 82
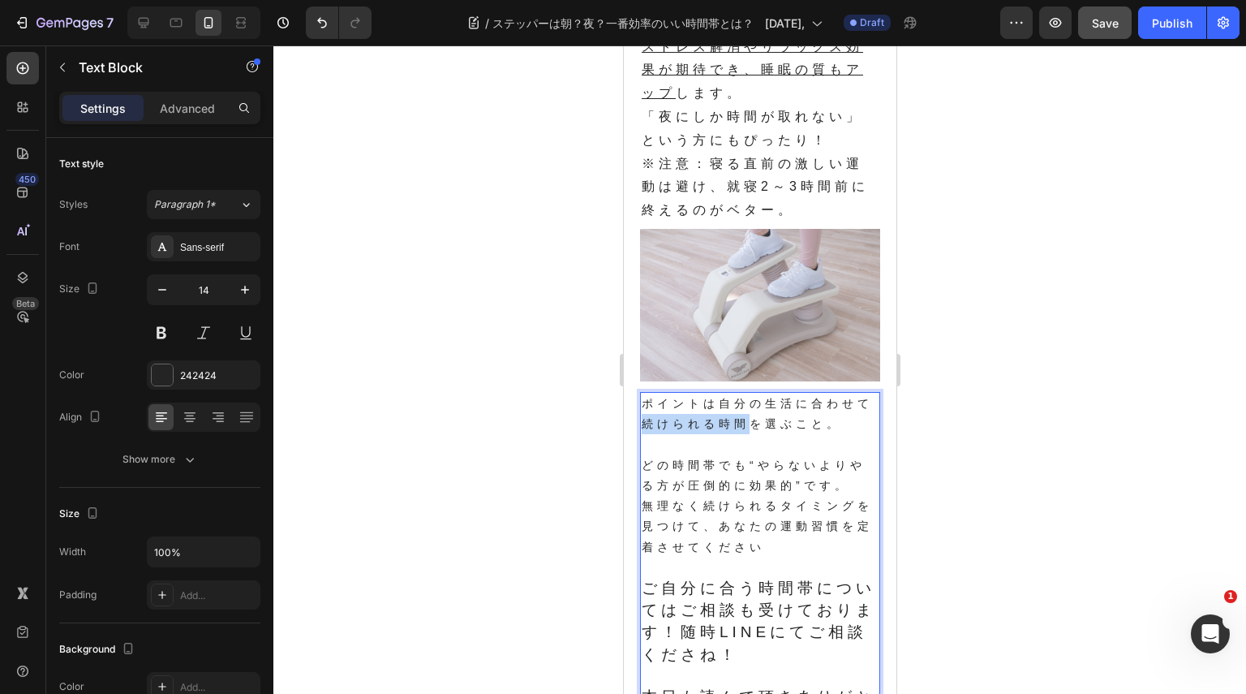
drag, startPoint x: 656, startPoint y: 419, endPoint x: 775, endPoint y: 411, distance: 118.8
click at [760, 428] on p "ポイントは自分の生活に合わせて続けられる時間を選ぶこと。" at bounding box center [759, 414] width 237 height 41
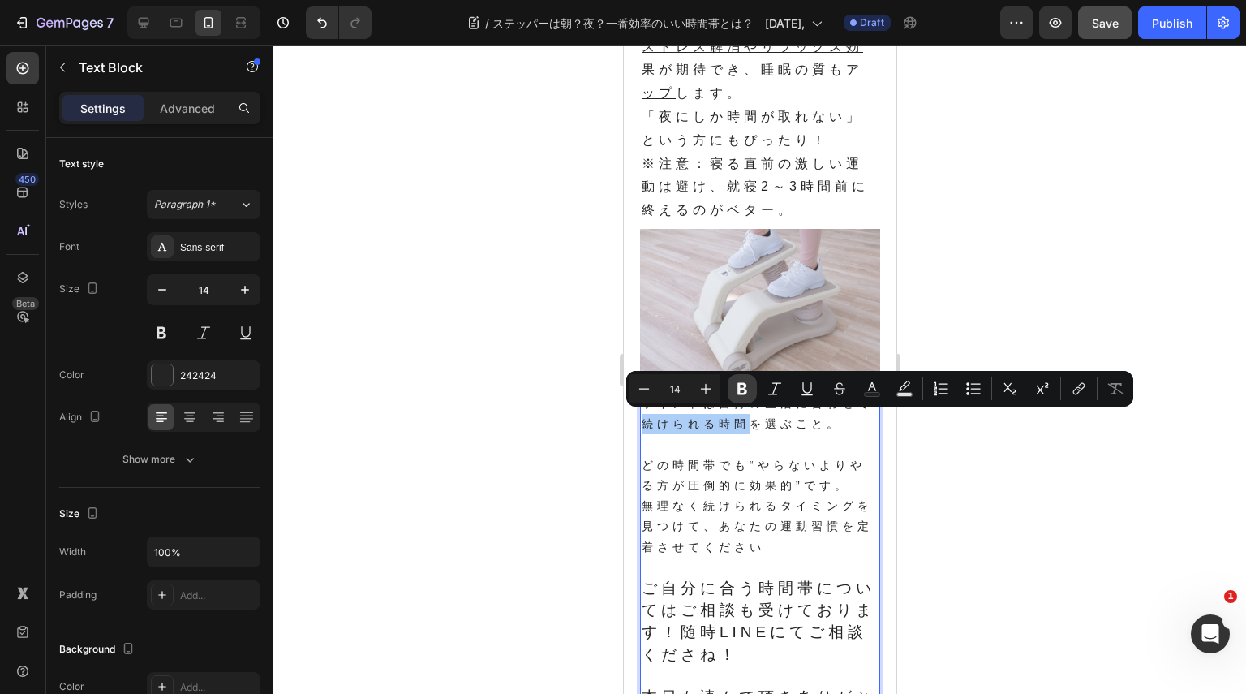
click at [746, 386] on icon "Editor contextual toolbar" at bounding box center [743, 389] width 10 height 12
click at [768, 445] on p "どの時間帯でも“やらないよりやる方が圧倒的に効果的”です。" at bounding box center [759, 466] width 237 height 62
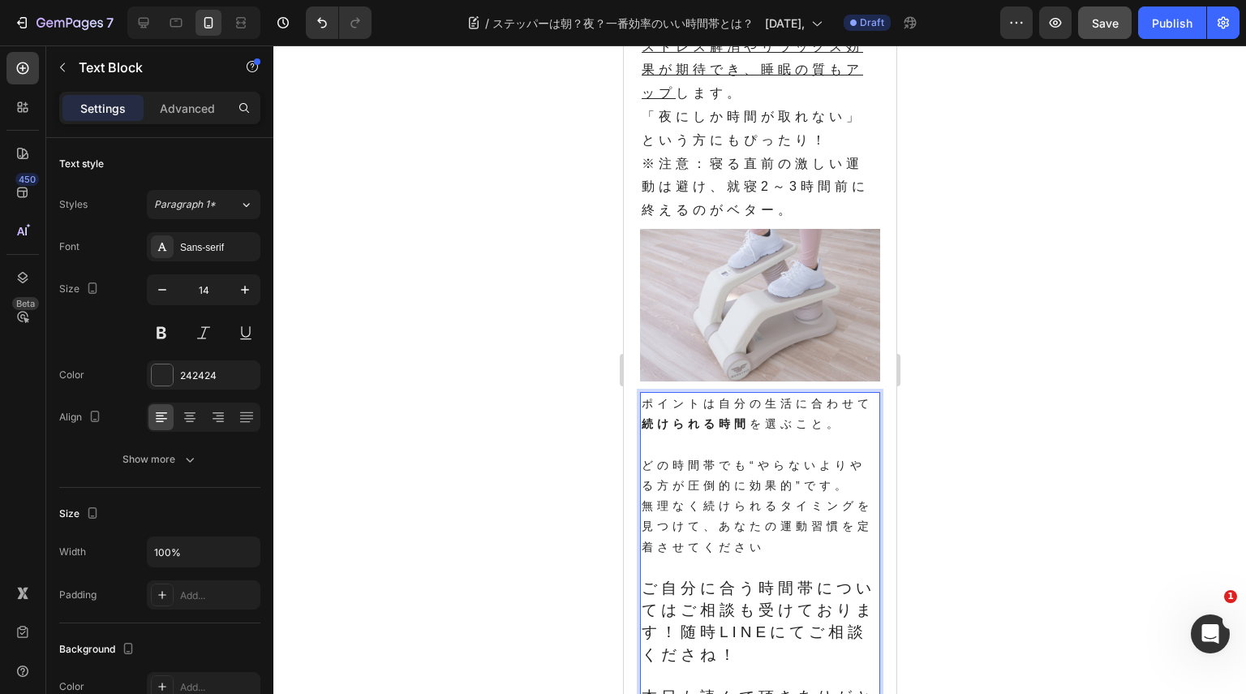
click at [809, 546] on p "無理なく続けられるタイミングを見つけて、あなたの運動習慣を定着させてください" at bounding box center [759, 527] width 237 height 62
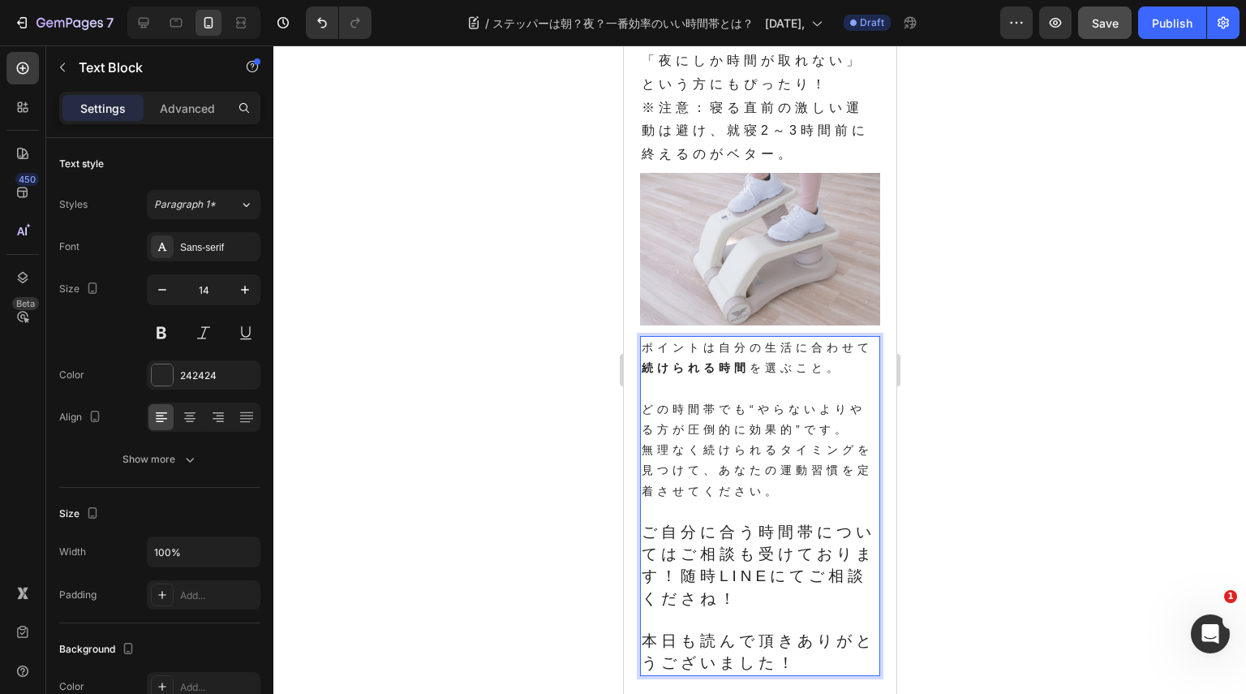
scroll to position [1379, 0]
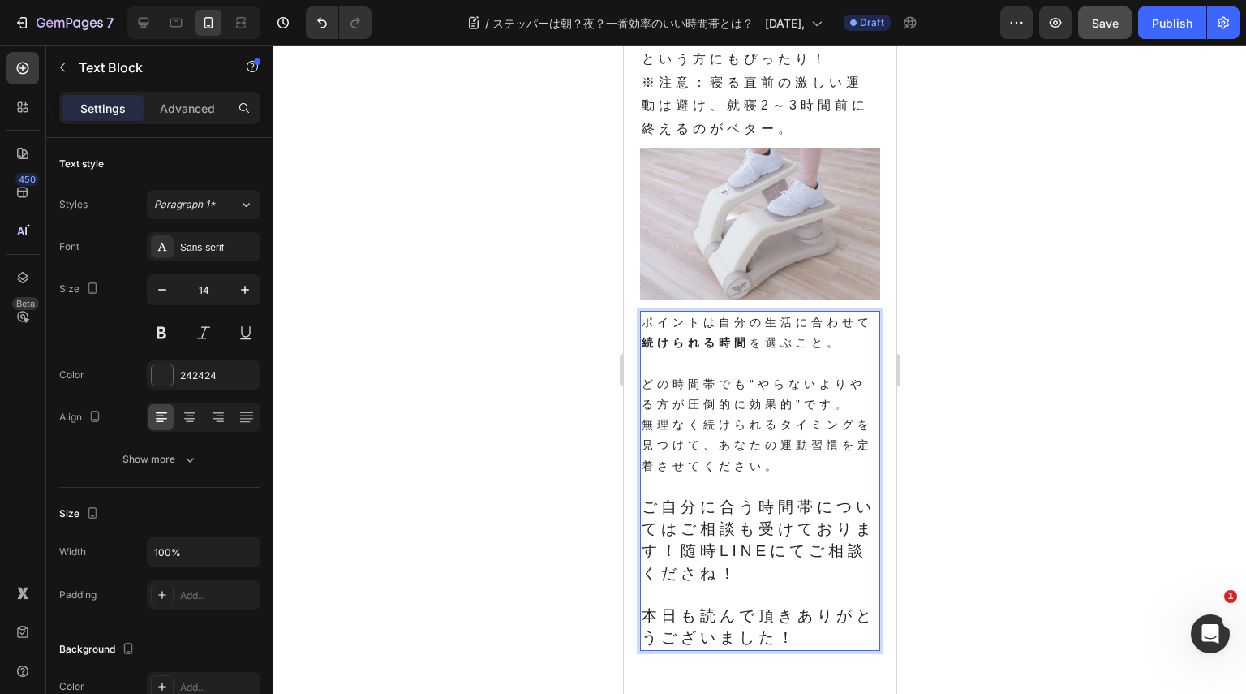
click at [720, 516] on span "ご自分に合う時間帯についてはご相談も受けております！随時LINEにてご相談くださね！" at bounding box center [758, 540] width 234 height 84
click at [692, 533] on span "ご自分に合う時間帯についてはご相談も受けております！随時LINEにてご相談くださね！" at bounding box center [758, 540] width 234 height 84
click at [780, 536] on span "ご自分に合う時間帯についてご相談も受けております！随時LINEにてご相談くださね！" at bounding box center [758, 540] width 234 height 84
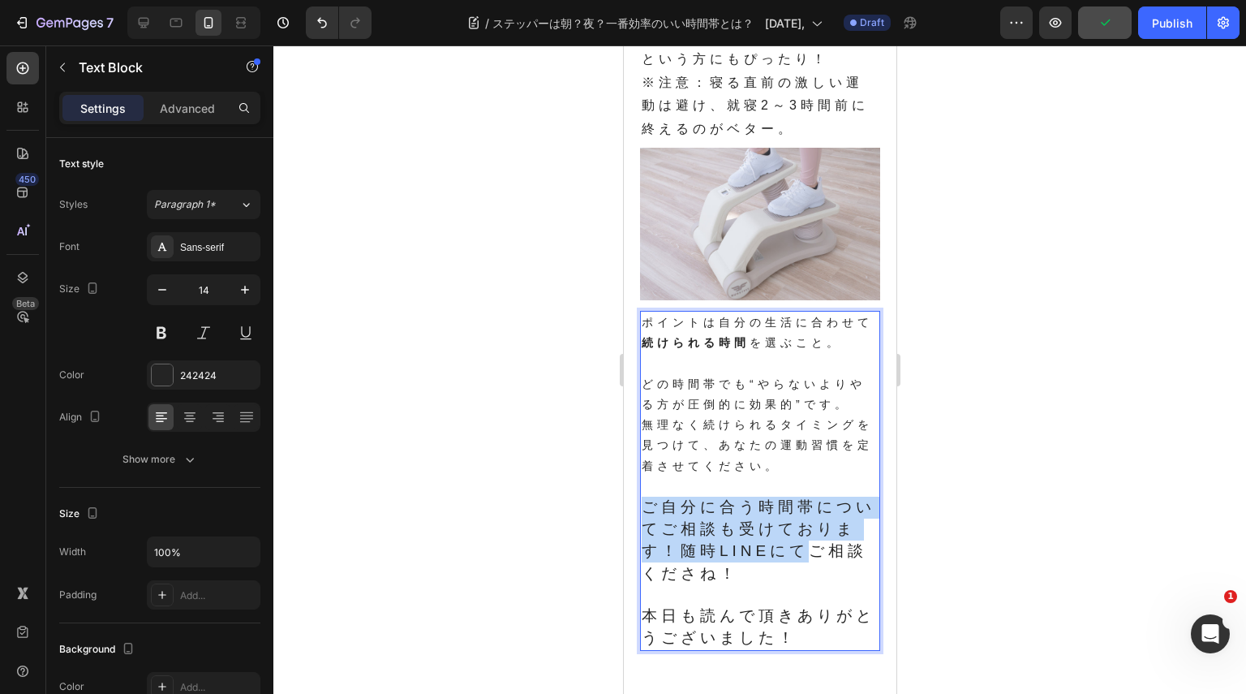
drag, startPoint x: 647, startPoint y: 501, endPoint x: 828, endPoint y: 554, distance: 188.7
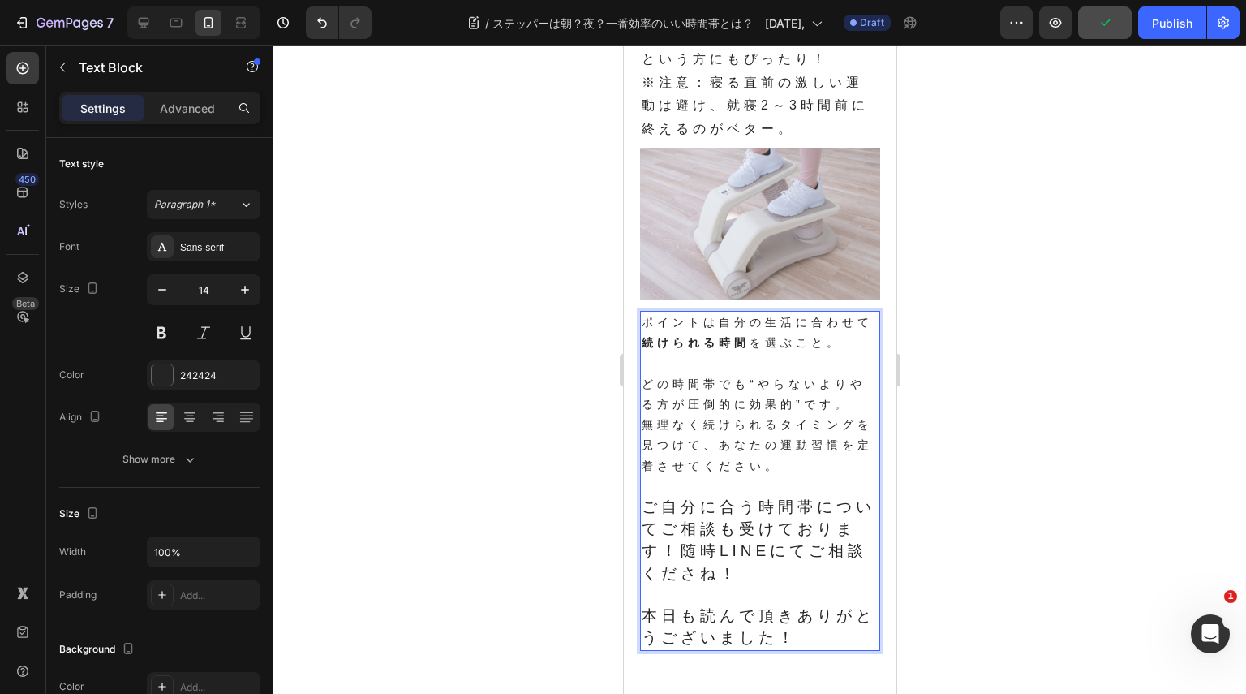
click at [802, 577] on p "ご自分に合う時間帯についてご相談も受けております！随時LINEにてご相談くださね！" at bounding box center [759, 541] width 237 height 88
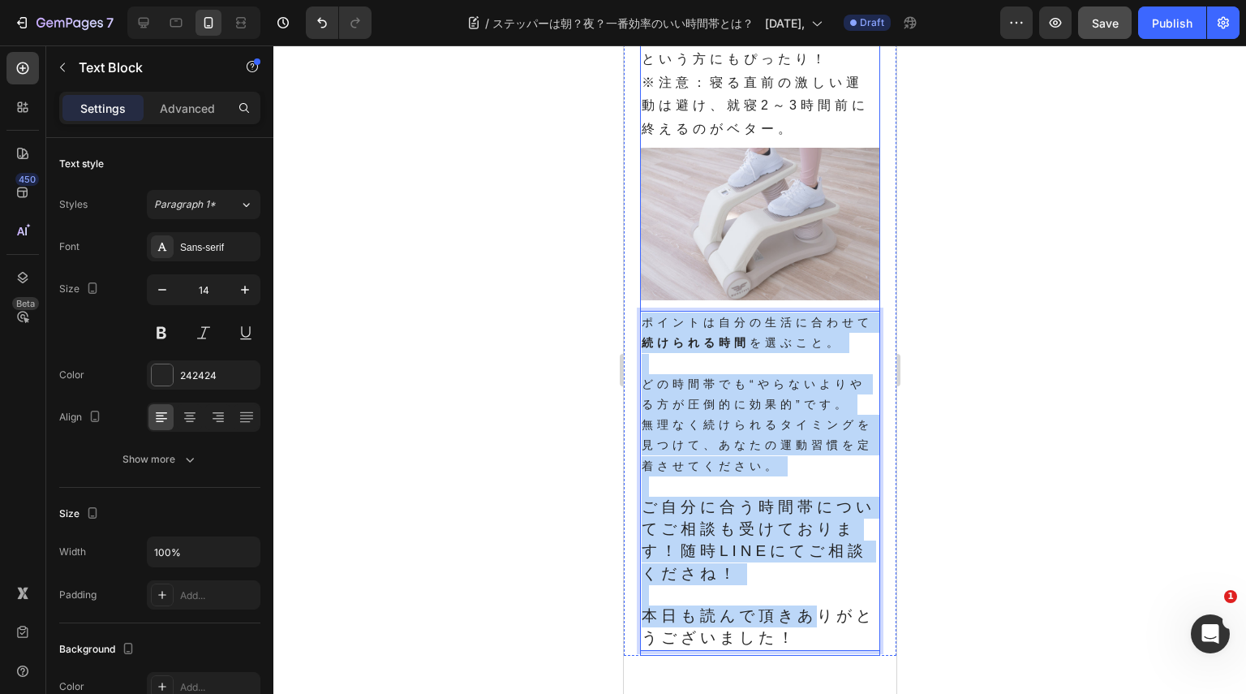
drag, startPoint x: 823, startPoint y: 628, endPoint x: 641, endPoint y: 307, distance: 369.2
click at [758, 514] on span "ご自分に合う時間帯についてご相談も受けております！随時LINEにてご相談くださね！" at bounding box center [758, 540] width 234 height 84
drag, startPoint x: 819, startPoint y: 637, endPoint x: 643, endPoint y: 323, distance: 359.6
click at [643, 323] on div "ポイントは自分の生活に合わせて 続けられる時間 を選ぶこと。 どの時間帯でも“やらないよりやる方が圧倒的に効果的”です。 無理なく続けられるタイミングを見つけ…" at bounding box center [759, 481] width 240 height 340
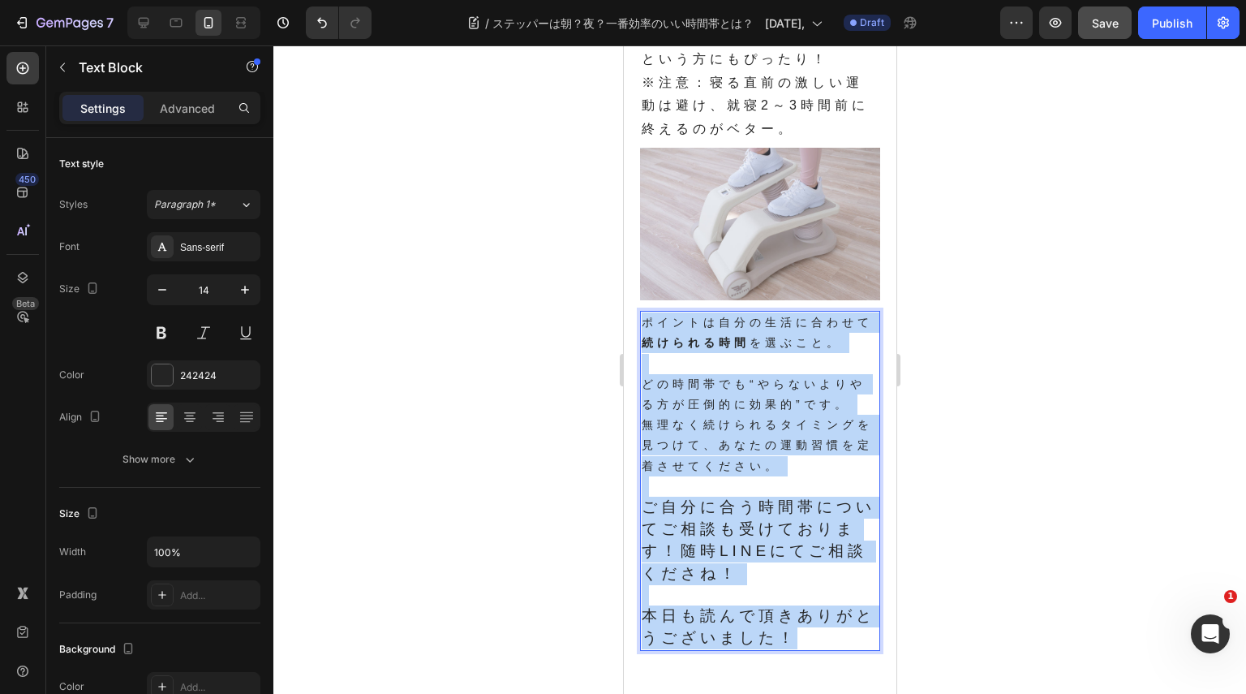
click at [716, 416] on p "無理なく続けられるタイミングを見つけて、あなたの運動習慣を定着させてください。" at bounding box center [759, 446] width 237 height 62
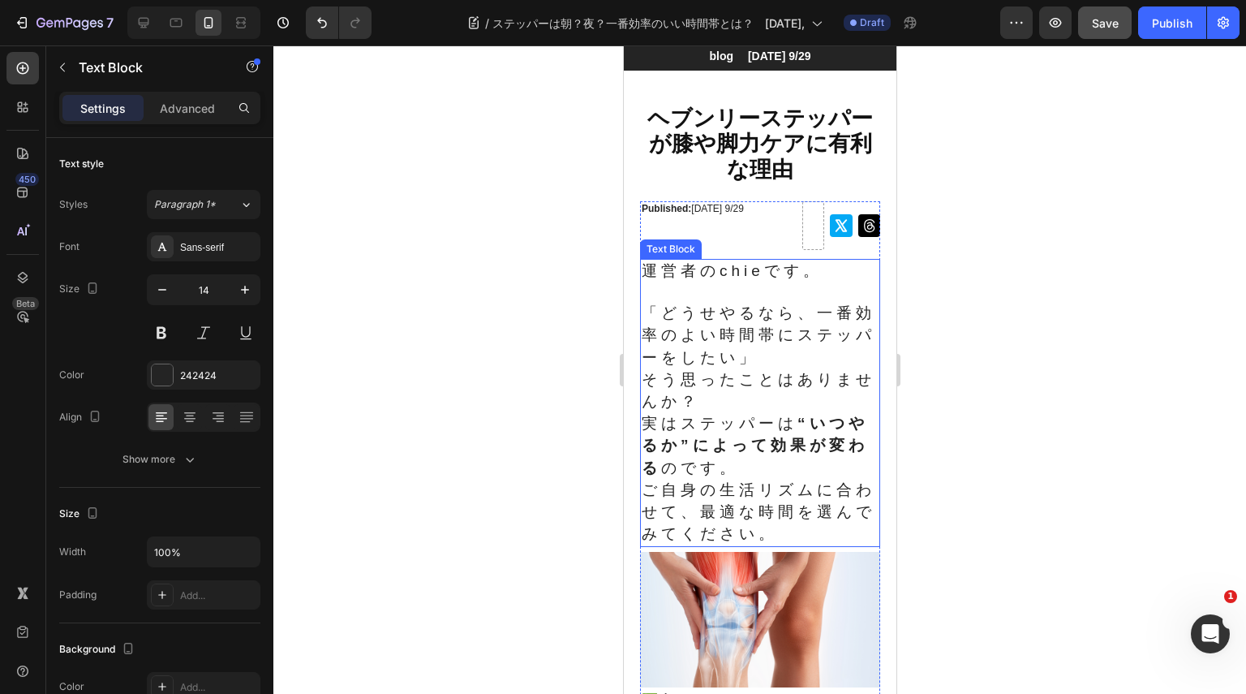
scroll to position [0, 0]
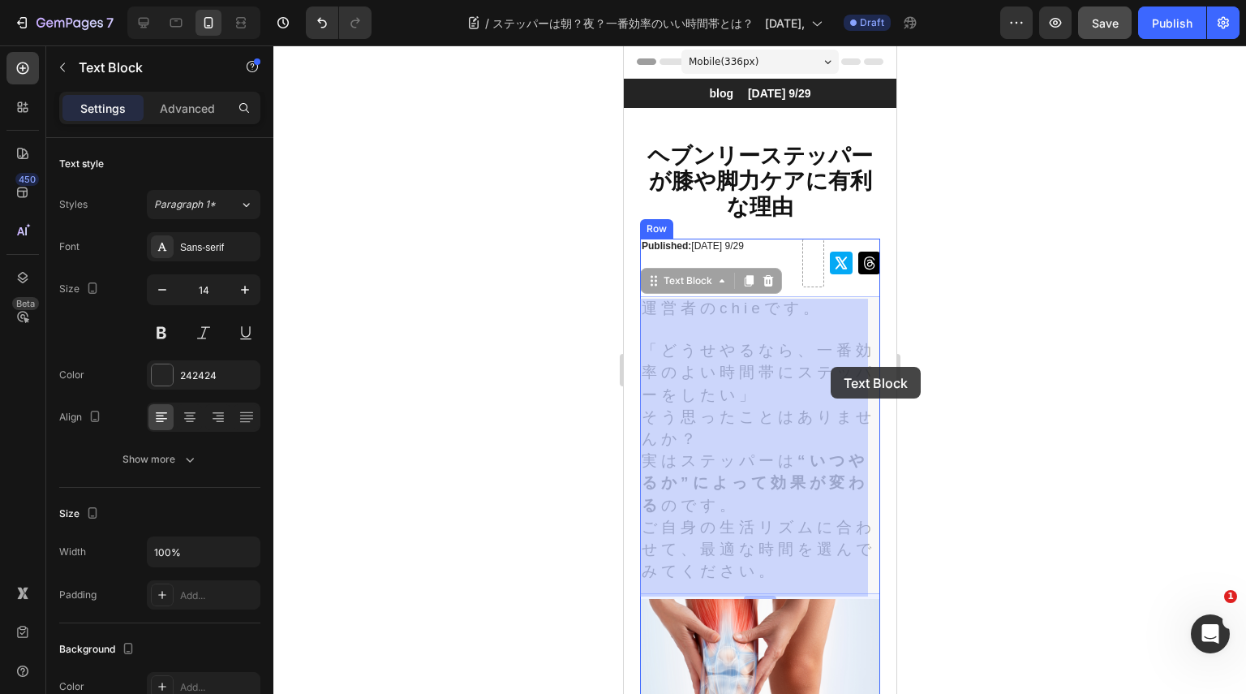
drag, startPoint x: 824, startPoint y: 348, endPoint x: 833, endPoint y: 353, distance: 10.9
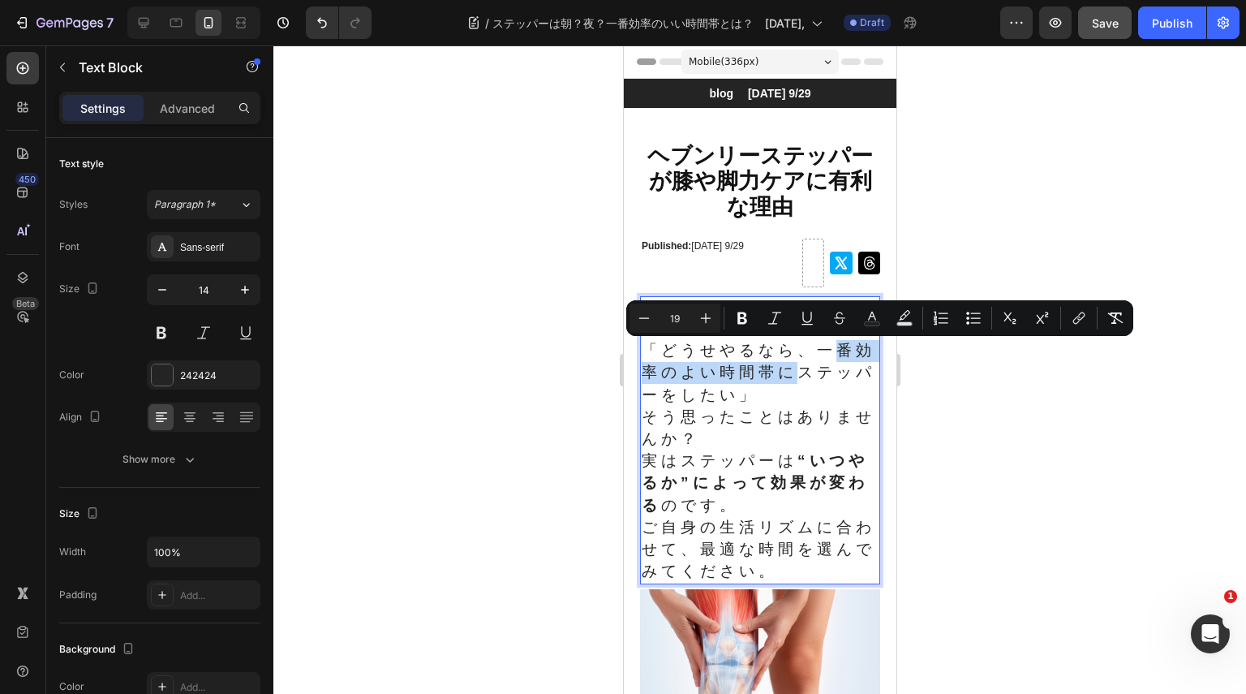
drag, startPoint x: 824, startPoint y: 351, endPoint x: 812, endPoint y: 378, distance: 29.8
click at [812, 378] on span "「どうせやるなら、一番効率のよい時間帯にステッパーをしたい」" at bounding box center [758, 372] width 234 height 61
click at [807, 316] on icon "Editor contextual toolbar" at bounding box center [807, 318] width 16 height 16
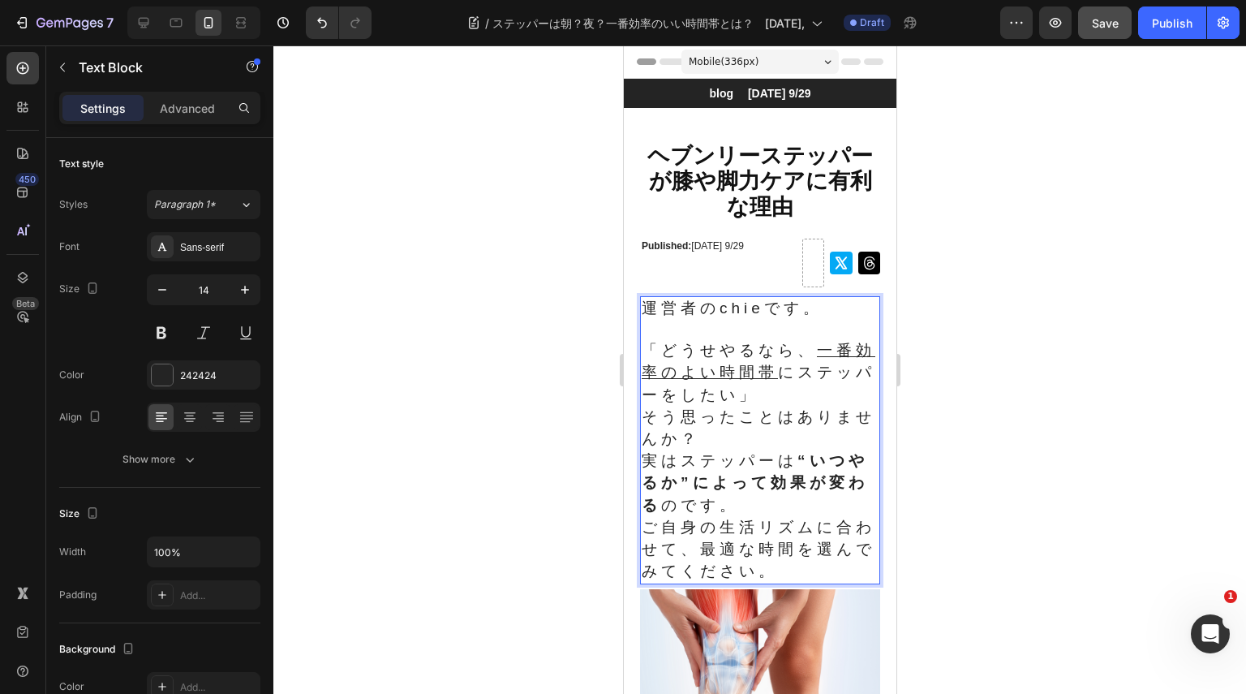
click at [828, 481] on strong "“いつやるか”によって効果が変わる" at bounding box center [754, 482] width 226 height 61
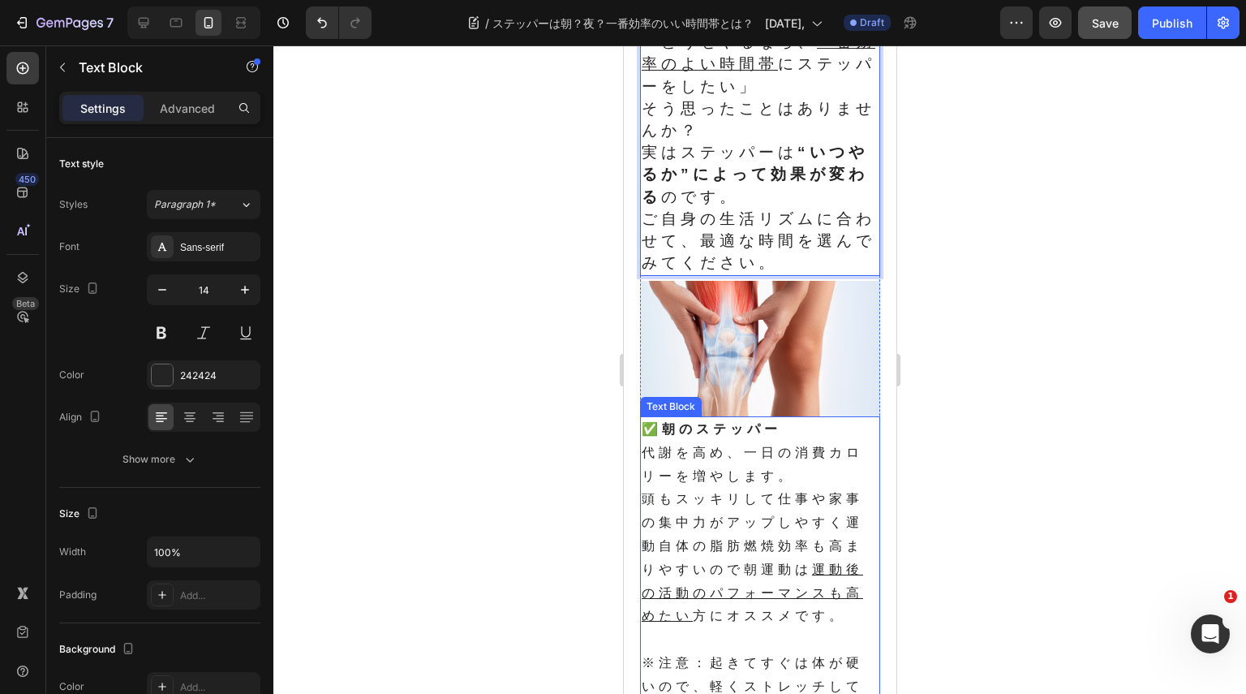
scroll to position [406, 0]
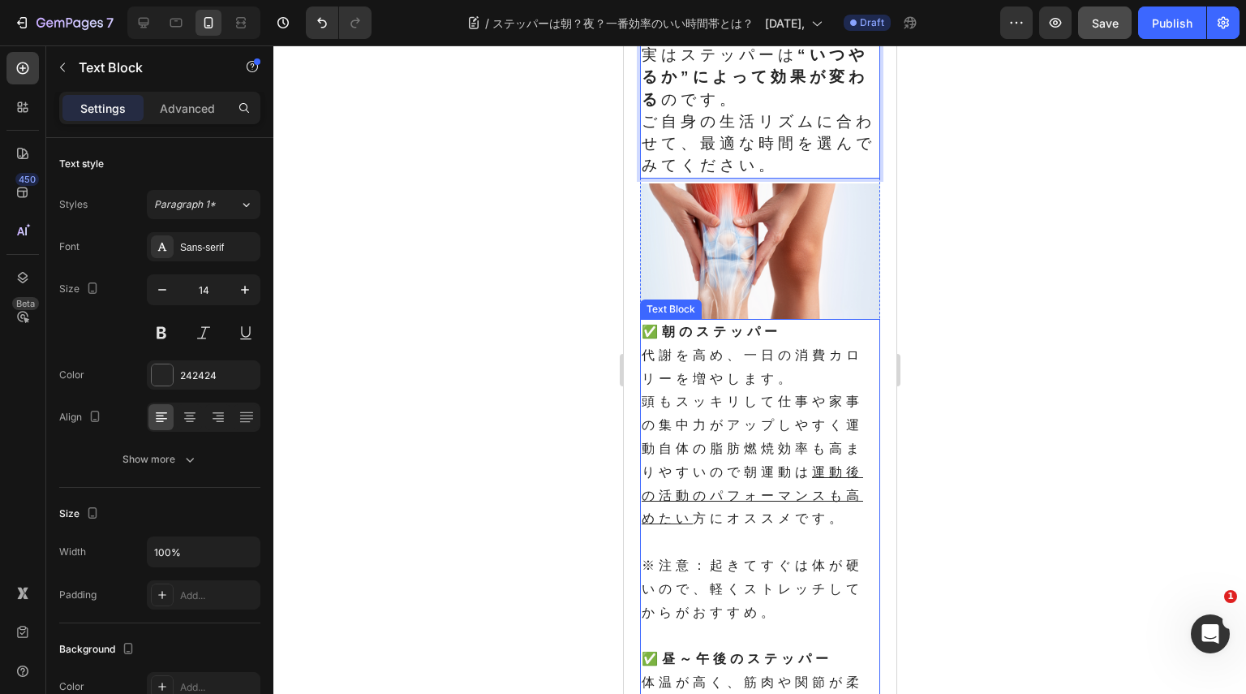
click at [660, 380] on p "代謝を高め、一日の消費カロリーを増やします。" at bounding box center [759, 367] width 237 height 47
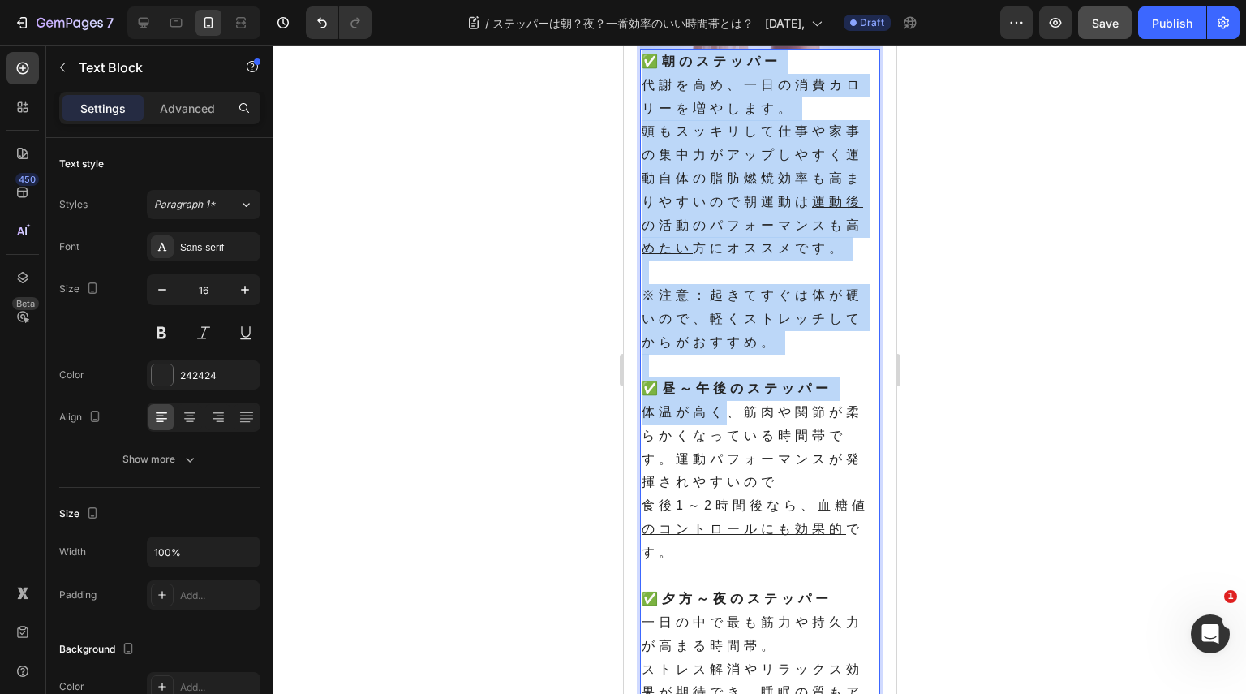
scroll to position [893, 0]
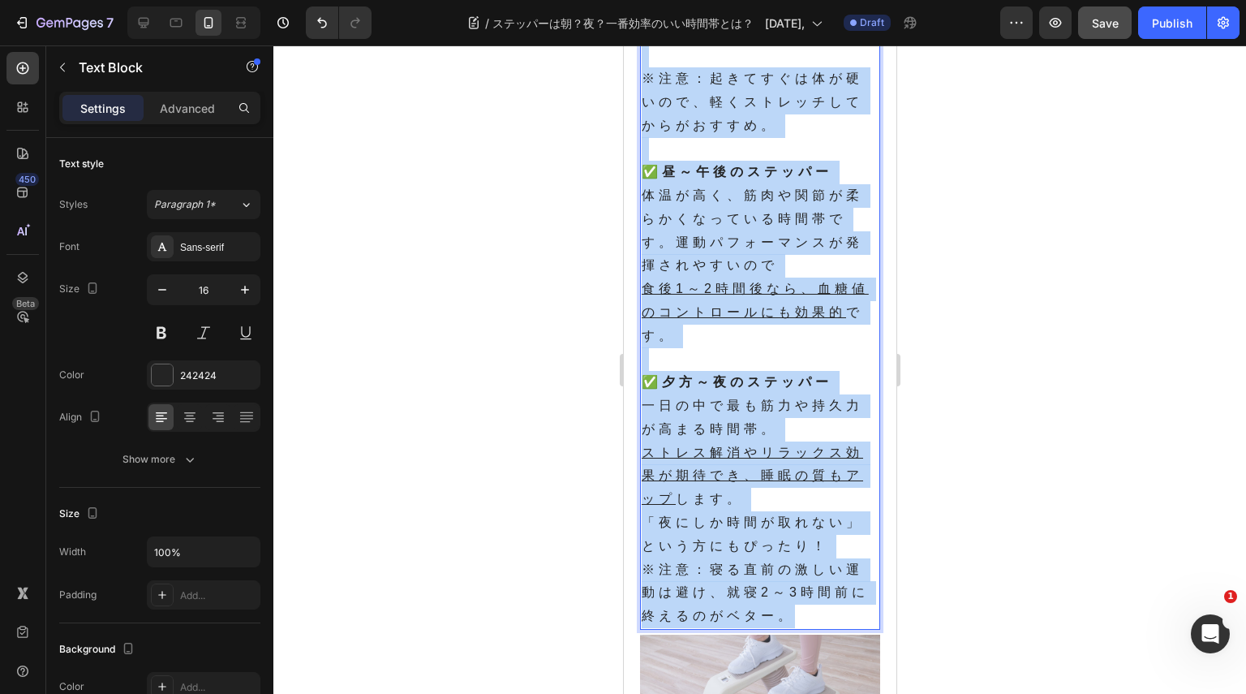
drag, startPoint x: 643, startPoint y: 342, endPoint x: 822, endPoint y: 613, distance: 325.2
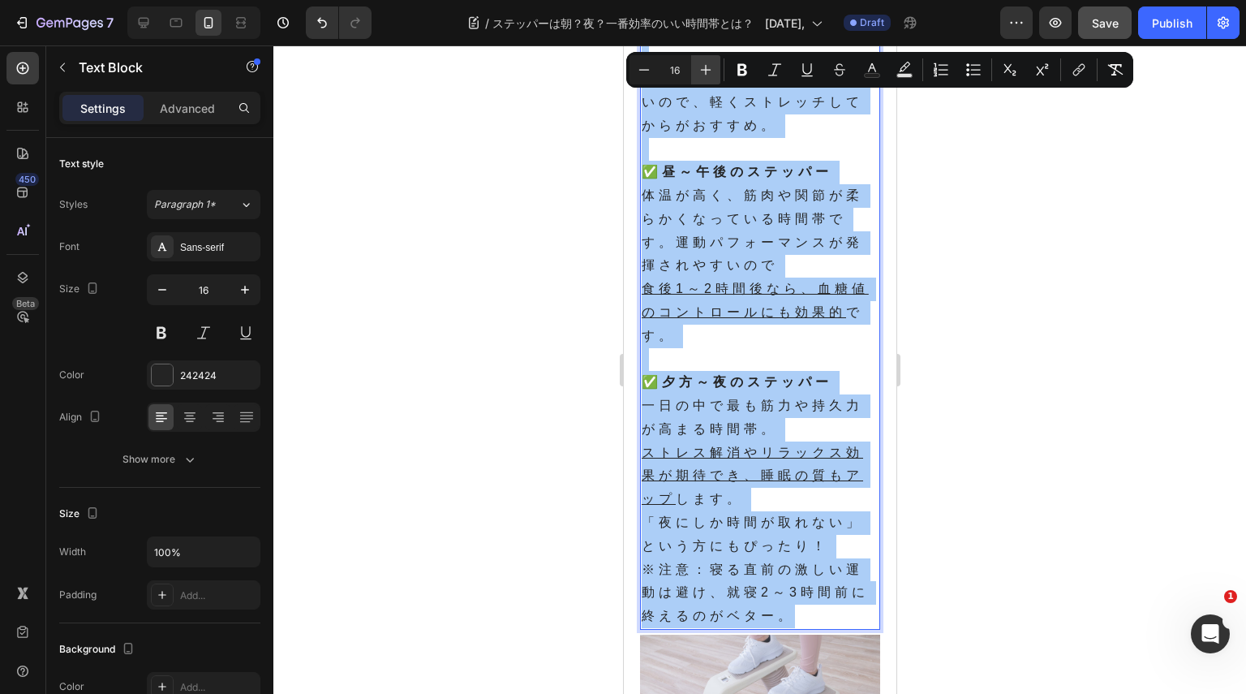
click at [706, 62] on icon "Editor contextual toolbar" at bounding box center [706, 70] width 16 height 16
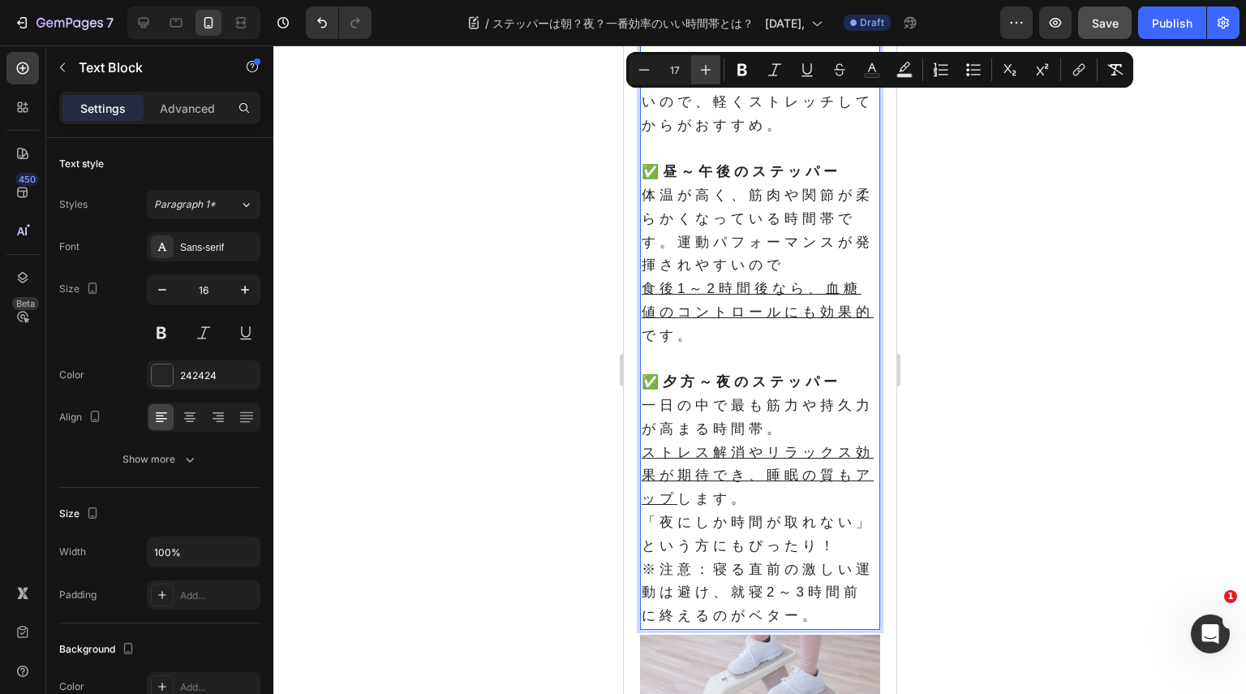
click at [706, 71] on icon "Editor contextual toolbar" at bounding box center [706, 70] width 11 height 11
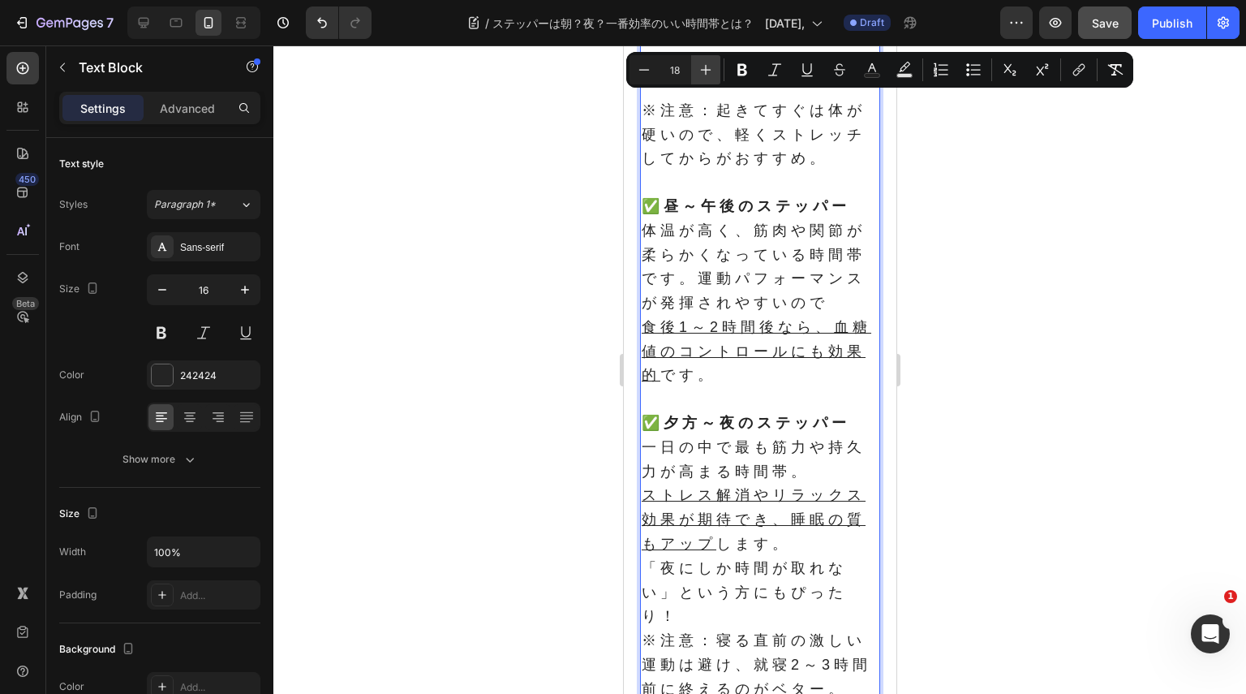
scroll to position [895, 0]
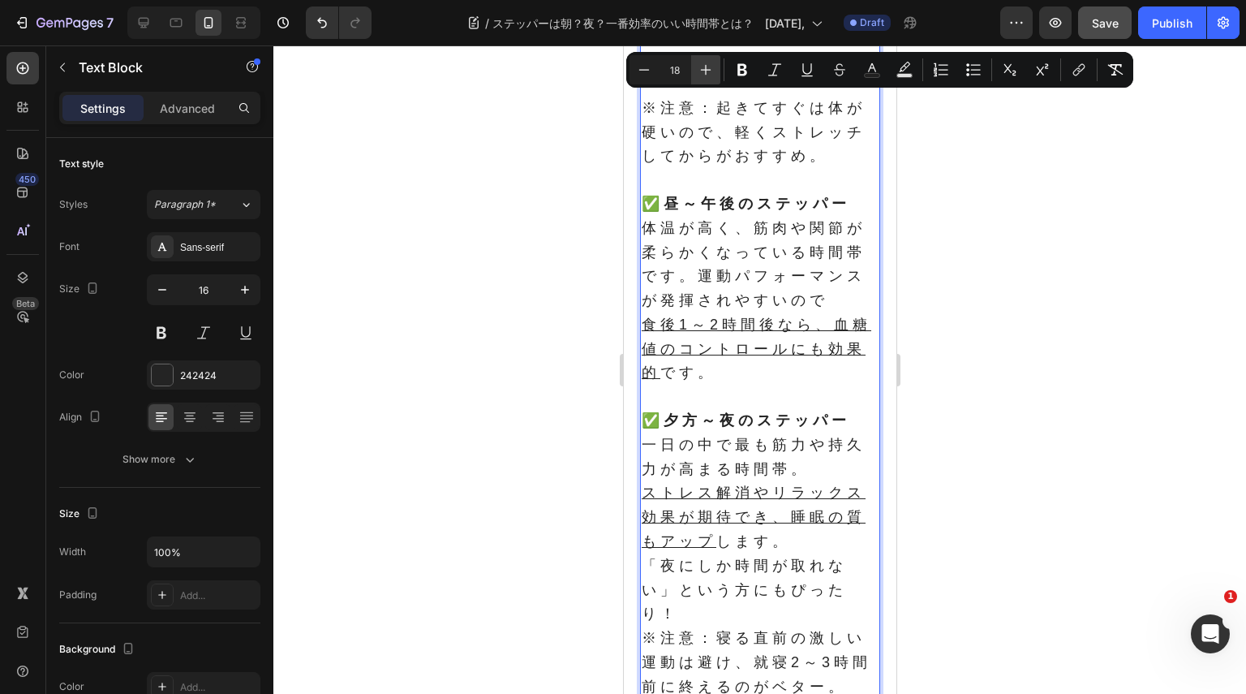
click at [706, 71] on icon "Editor contextual toolbar" at bounding box center [706, 70] width 11 height 11
type input "19"
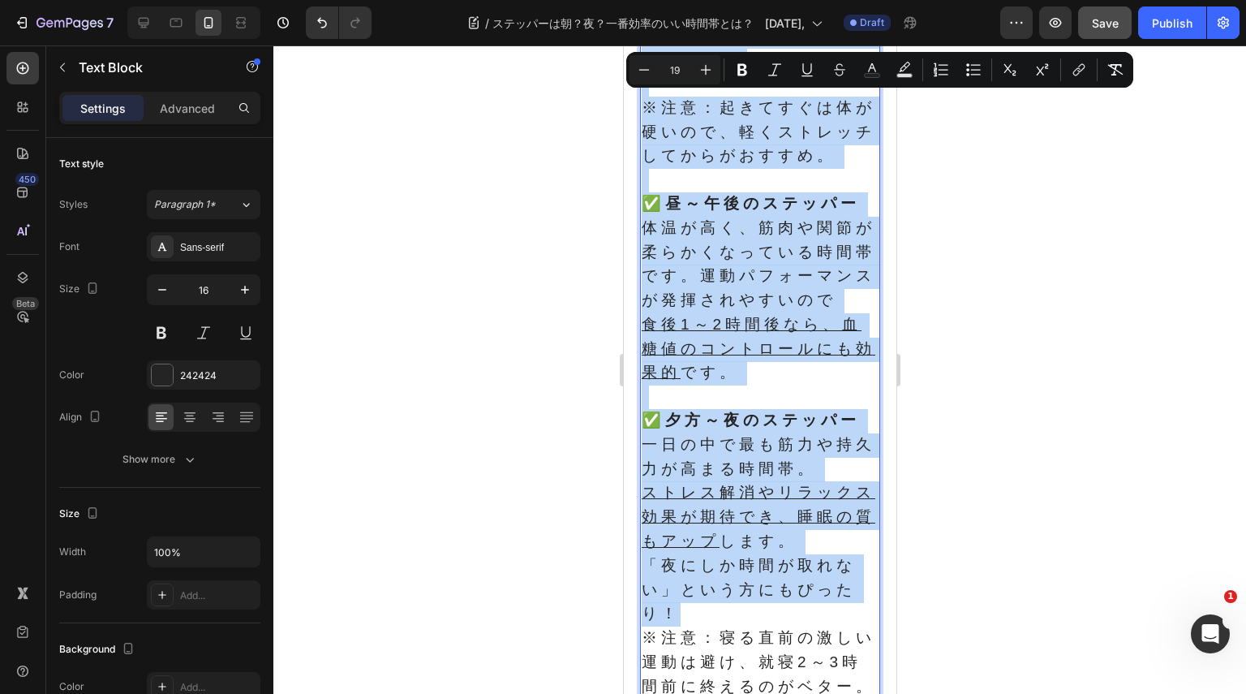
click at [774, 290] on span "体温が高く、筋肉や関節が柔らかくなっている時間帯です。運動パフォーマンスが発揮されやすいので" at bounding box center [758, 263] width 234 height 89
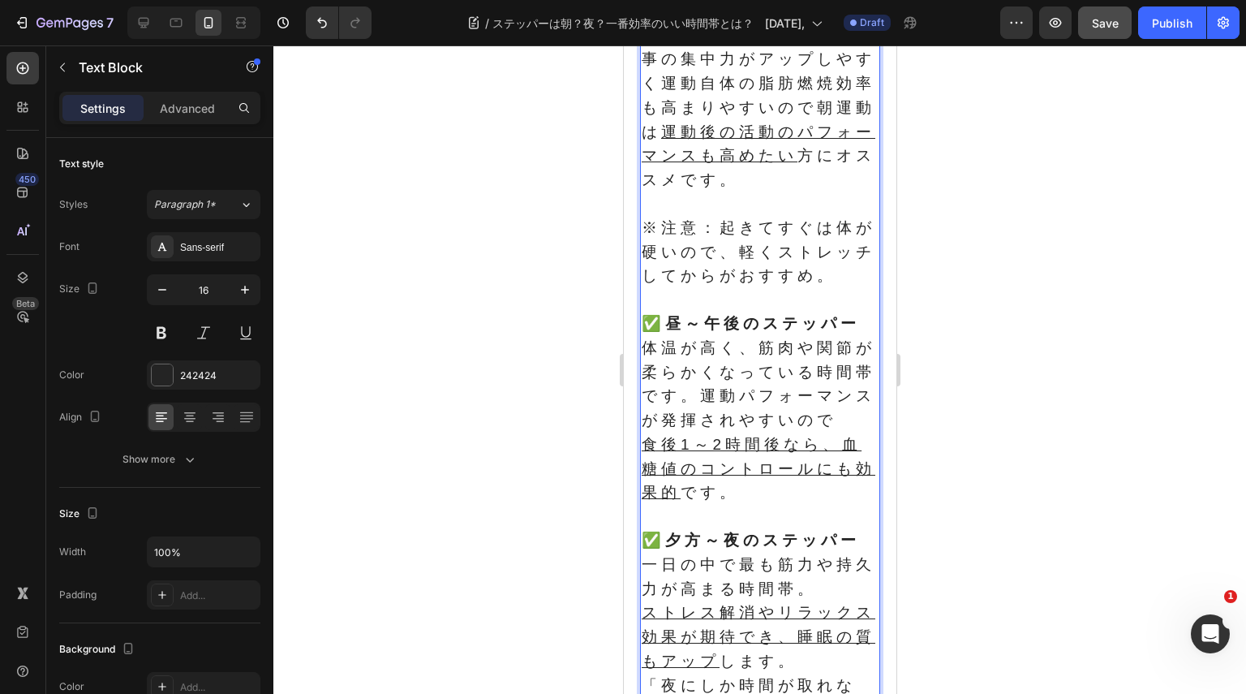
scroll to position [814, 0]
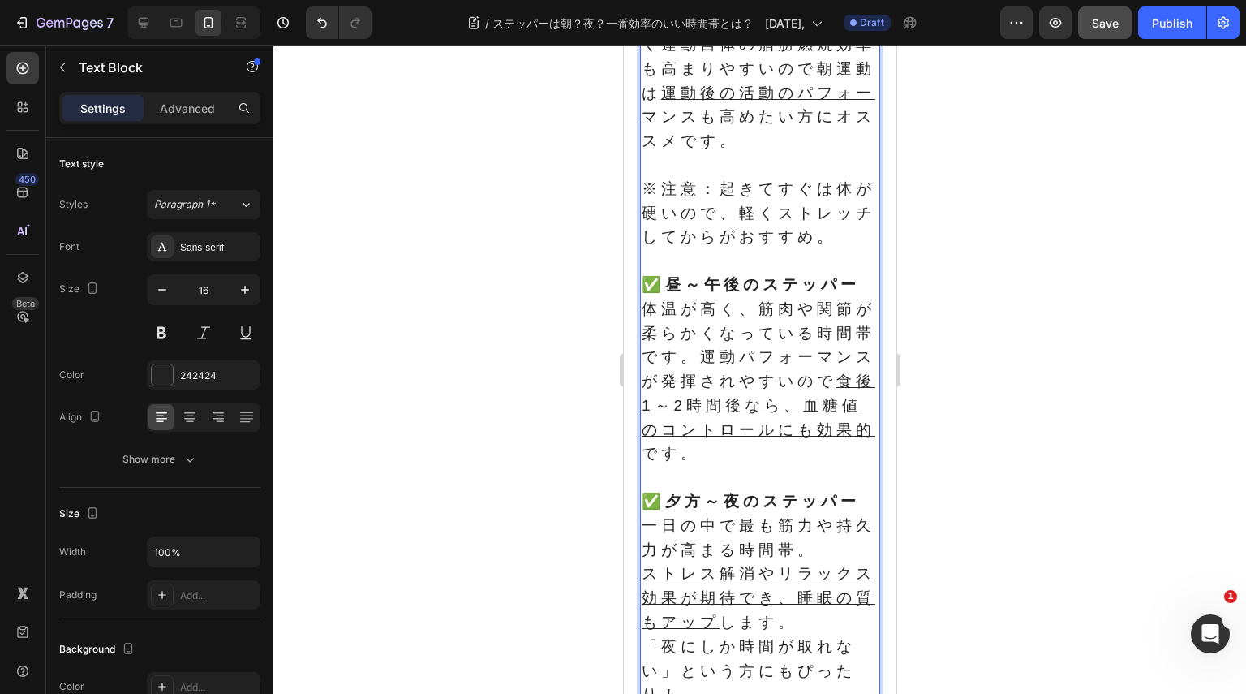
drag, startPoint x: 804, startPoint y: 518, endPoint x: 817, endPoint y: 529, distance: 16.7
click at [803, 467] on p "体温が高く、筋肉や関節が柔らかくなっている時間帯です。運動パフォーマンスが発揮されやすいので 食後1～2時間後なら、血糖値のコントロールにも効果的 です。" at bounding box center [759, 383] width 237 height 170
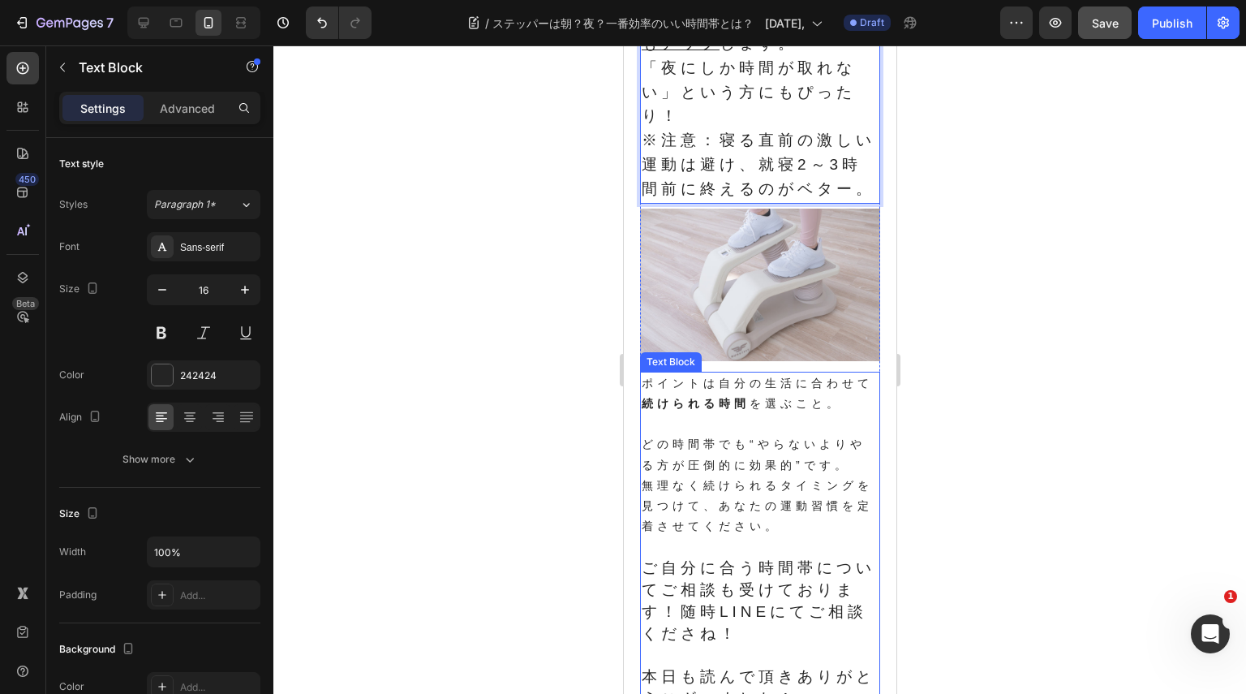
scroll to position [1463, 0]
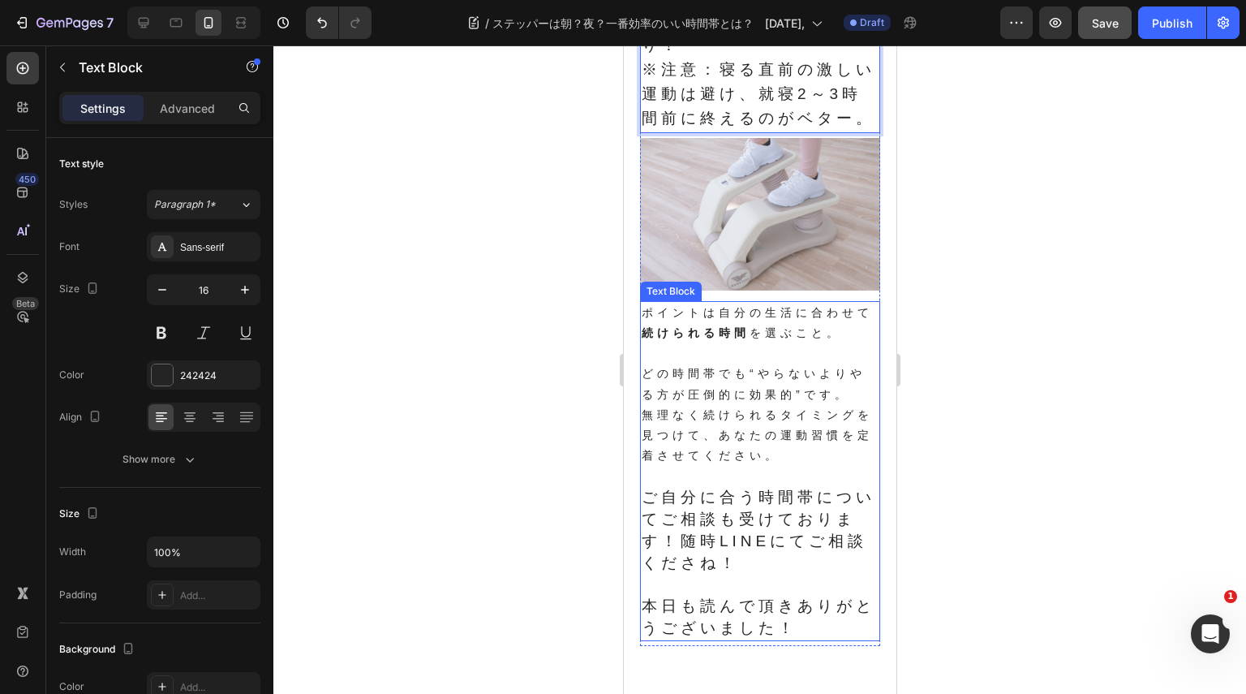
click at [777, 467] on p "無理なく続けられるタイミングを見つけて、あなたの運動習慣を定着させてください。" at bounding box center [759, 436] width 237 height 62
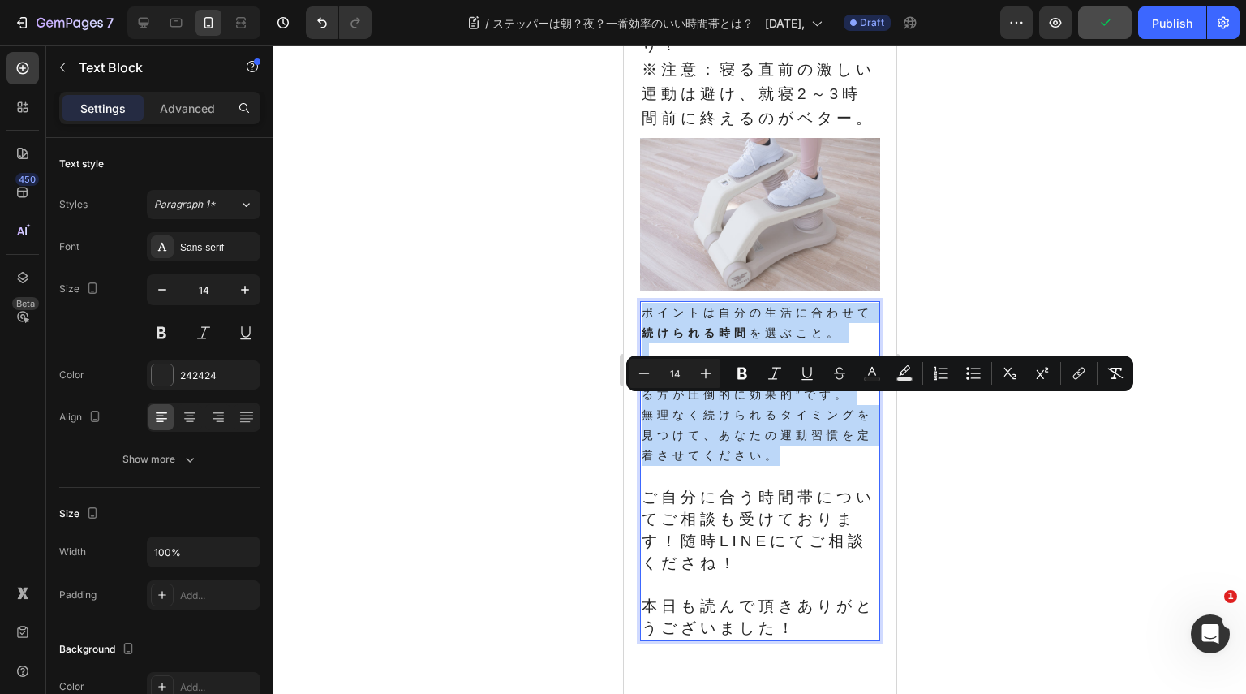
drag, startPoint x: 809, startPoint y: 548, endPoint x: 635, endPoint y: 406, distance: 224.3
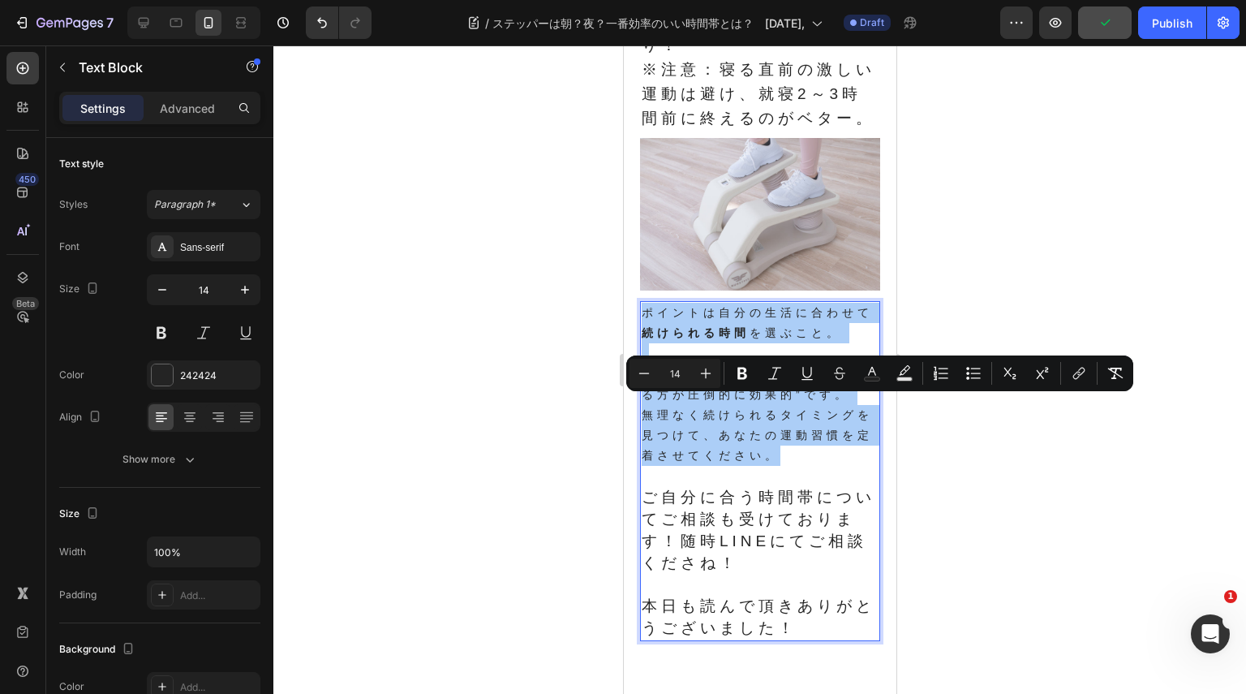
click at [691, 367] on input "14" at bounding box center [675, 373] width 32 height 19
click at [696, 368] on button "Plus" at bounding box center [705, 373] width 29 height 29
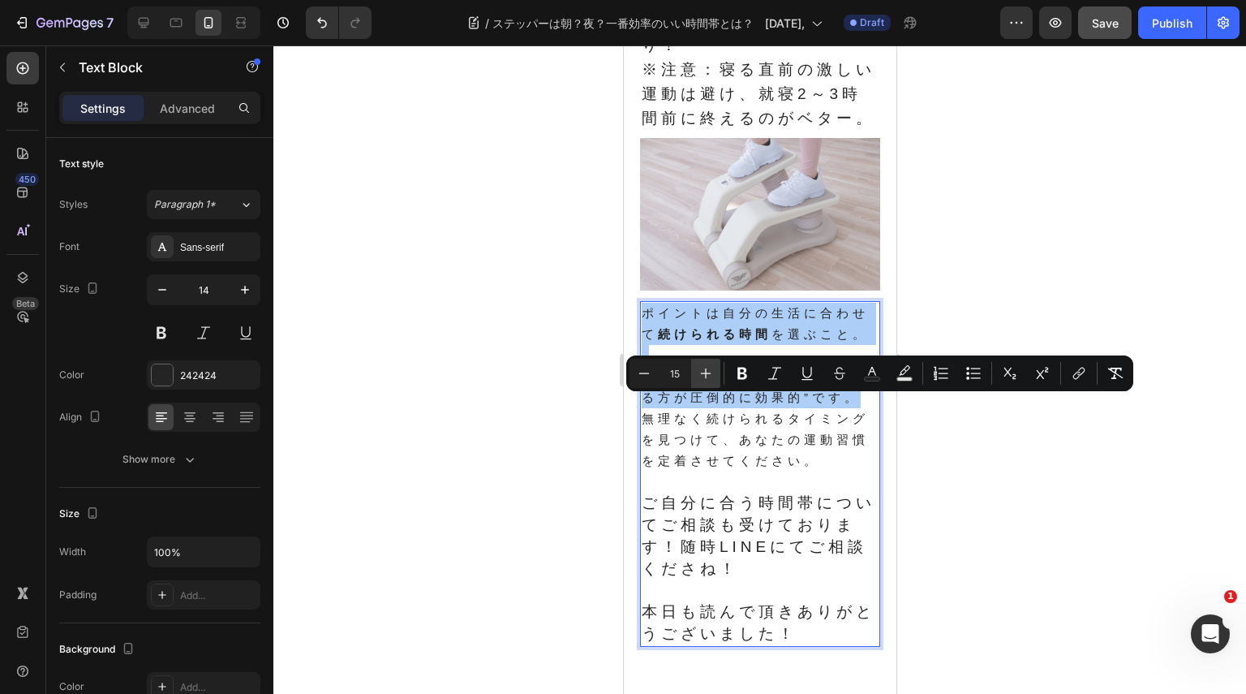
click at [696, 368] on button "Plus" at bounding box center [705, 373] width 29 height 29
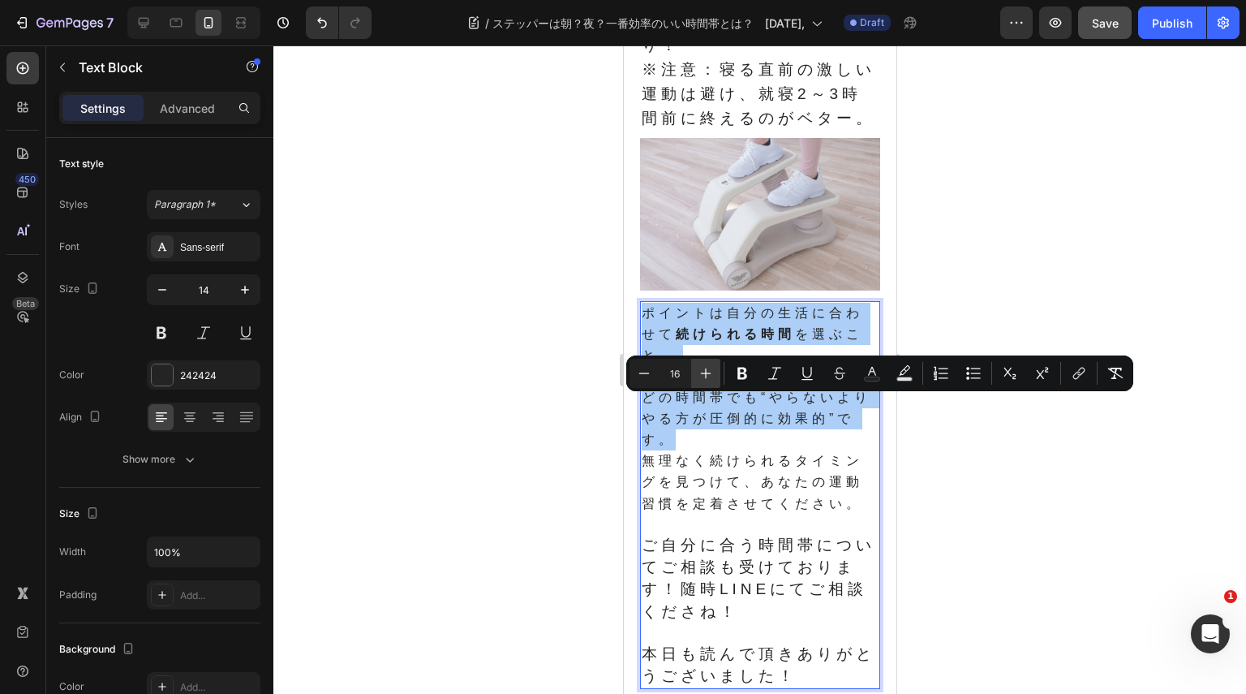
click at [698, 368] on button "Plus" at bounding box center [705, 373] width 29 height 29
click at [698, 368] on icon "Editor contextual toolbar" at bounding box center [706, 373] width 16 height 16
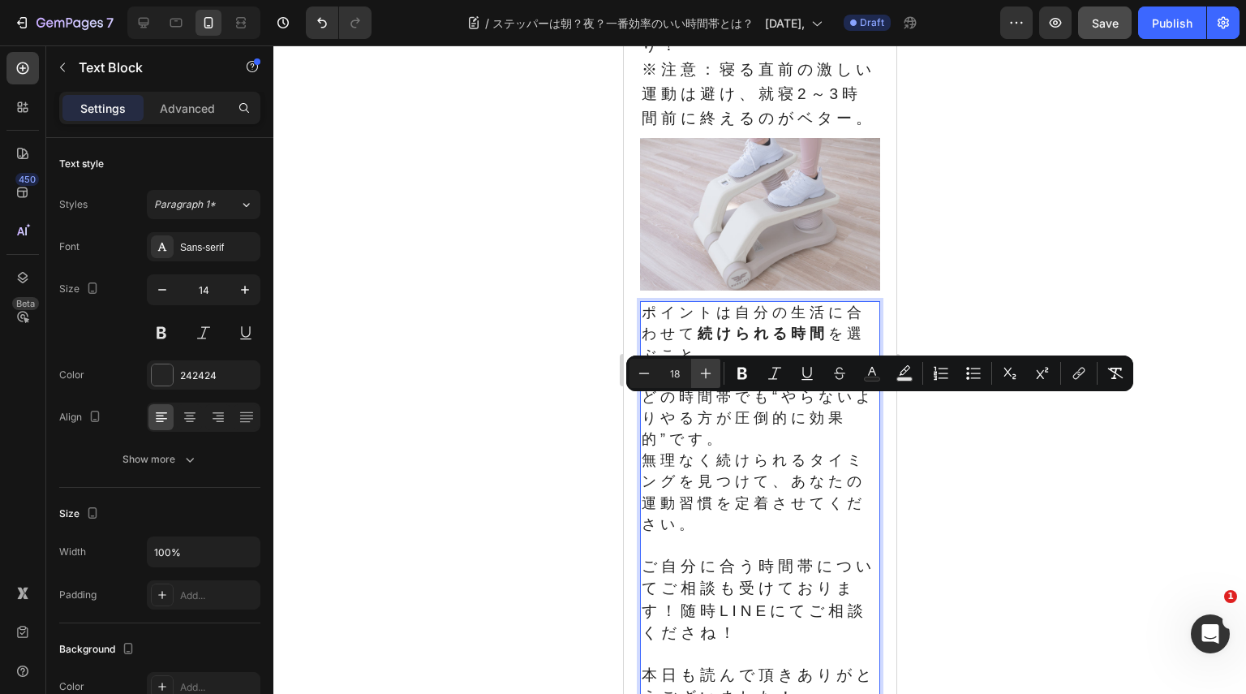
click at [698, 368] on icon "Editor contextual toolbar" at bounding box center [706, 373] width 16 height 16
type input "19"
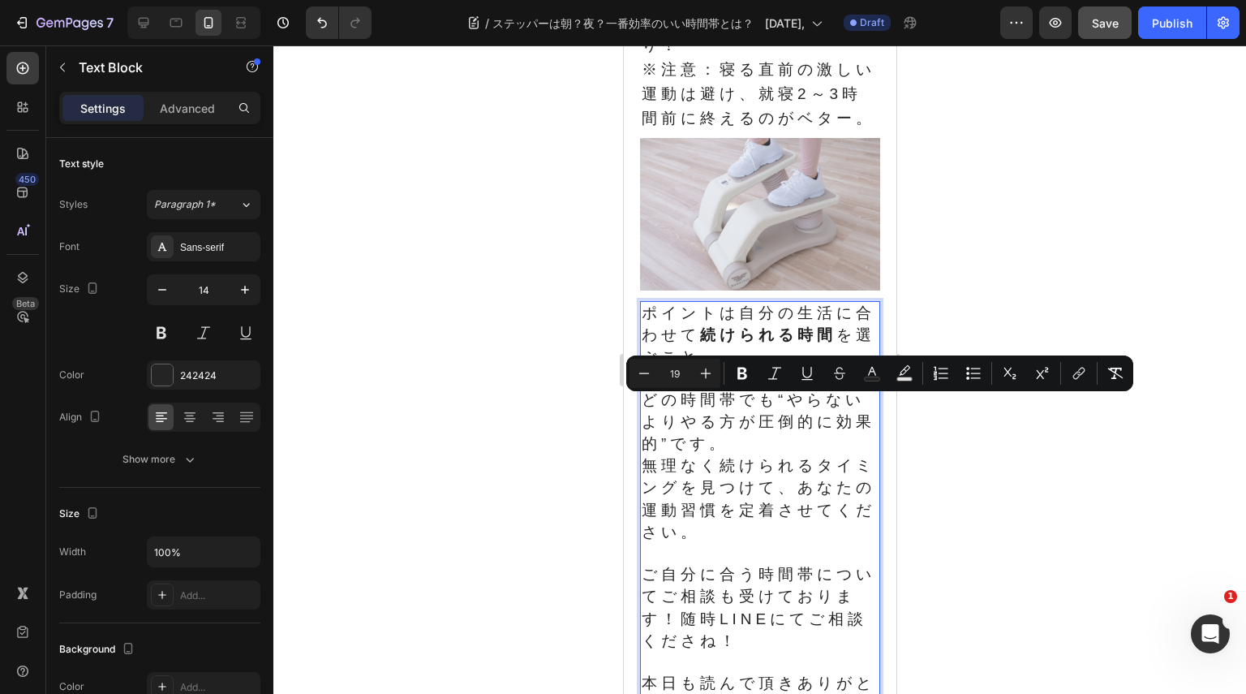
click at [729, 369] on p "ポイントは自分の生活に合わせて 続けられる時間 を選ぶこと。" at bounding box center [759, 336] width 237 height 67
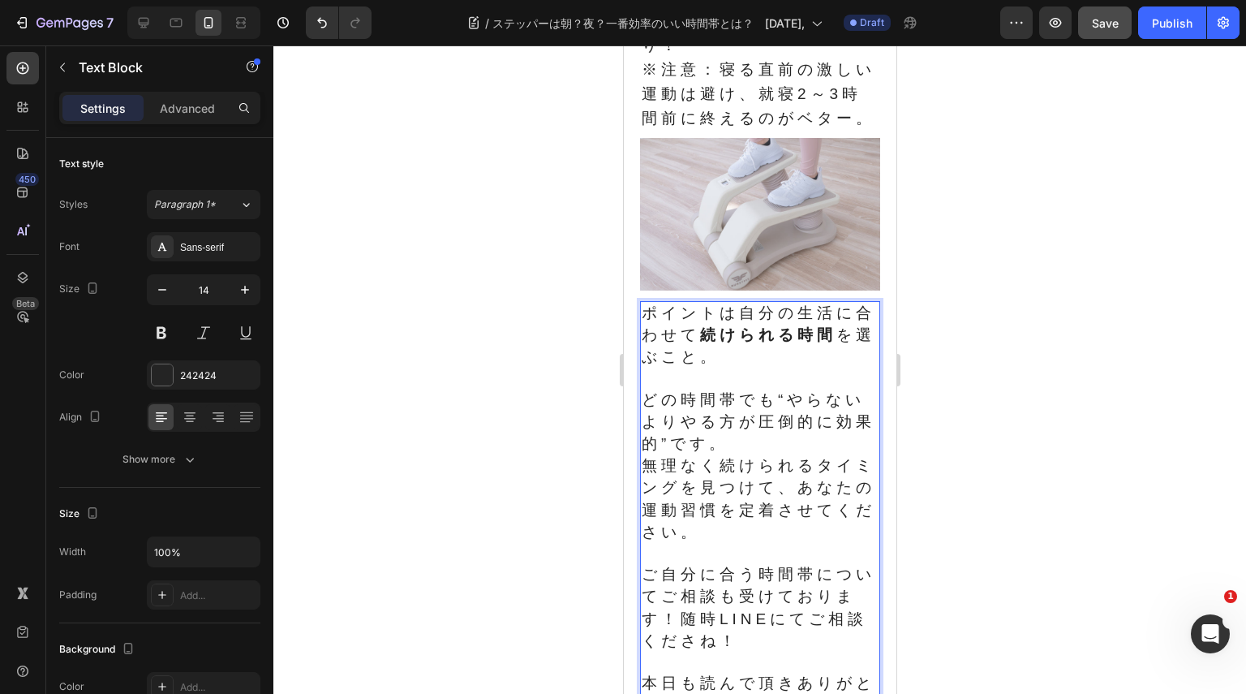
click at [736, 365] on span "ポイントは自分の生活に合わせて 続けられる時間 を選ぶこと。" at bounding box center [758, 334] width 234 height 61
click at [785, 365] on span "ポイントは何よりも自分の生活に合わせて 続けられる時間 を選ぶこと。" at bounding box center [758, 334] width 234 height 61
click at [765, 452] on span "どの時間帯でも“やらないよりやる方が圧倒的に効果的”です。" at bounding box center [758, 421] width 234 height 61
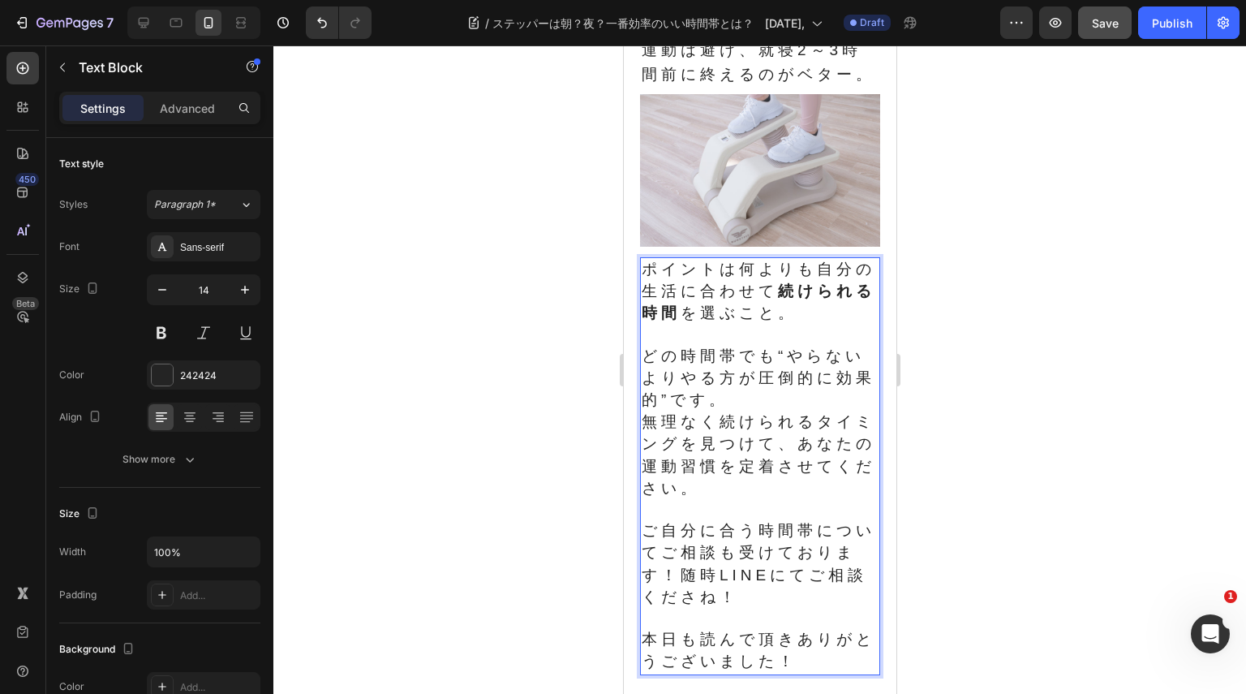
scroll to position [1544, 0]
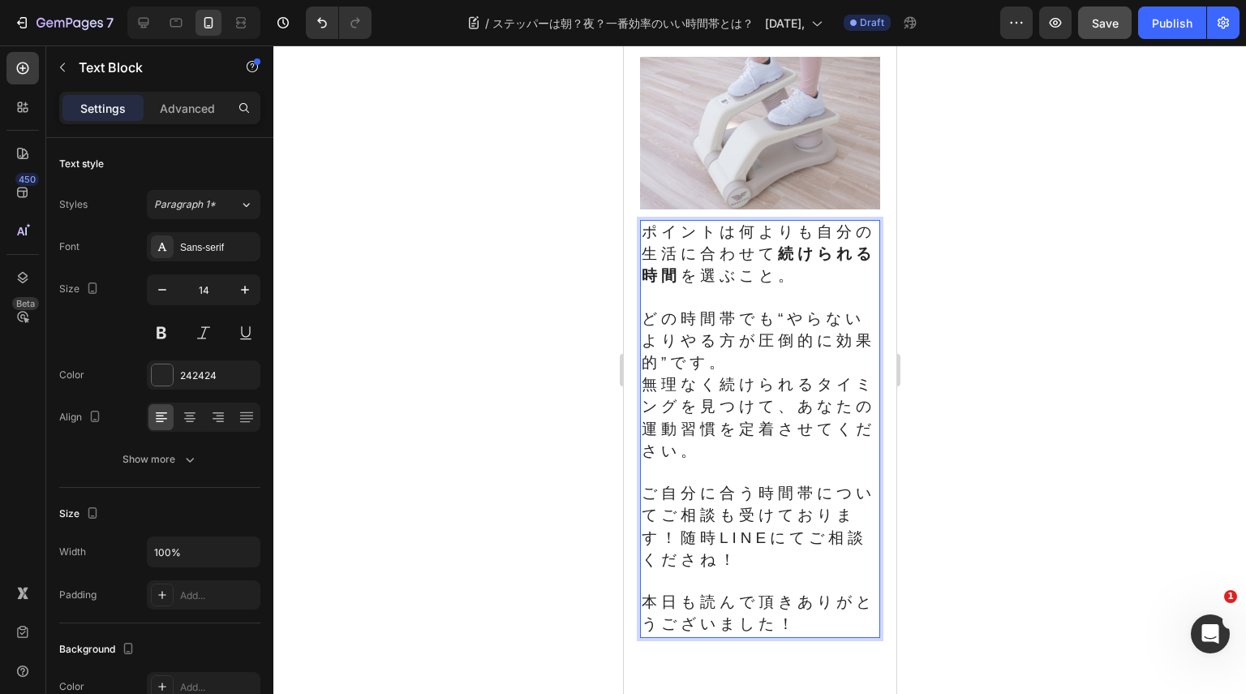
click at [789, 462] on p "無理なく続けられるタイミングを見つけて、あなたの運動習慣を定着させてください。" at bounding box center [759, 418] width 237 height 88
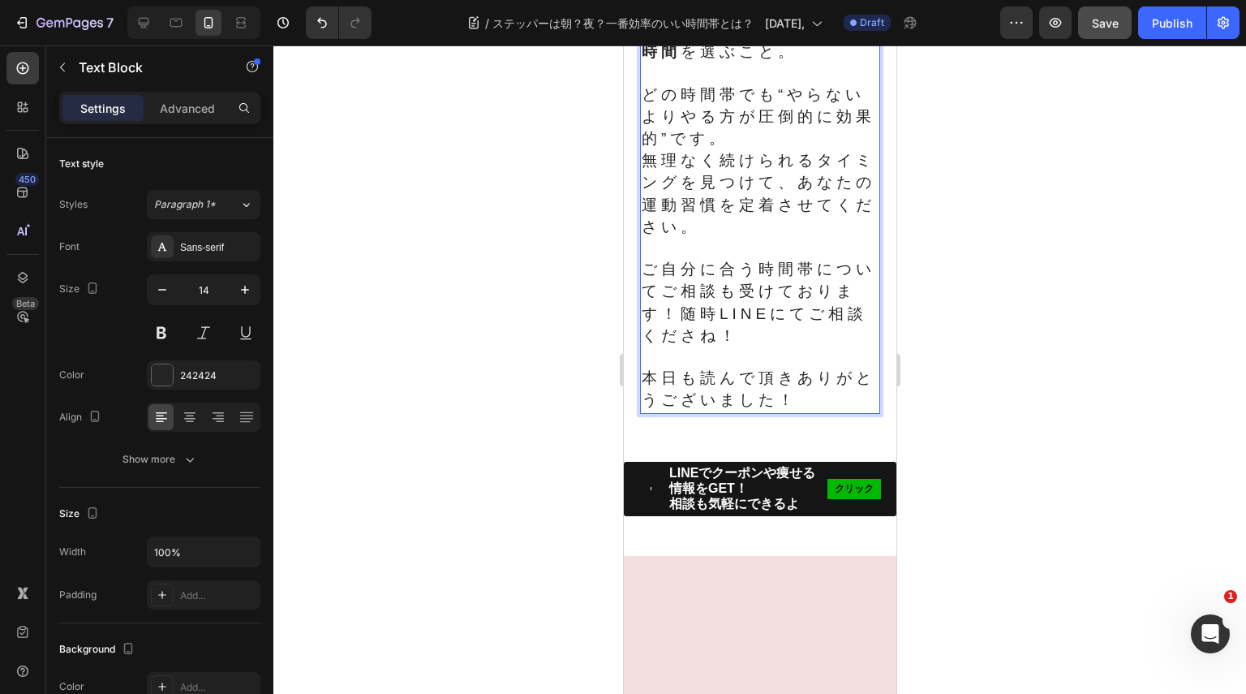
scroll to position [1788, 0]
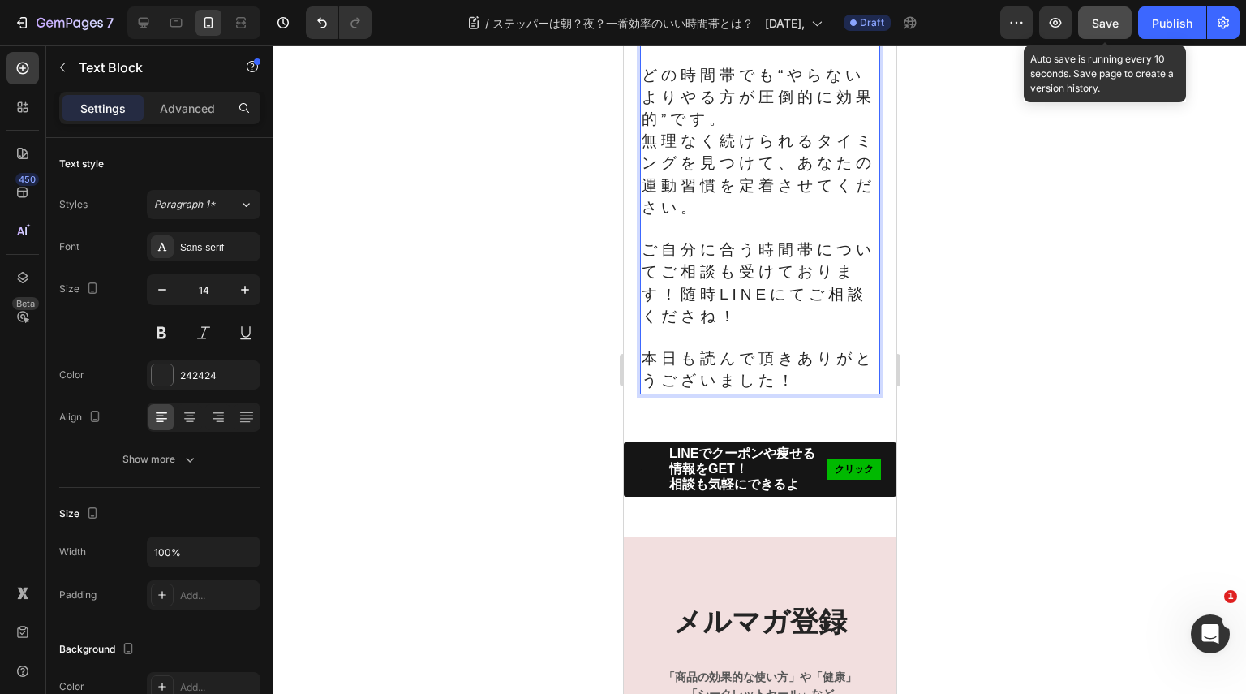
click at [1104, 24] on span "Save" at bounding box center [1105, 23] width 27 height 14
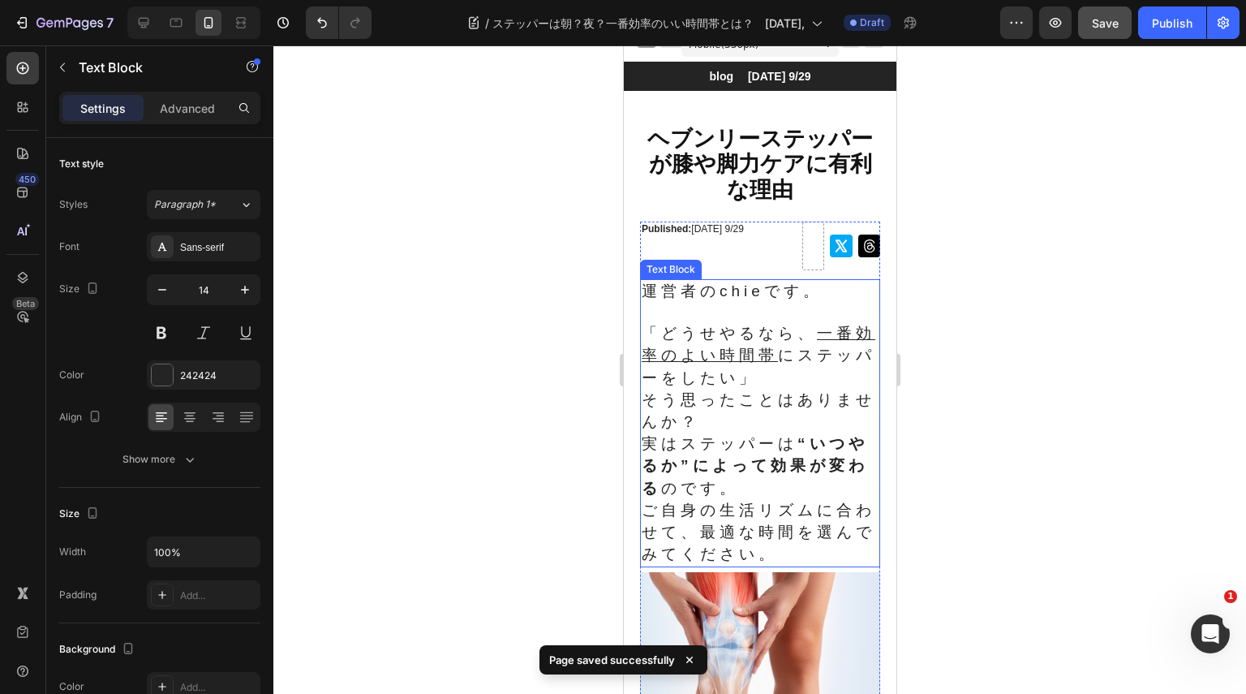
scroll to position [0, 0]
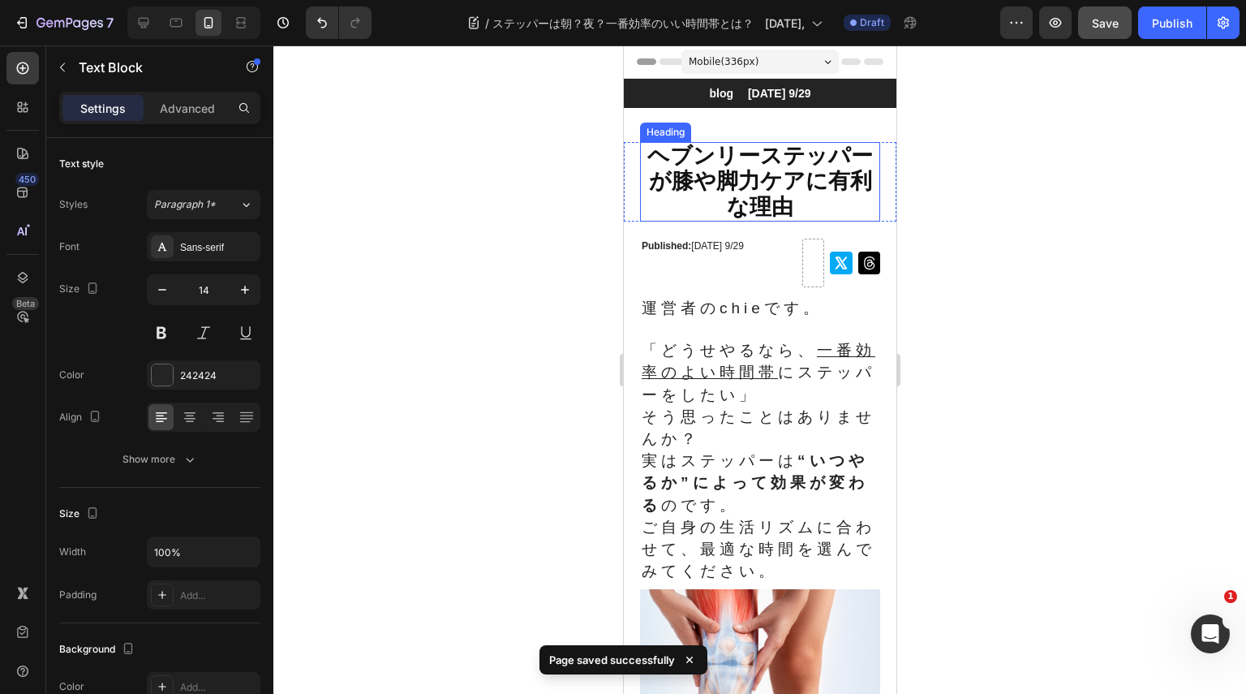
click at [802, 175] on span "ヘブンリーステッパーが膝や脚力ケアに有利な理由" at bounding box center [760, 181] width 226 height 75
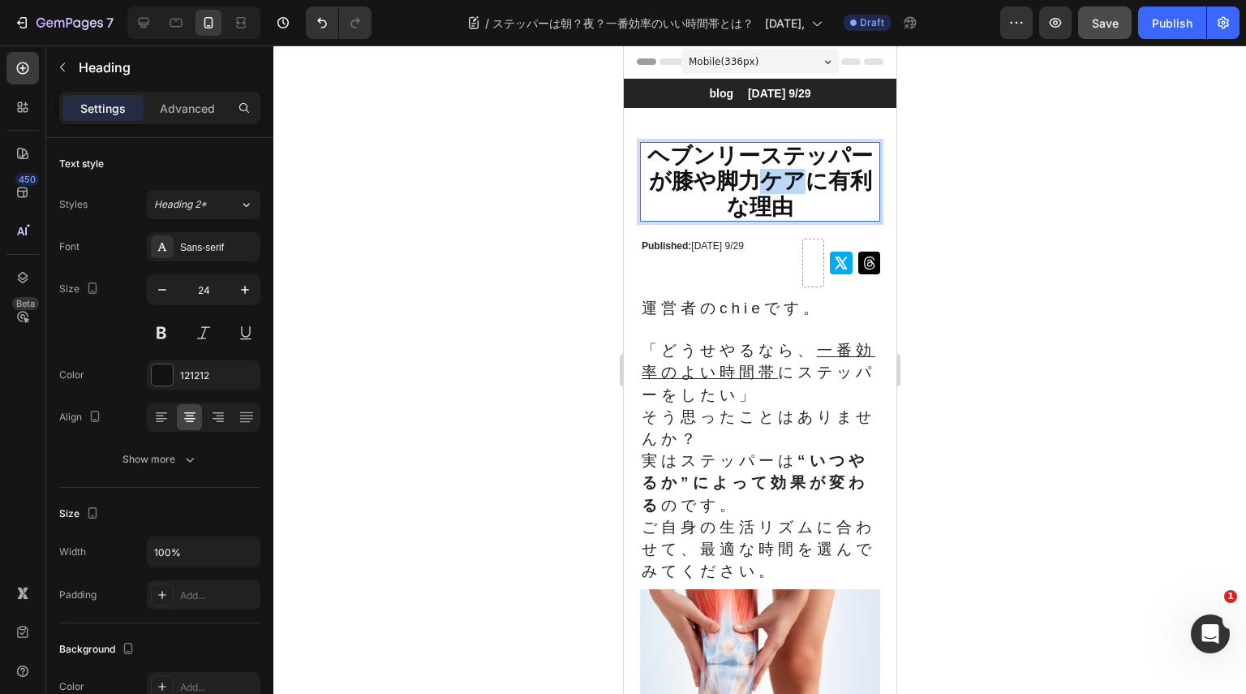
click at [758, 179] on span "ヘブンリーステッパーが膝や脚力ケアに有利な理由" at bounding box center [760, 181] width 226 height 75
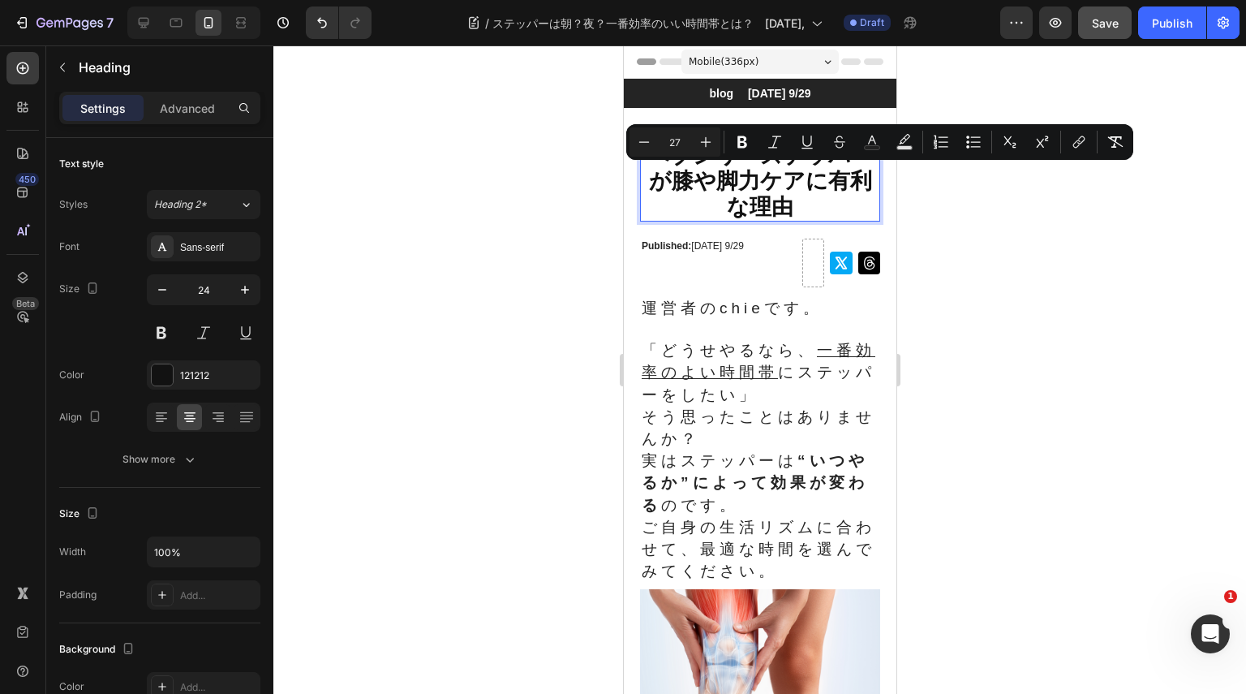
click at [686, 187] on span "ヘブンリーステッパーが膝や脚力ケアに有利な理由" at bounding box center [760, 181] width 226 height 75
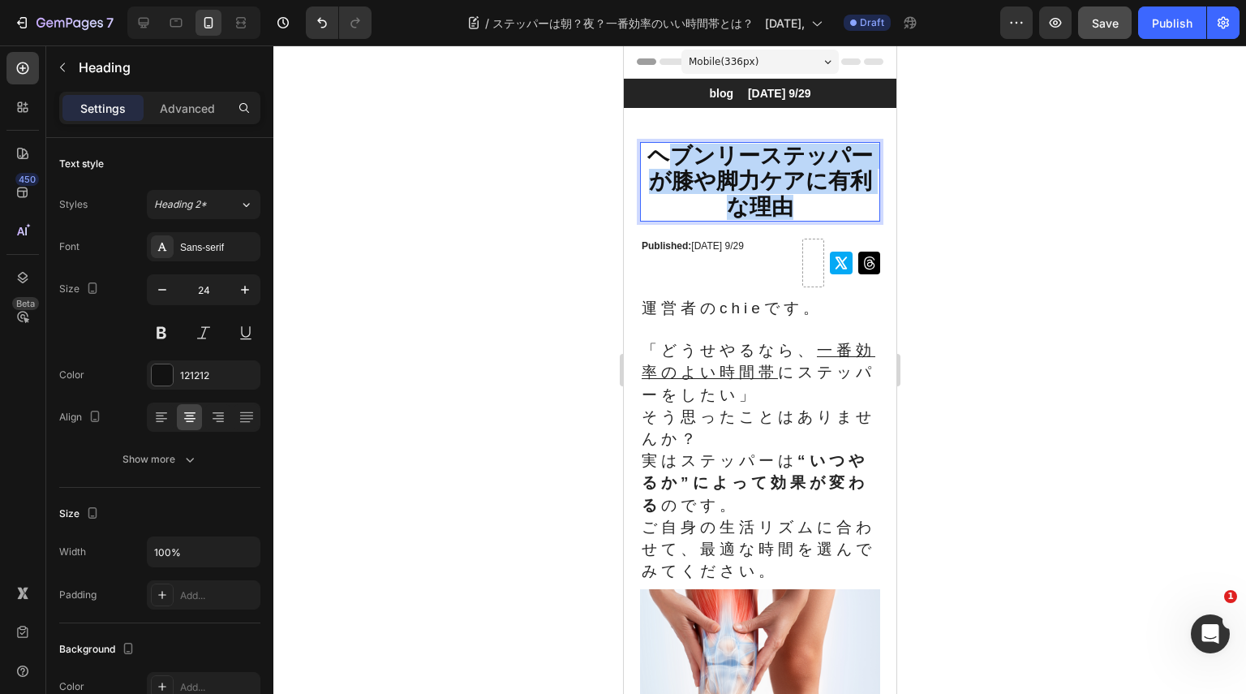
drag, startPoint x: 667, startPoint y: 159, endPoint x: 795, endPoint y: 210, distance: 138.0
click at [795, 210] on p "ヘブンリーステッパーが膝や脚力ケアに有利な理由" at bounding box center [759, 182] width 237 height 76
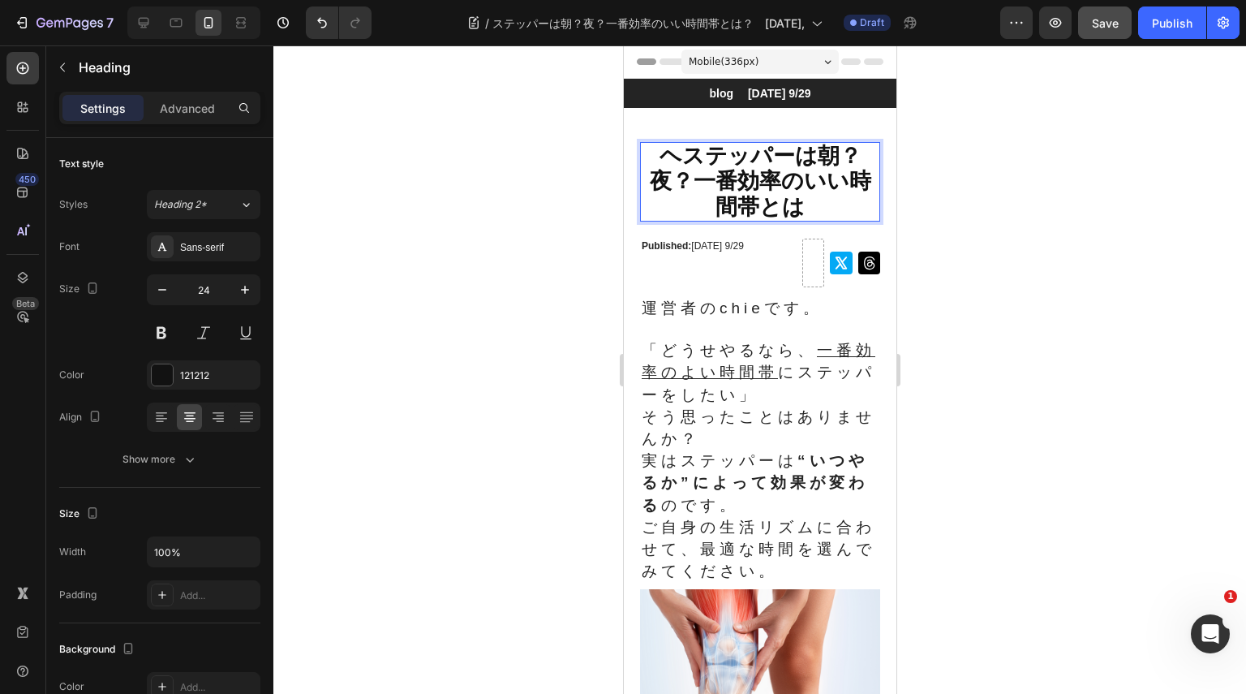
click at [681, 152] on span "ヘステッパーは朝？夜？一番効率のいい時間帯とは" at bounding box center [760, 181] width 222 height 75
click at [957, 176] on div at bounding box center [759, 369] width 973 height 648
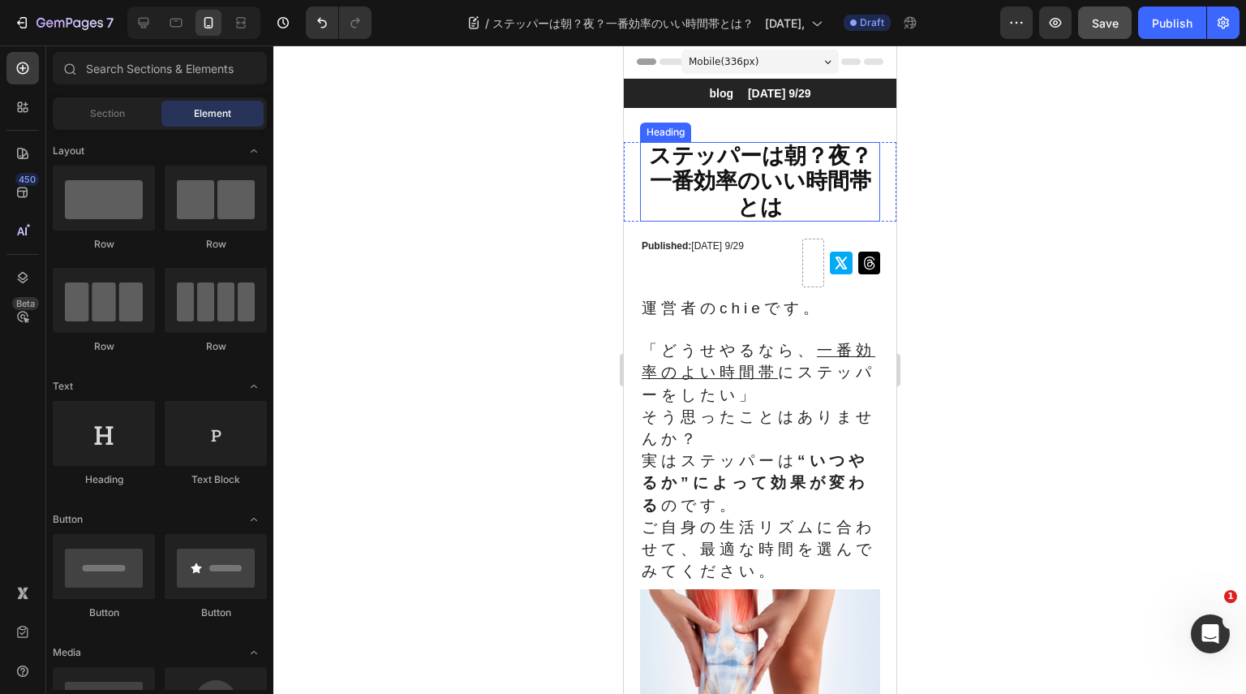
click at [730, 210] on p "⁠⁠⁠⁠⁠⁠⁠ ステッパーは朝？夜？一番効率のいい時間帯とは" at bounding box center [759, 182] width 237 height 76
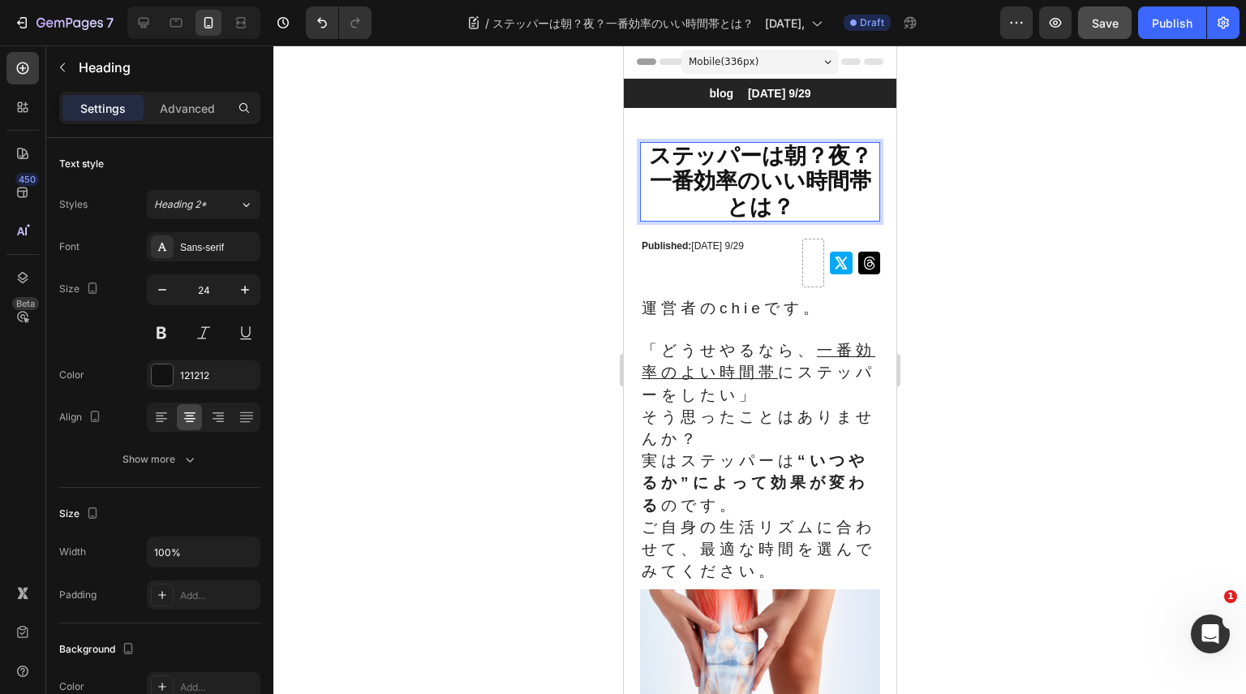
click at [927, 232] on div at bounding box center [759, 369] width 973 height 648
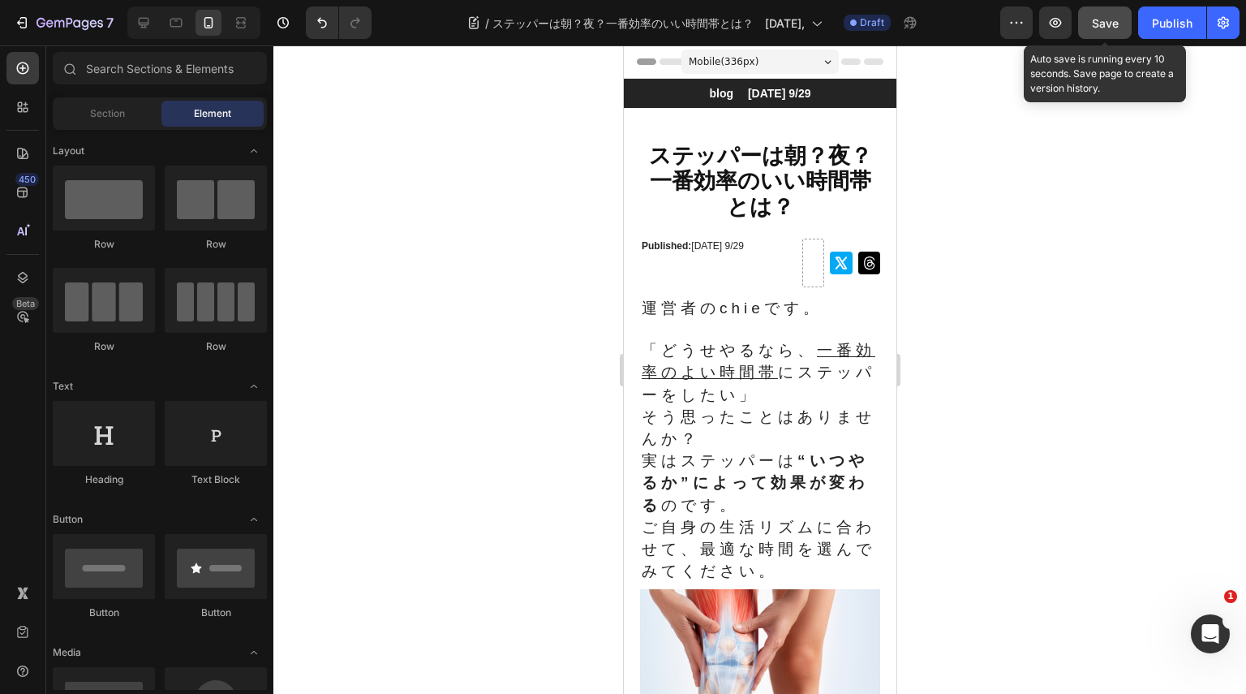
click at [1099, 27] on span "Save" at bounding box center [1105, 23] width 27 height 14
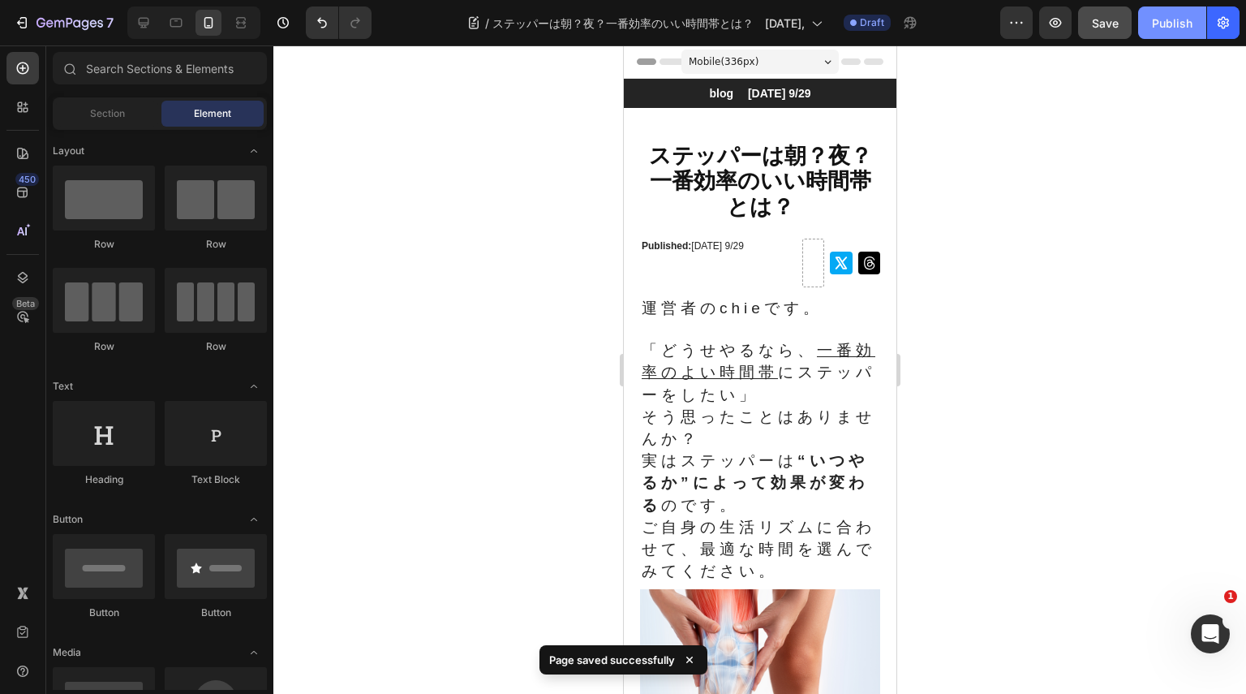
click at [1159, 22] on div "Publish" at bounding box center [1172, 23] width 41 height 17
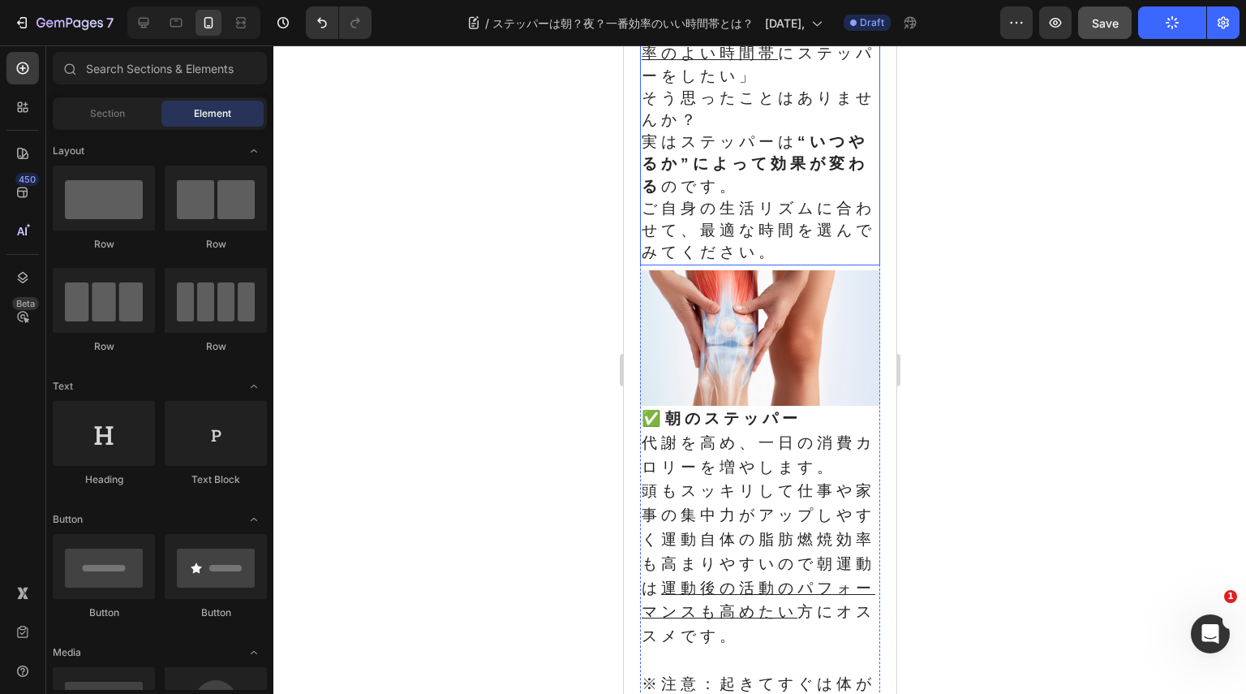
scroll to position [406, 0]
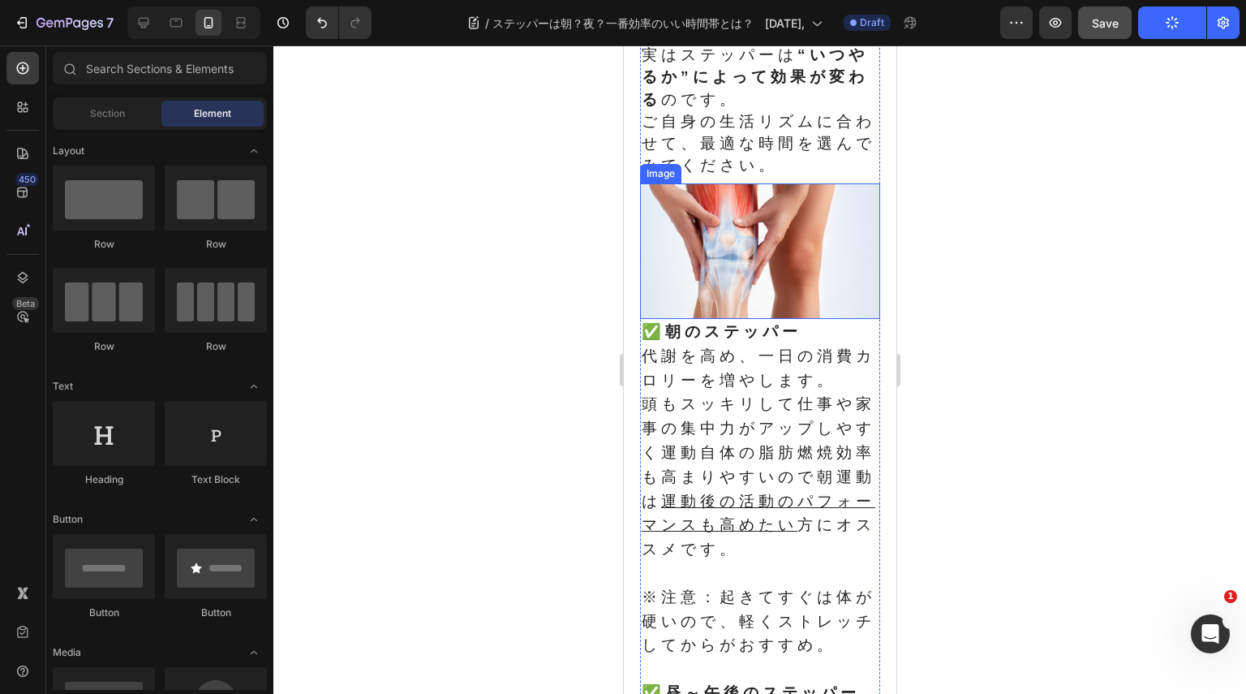
click at [795, 239] on img at bounding box center [759, 251] width 240 height 136
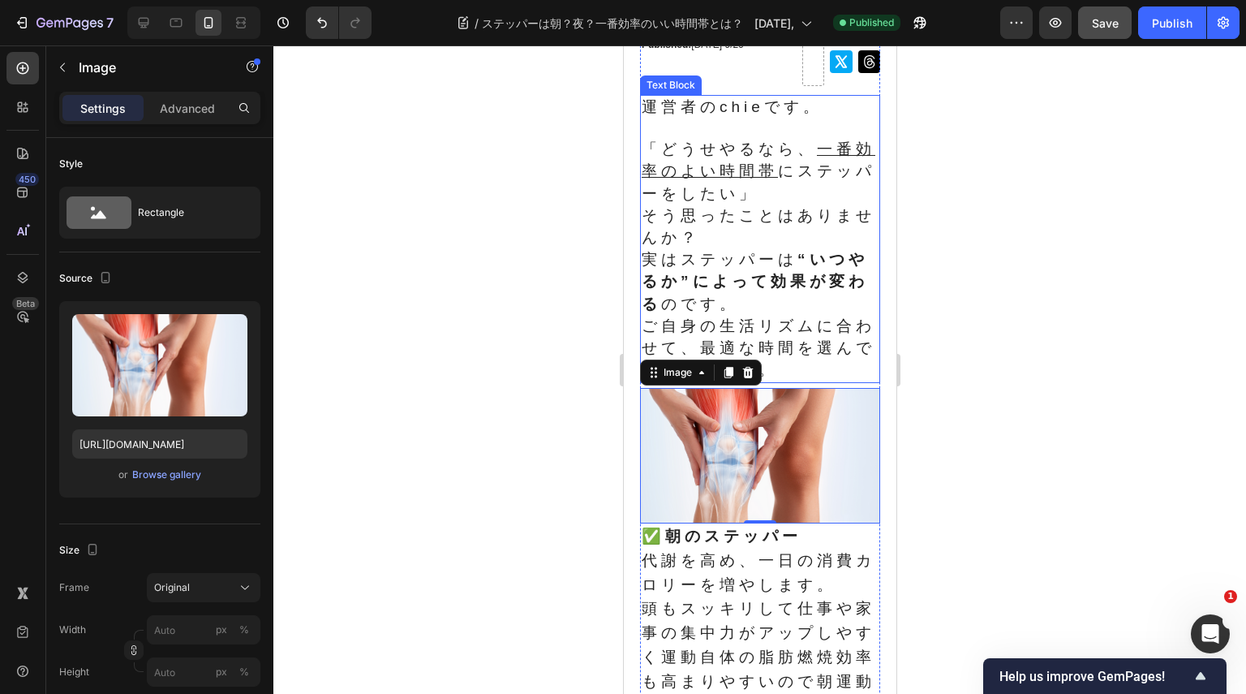
scroll to position [243, 0]
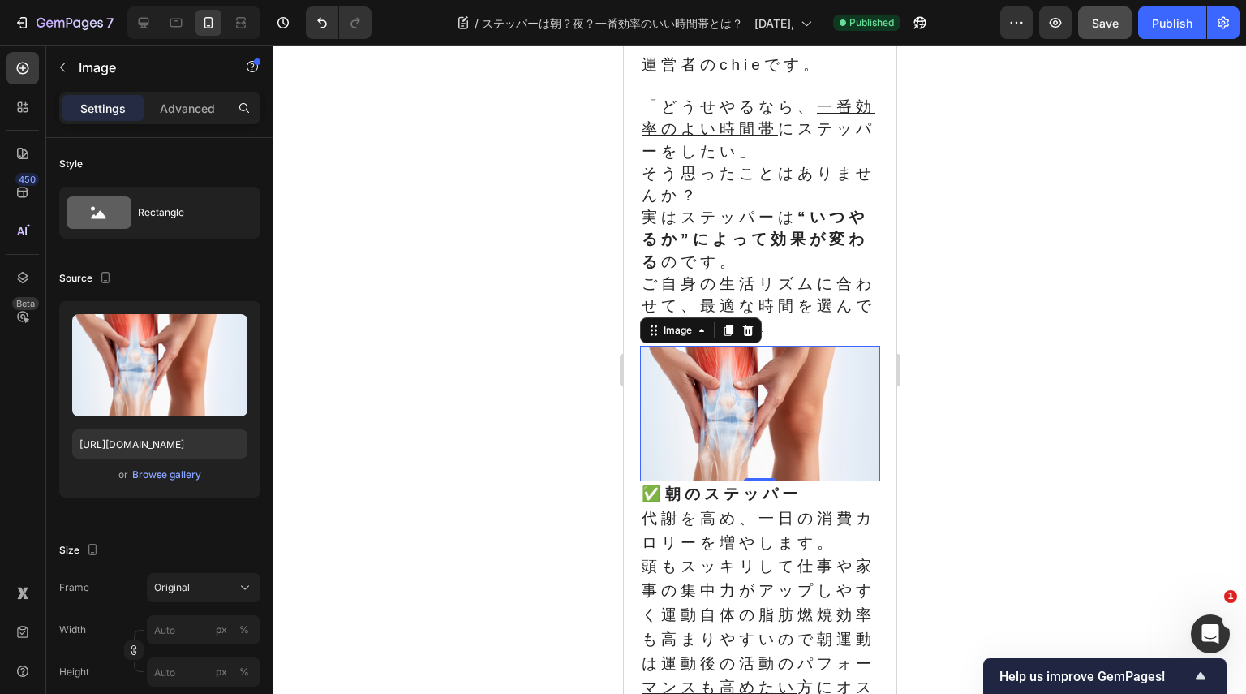
drag, startPoint x: 847, startPoint y: 366, endPoint x: 846, endPoint y: 374, distance: 8.2
click at [847, 373] on img at bounding box center [759, 414] width 240 height 136
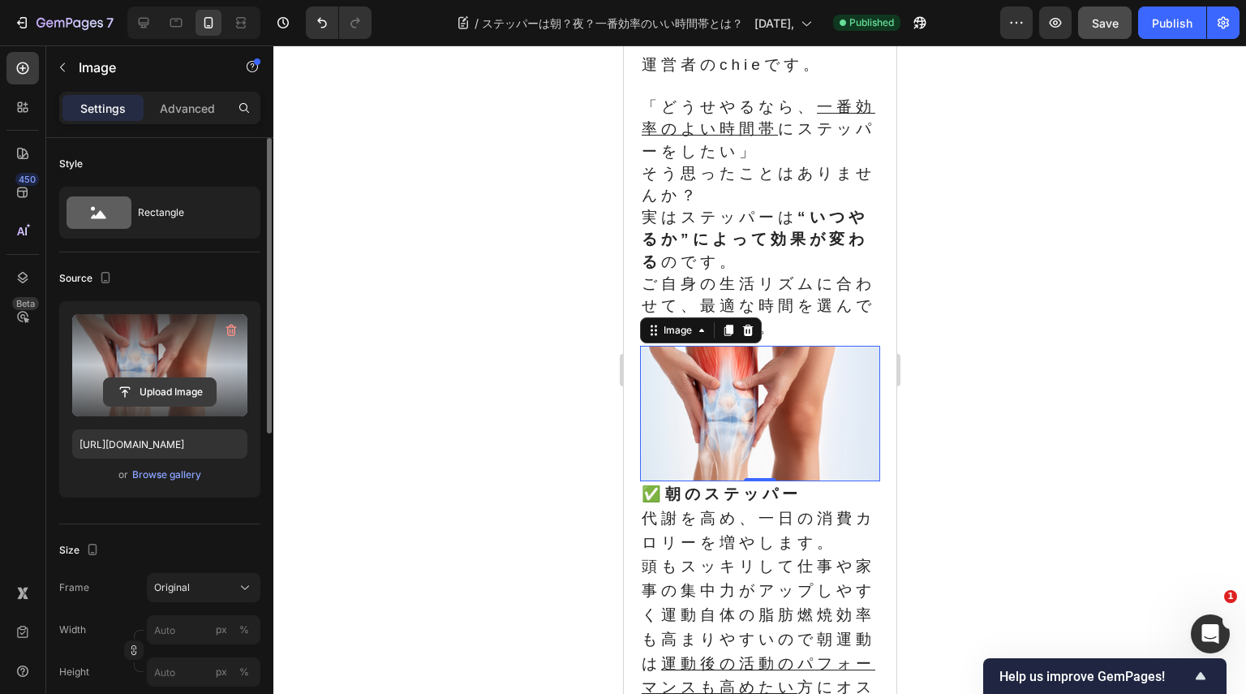
click at [191, 385] on input "file" at bounding box center [160, 392] width 112 height 28
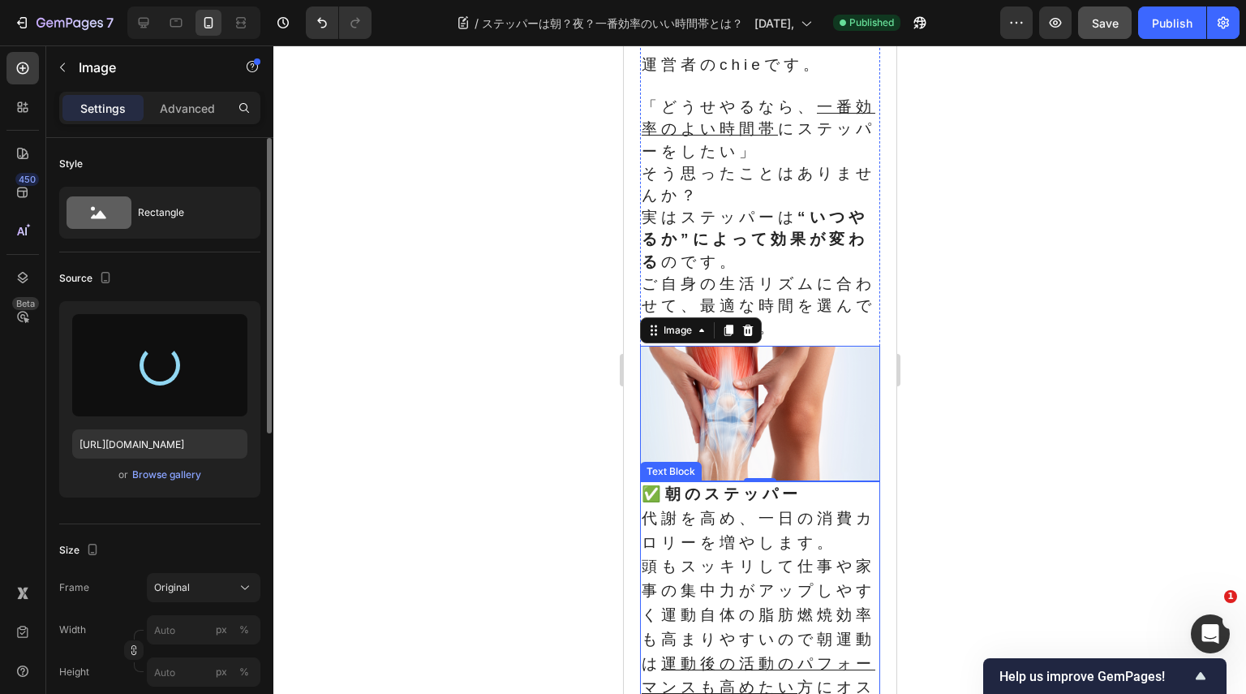
type input "[URL][DOMAIN_NAME]"
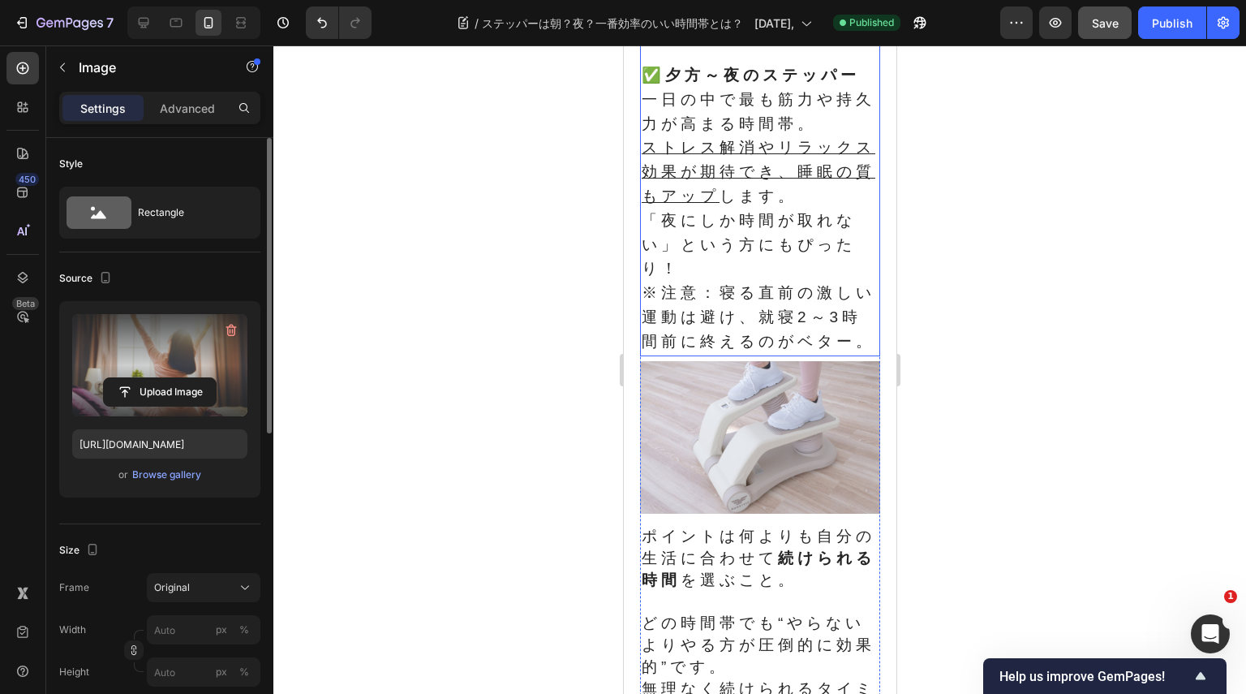
scroll to position [1379, 0]
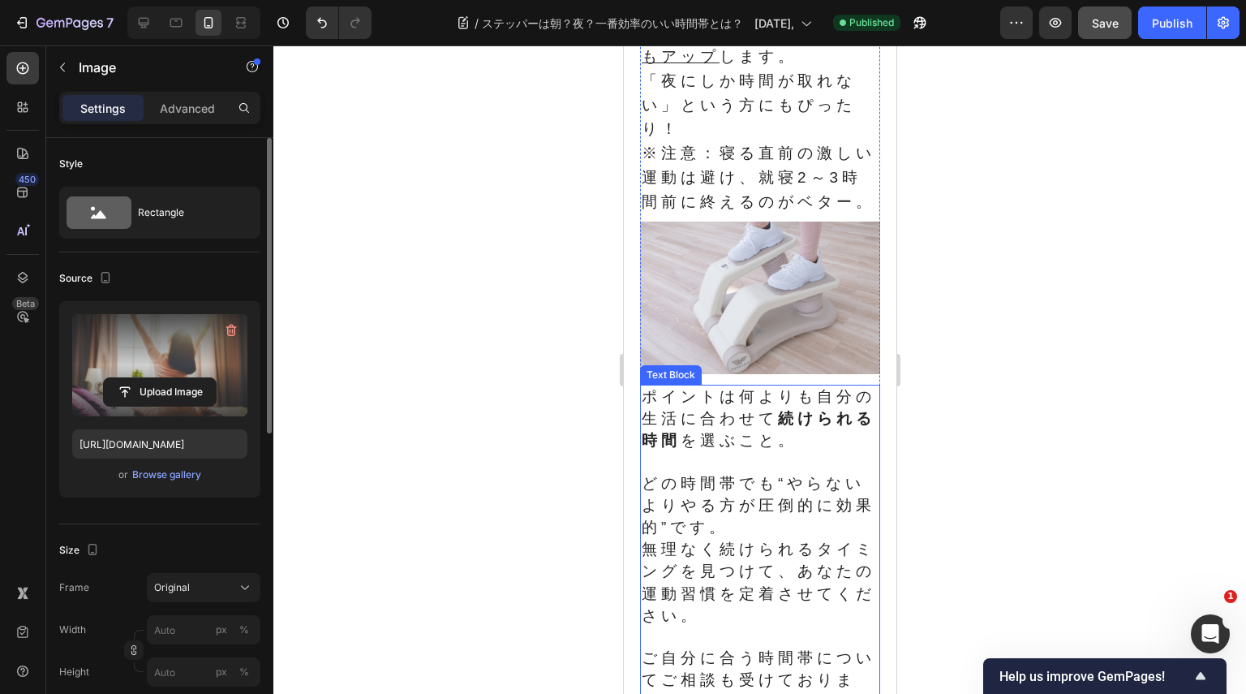
click at [766, 374] on img at bounding box center [759, 298] width 240 height 153
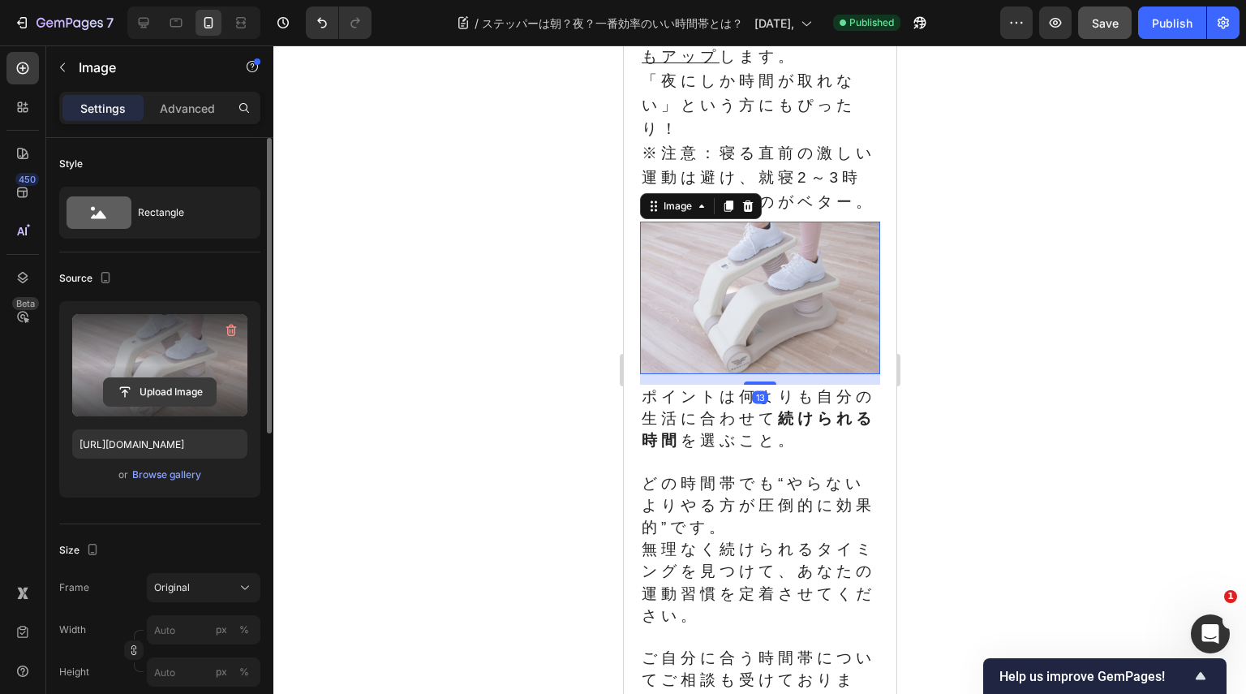
click at [167, 394] on input "file" at bounding box center [160, 392] width 112 height 28
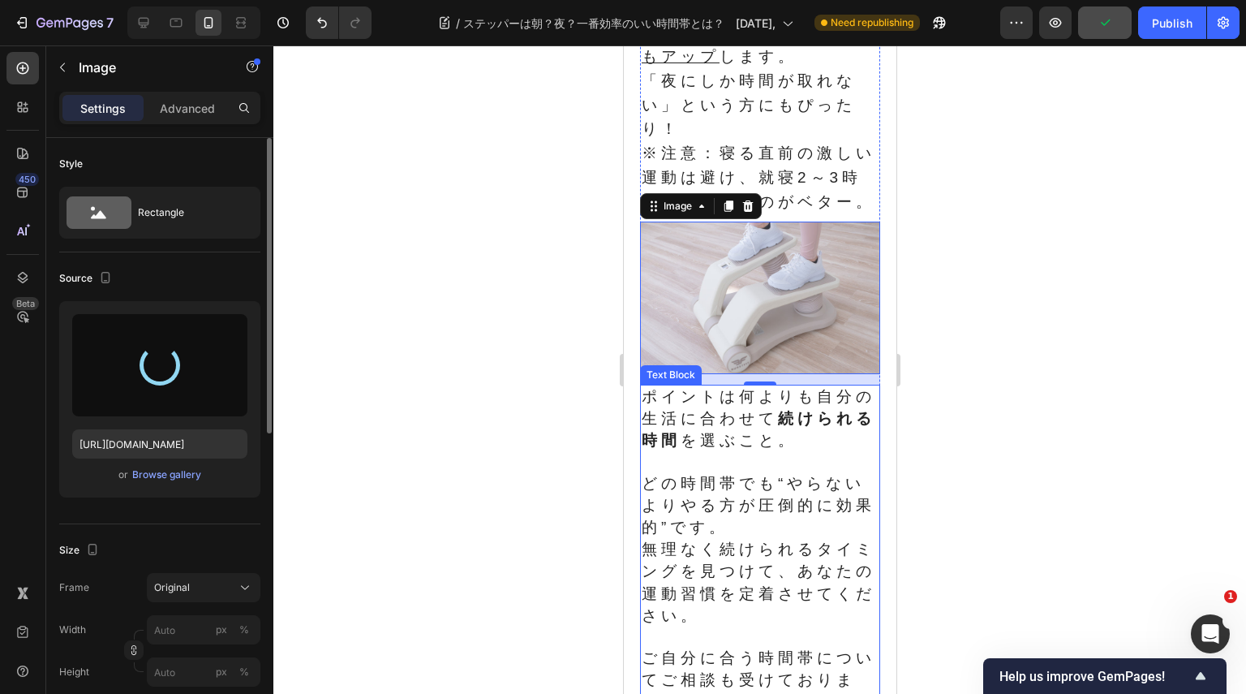
type input "[URL][DOMAIN_NAME]"
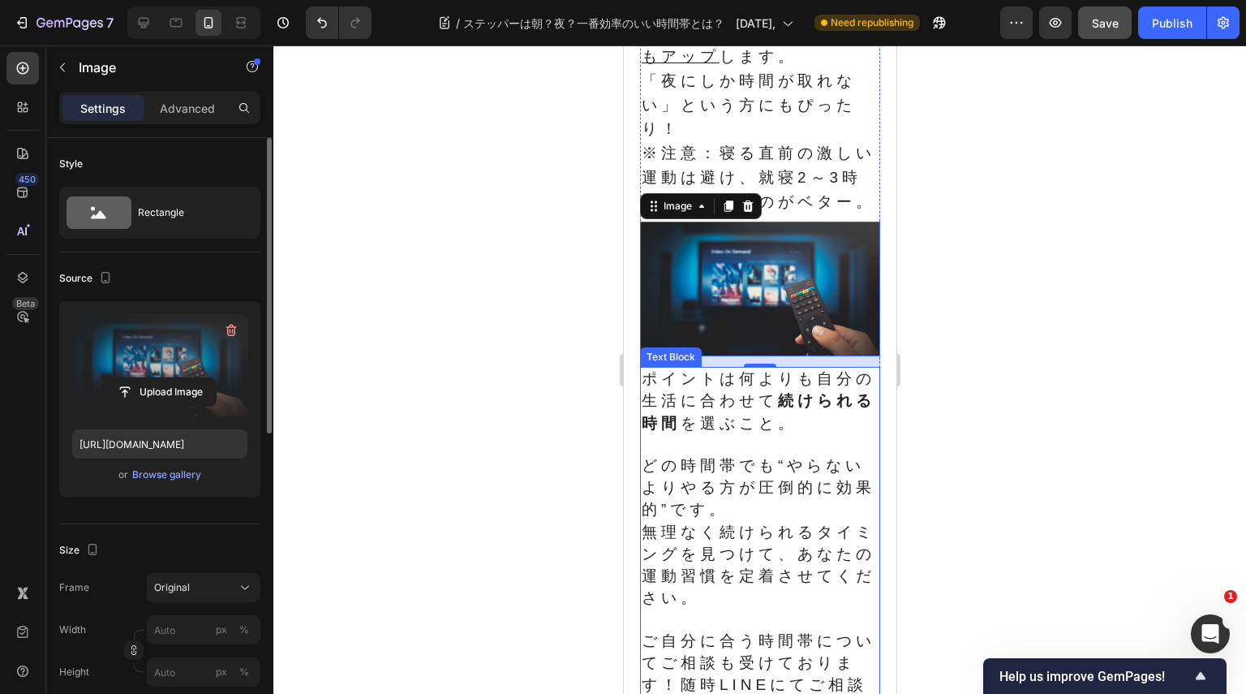
scroll to position [1298, 0]
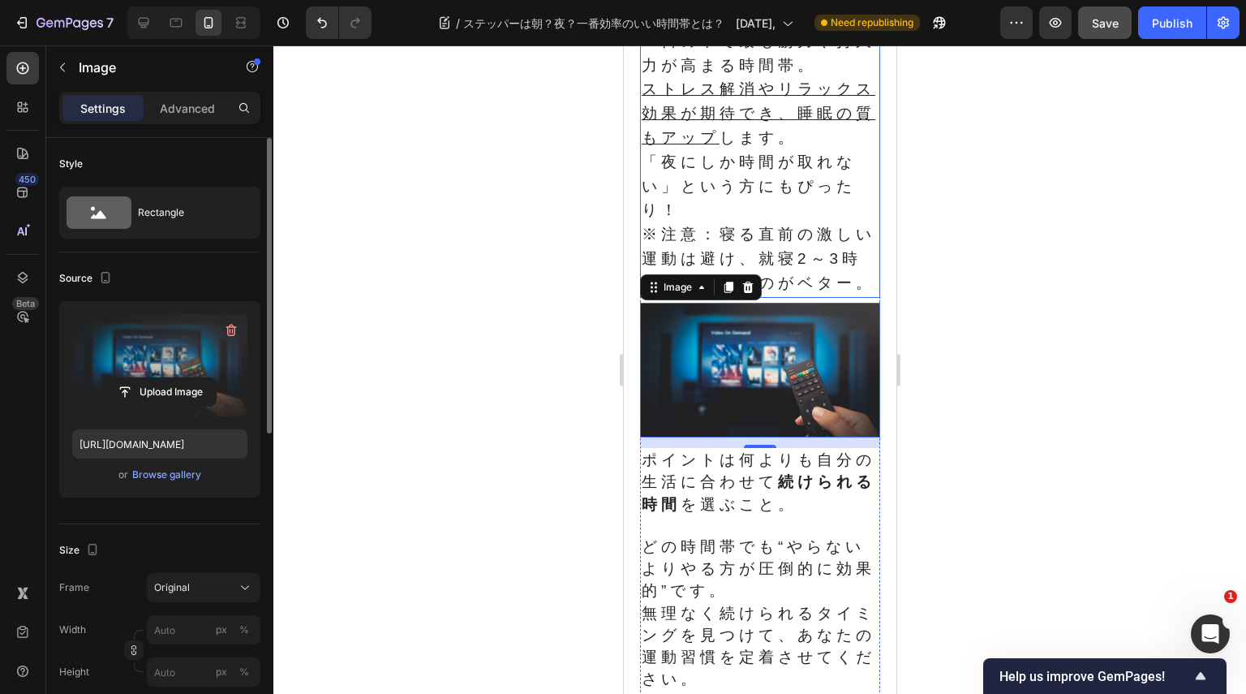
click at [716, 223] on p "「夜にしか時間が取れない」という方にもぴったり！" at bounding box center [759, 187] width 237 height 72
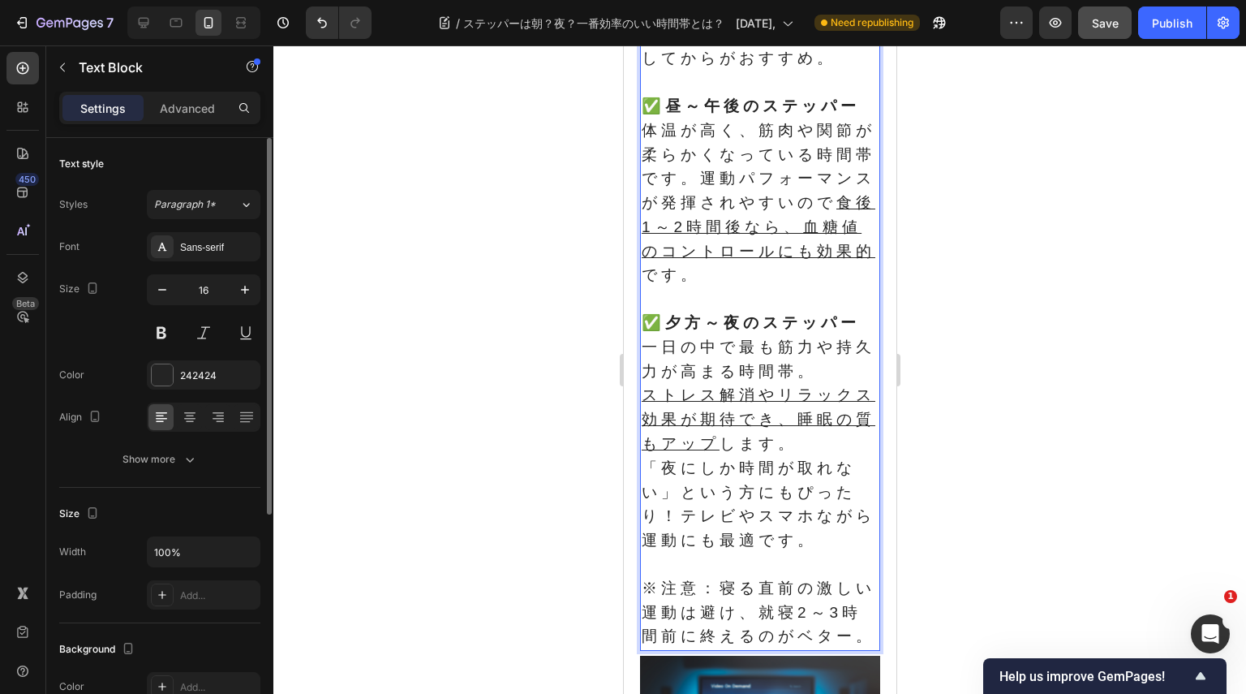
scroll to position [1066, 0]
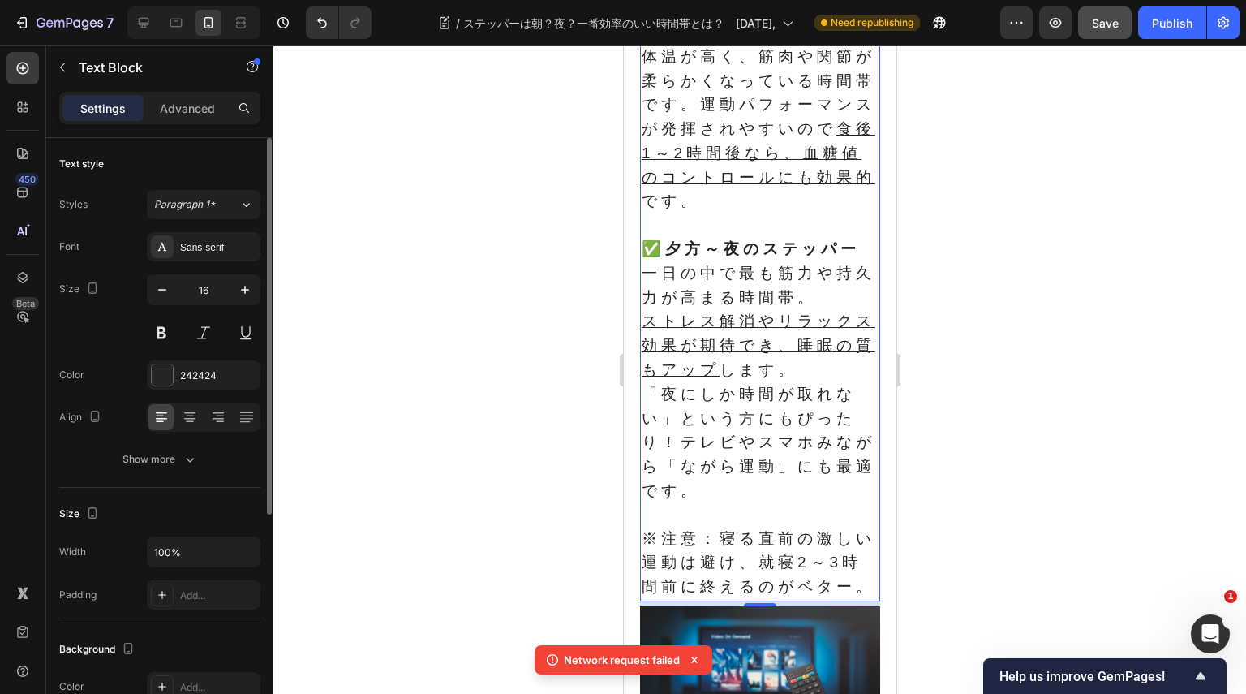
click at [936, 423] on div at bounding box center [759, 369] width 973 height 648
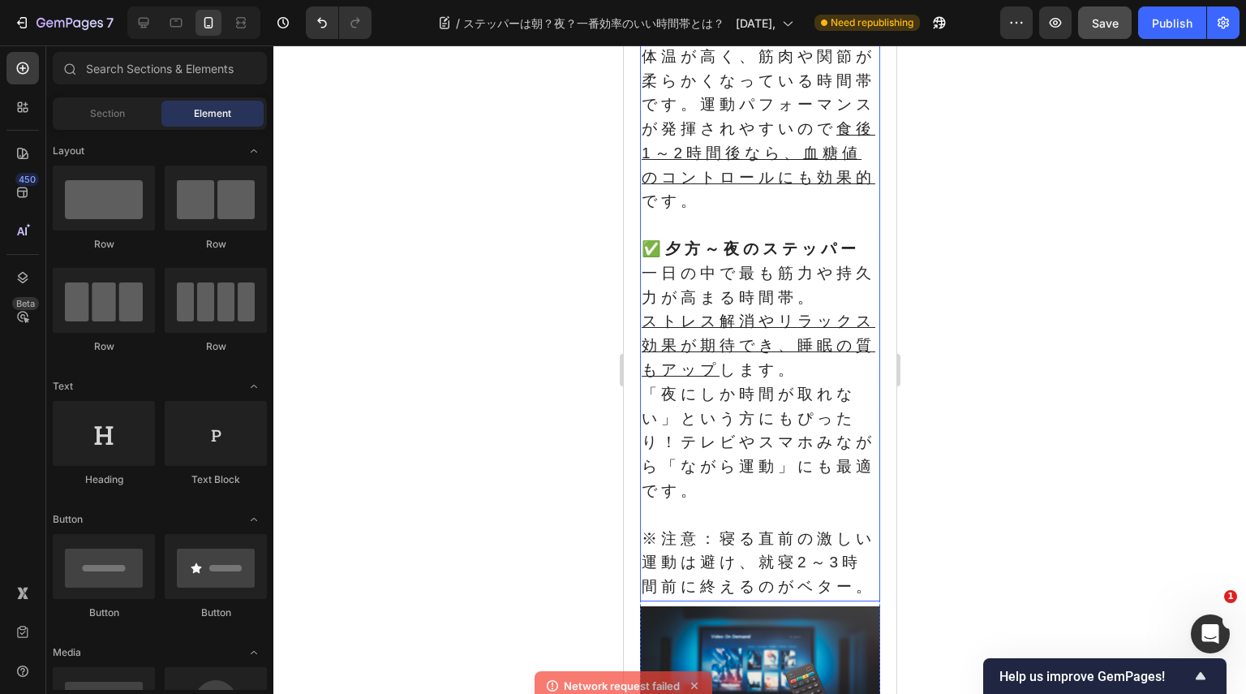
click at [777, 467] on span "「夜にしか時間が取れない」という方にもぴったり！テレビやスマホみながら「ながら運動」にも最適です。" at bounding box center [758, 442] width 234 height 114
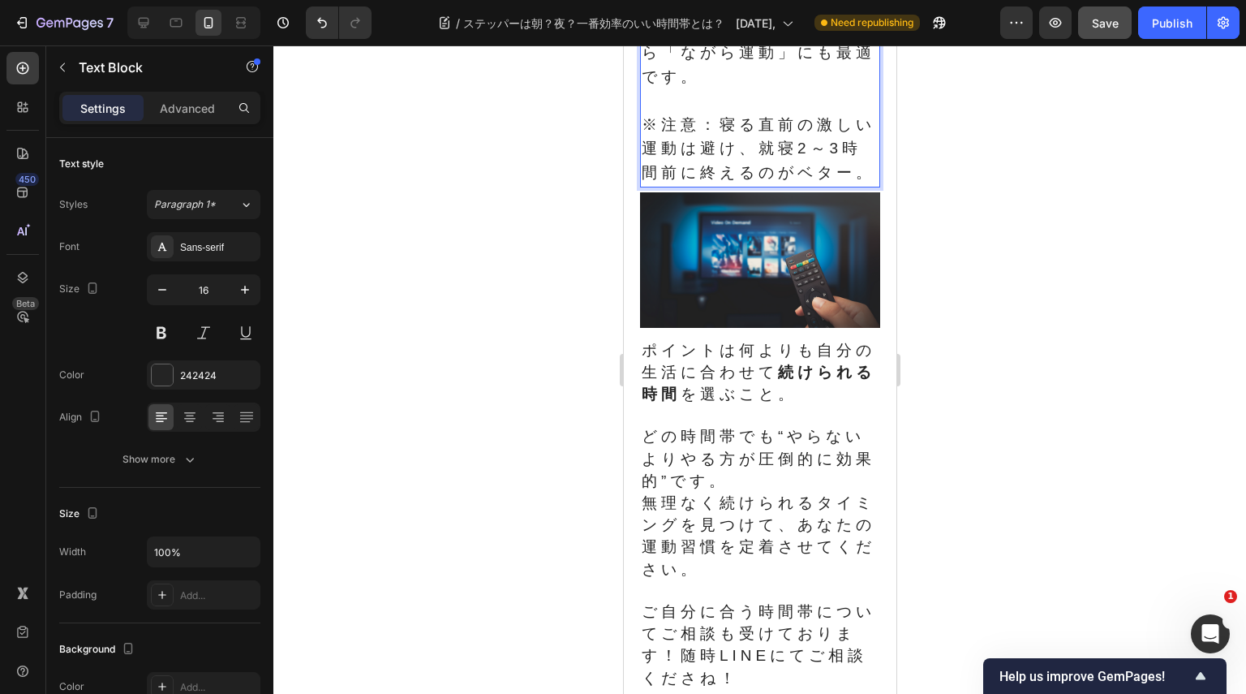
scroll to position [1391, 0]
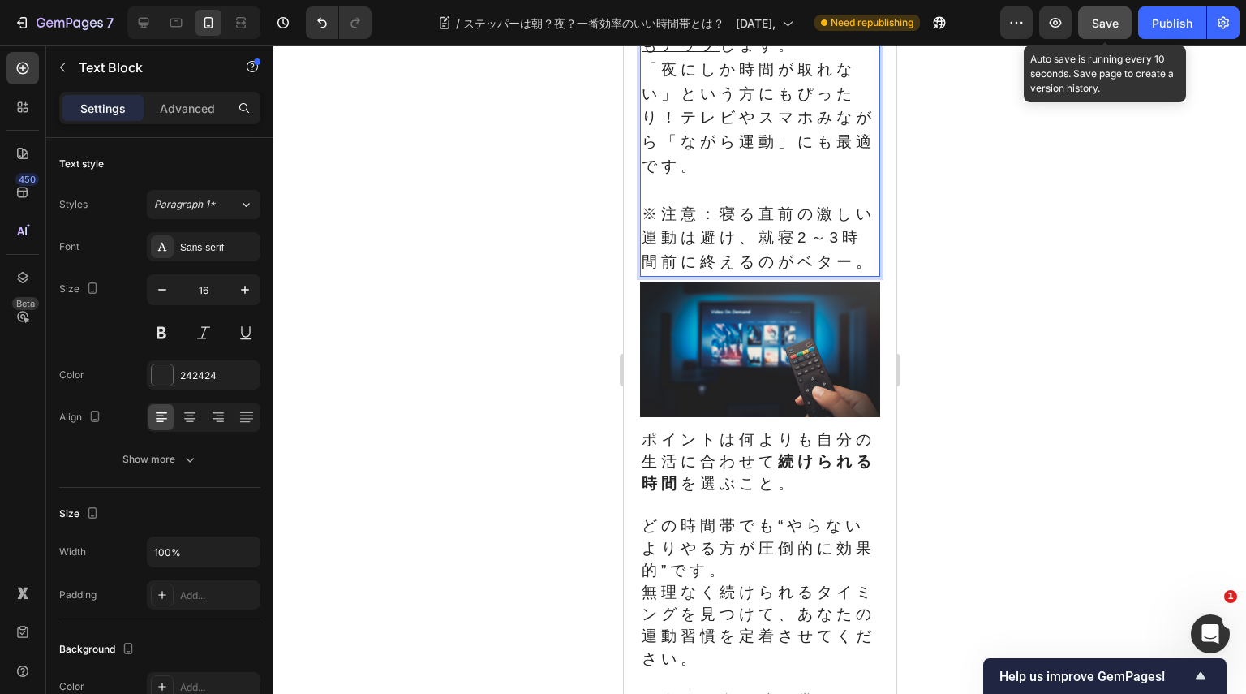
click at [1120, 23] on button "Save" at bounding box center [1105, 22] width 54 height 32
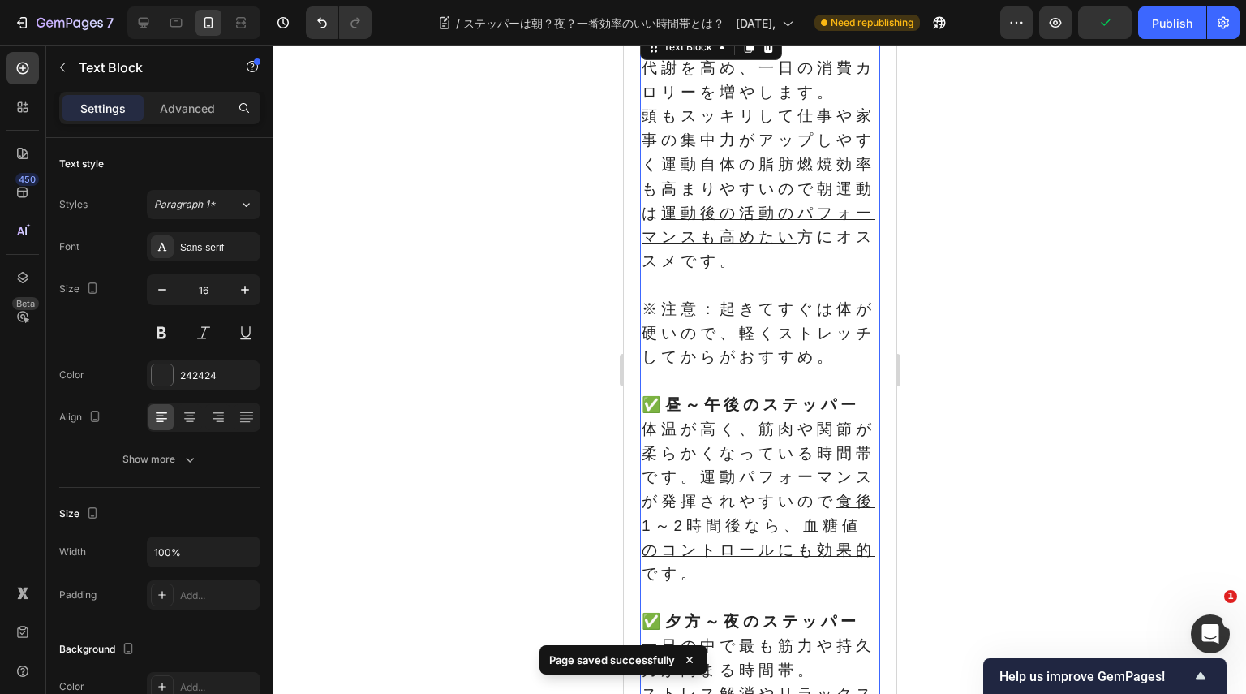
scroll to position [579, 0]
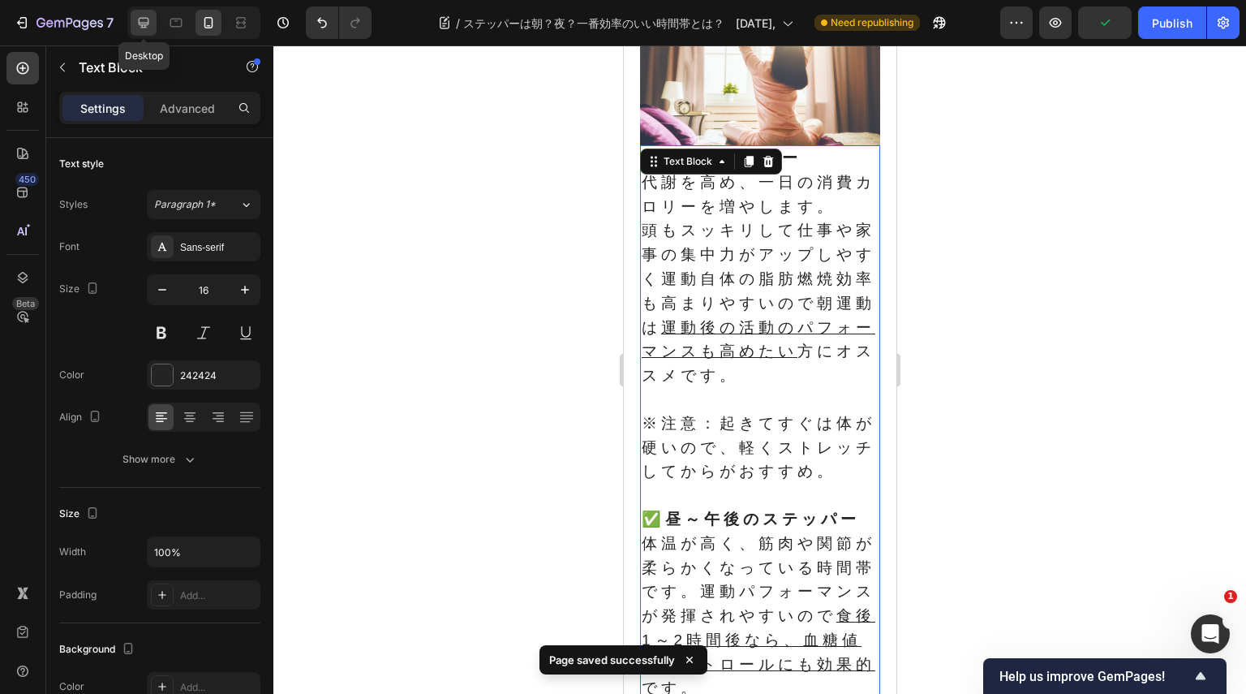
click at [139, 22] on icon at bounding box center [144, 23] width 11 height 11
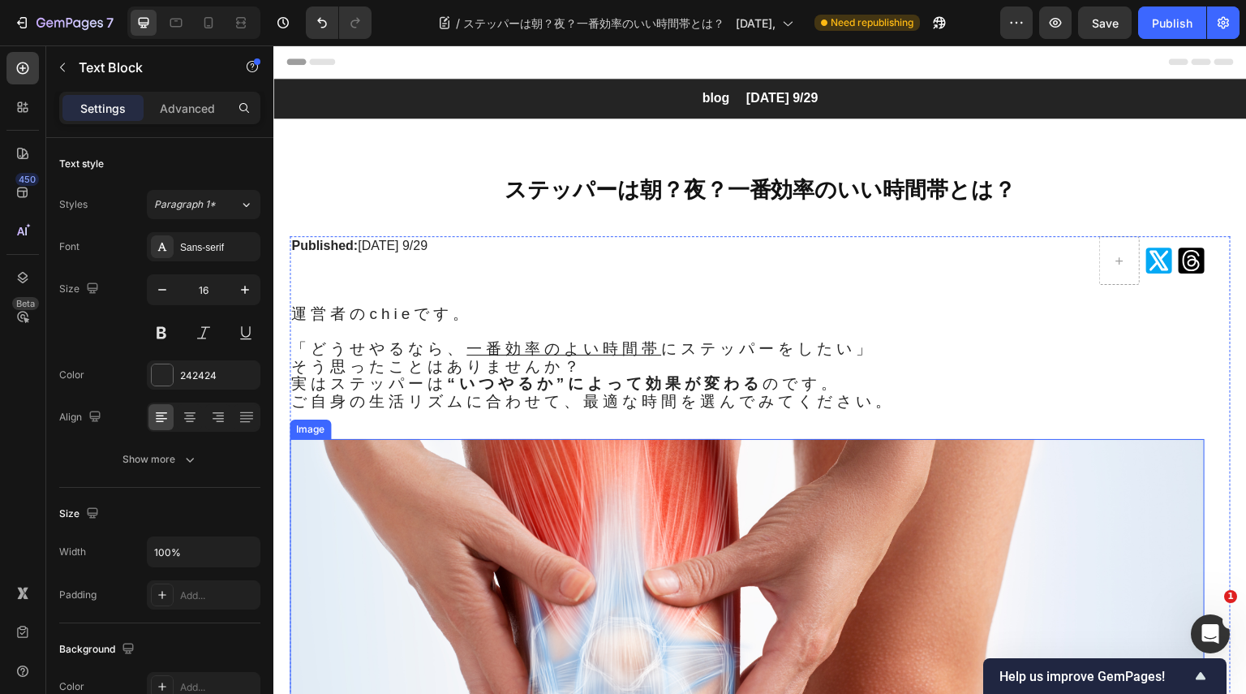
click at [765, 598] on img at bounding box center [747, 696] width 915 height 515
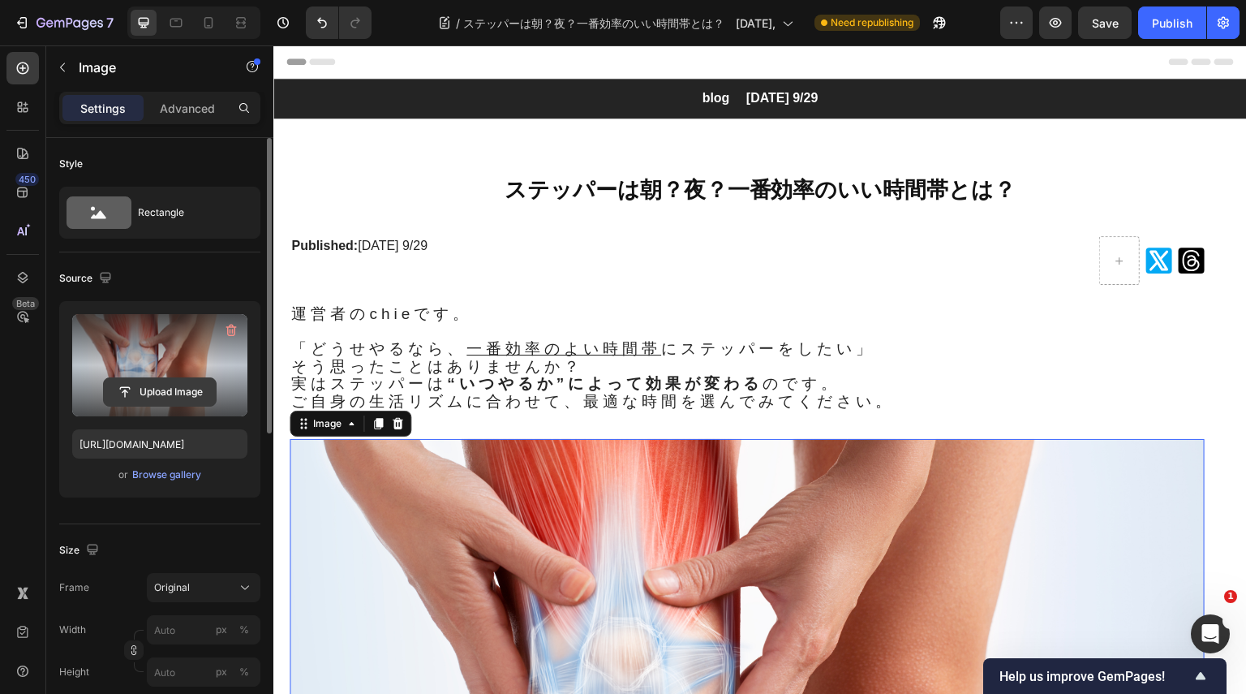
click at [178, 388] on input "file" at bounding box center [160, 392] width 112 height 28
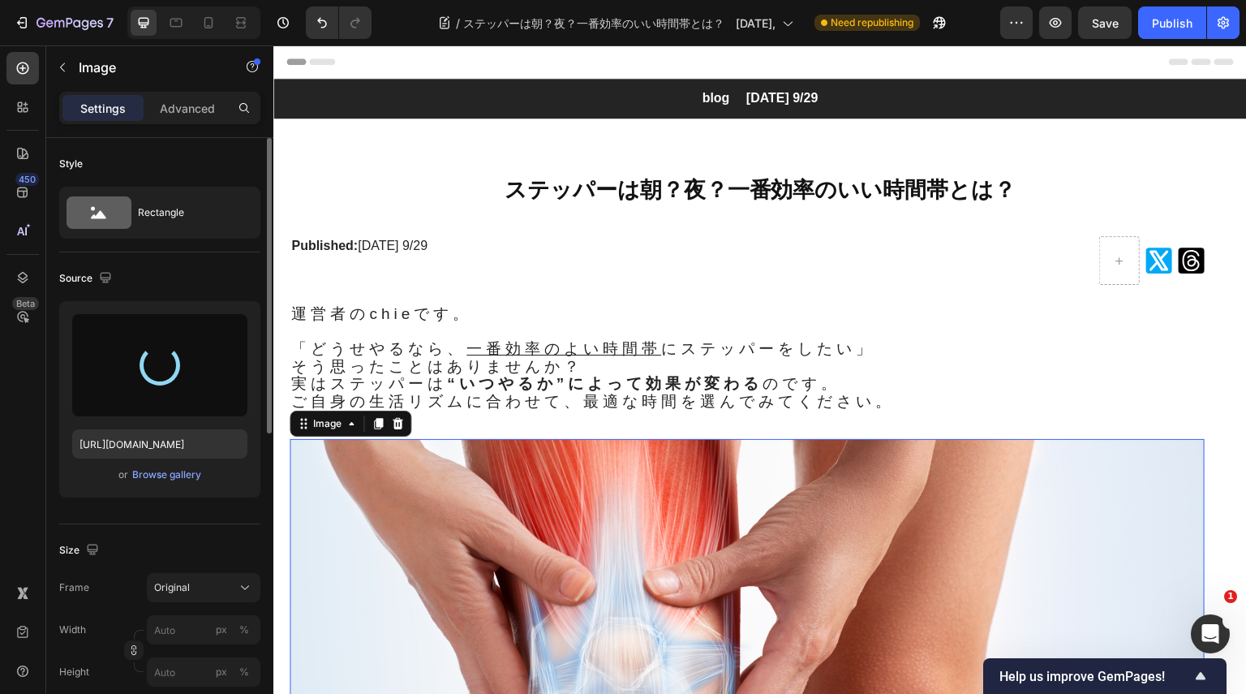
type input "[URL][DOMAIN_NAME]"
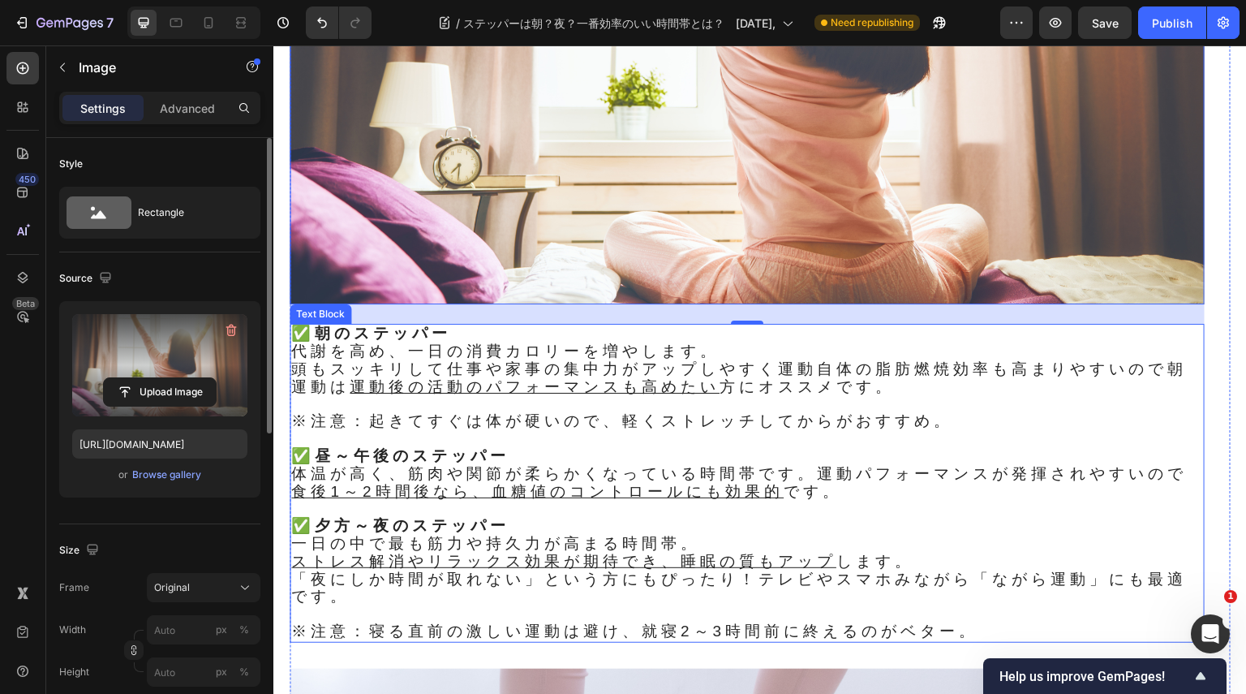
scroll to position [974, 0]
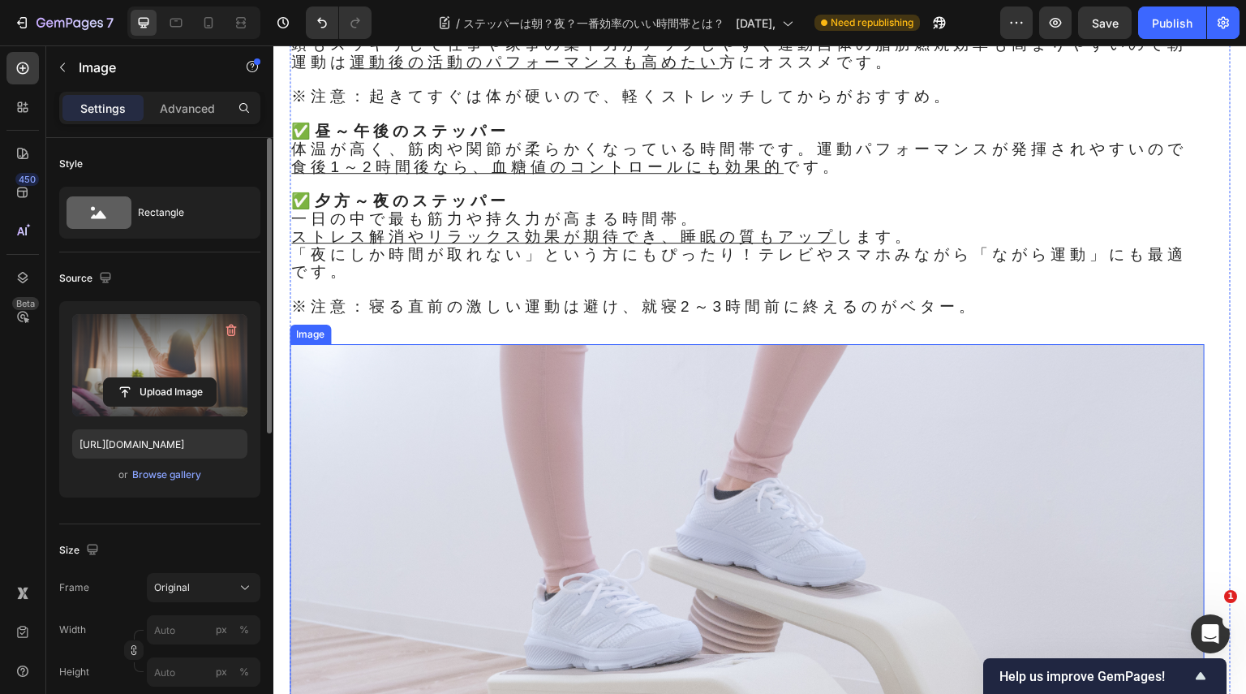
click at [713, 475] on img at bounding box center [747, 649] width 915 height 610
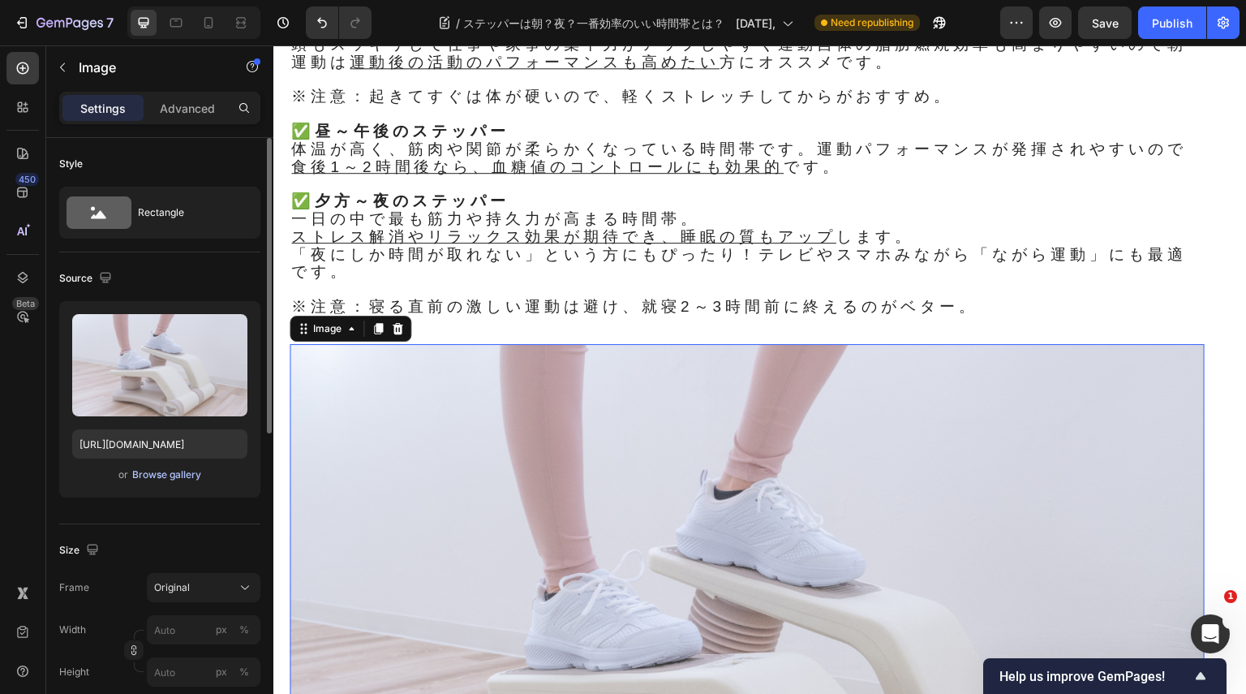
click at [174, 475] on div "Browse gallery" at bounding box center [166, 474] width 69 height 15
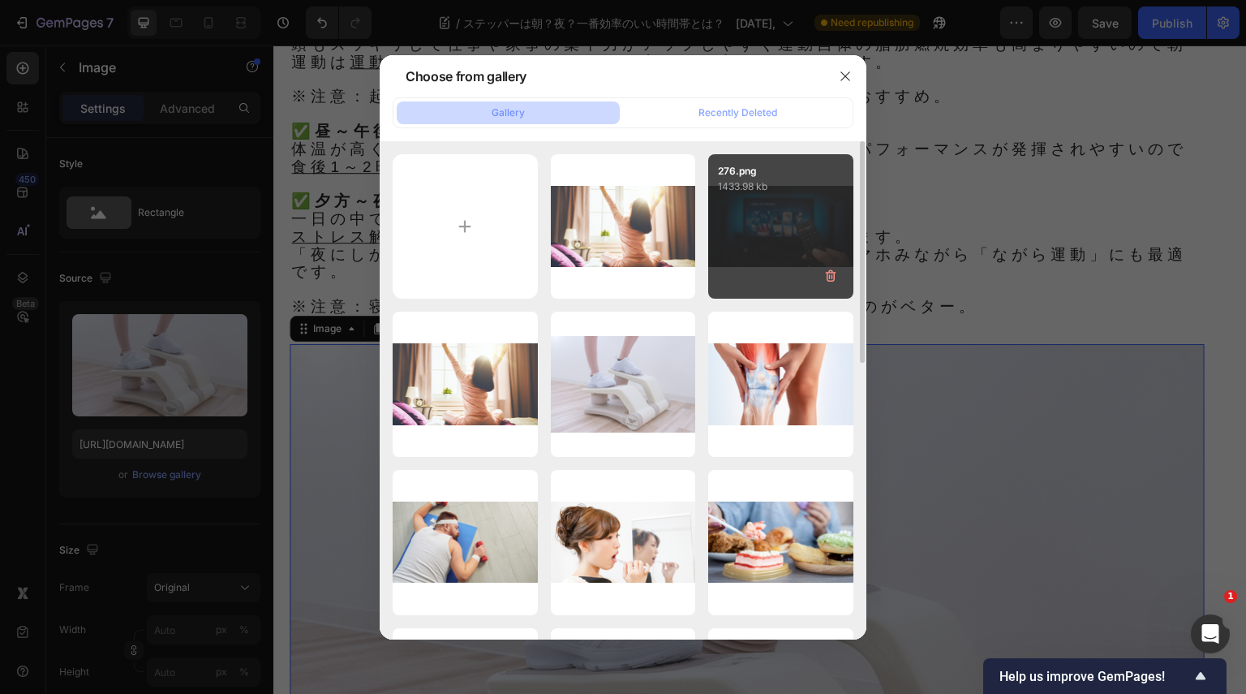
click at [778, 222] on div "276.png 1433.98 kb" at bounding box center [780, 226] width 145 height 145
type input "[URL][DOMAIN_NAME]"
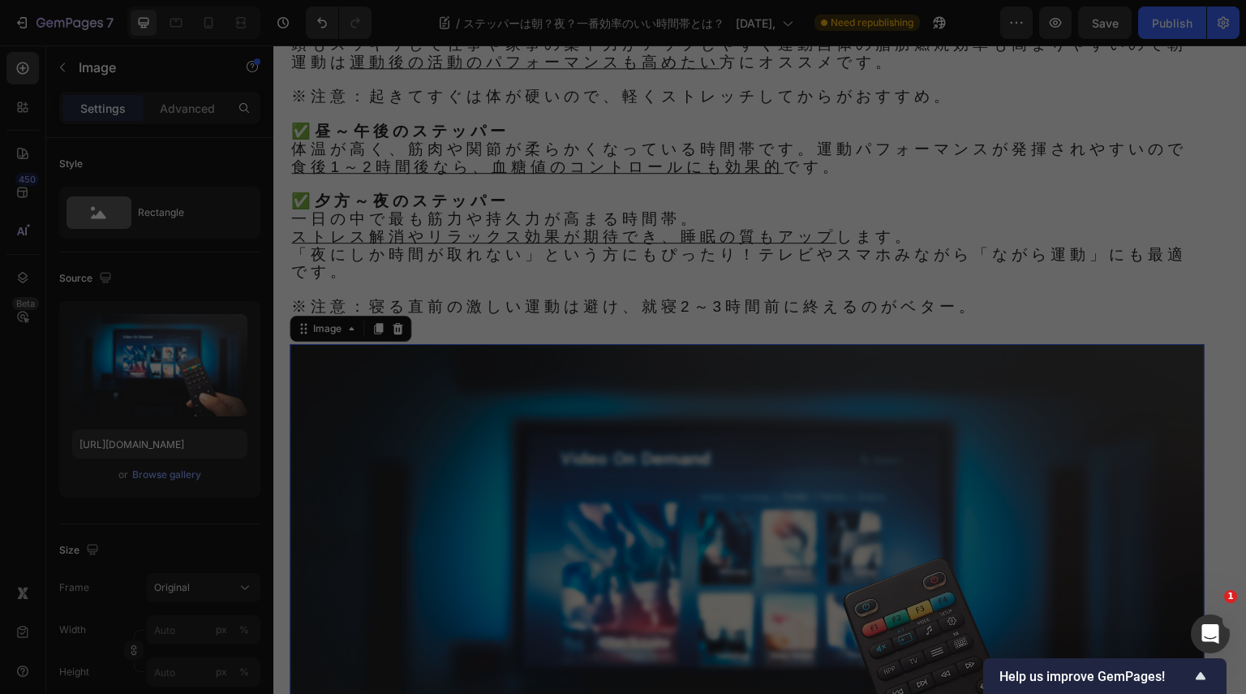
click at [778, 222] on div "276.png 1433.98 kb" at bounding box center [780, 226] width 145 height 145
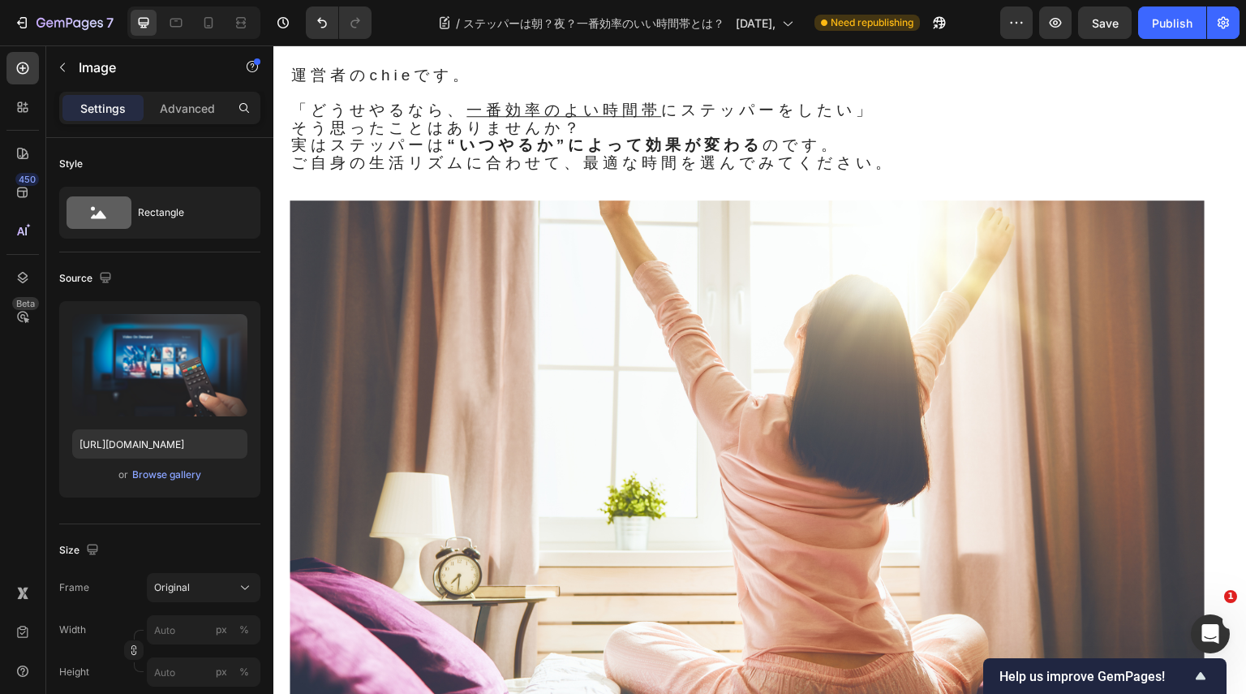
scroll to position [0, 0]
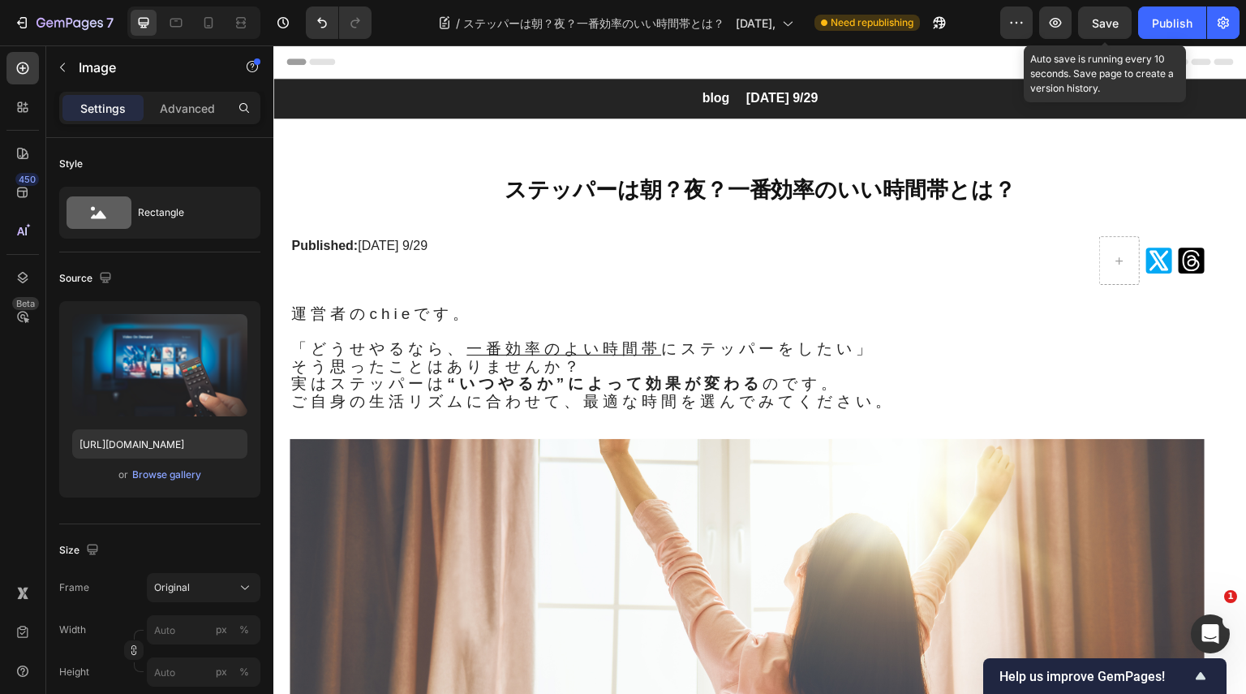
click at [1112, 23] on span "Save" at bounding box center [1105, 23] width 27 height 14
click at [1174, 24] on div "Publish" at bounding box center [1172, 23] width 41 height 17
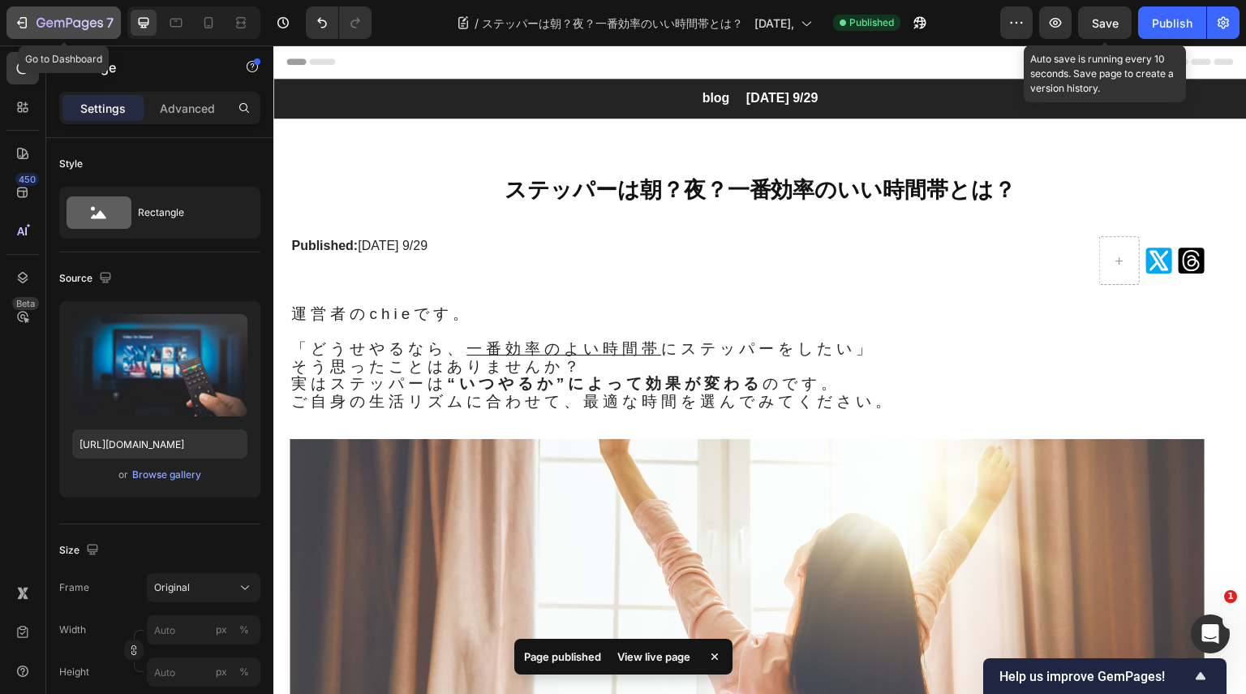
click at [21, 19] on icon "button" at bounding box center [22, 23] width 16 height 16
